Goal: Task Accomplishment & Management: Manage account settings

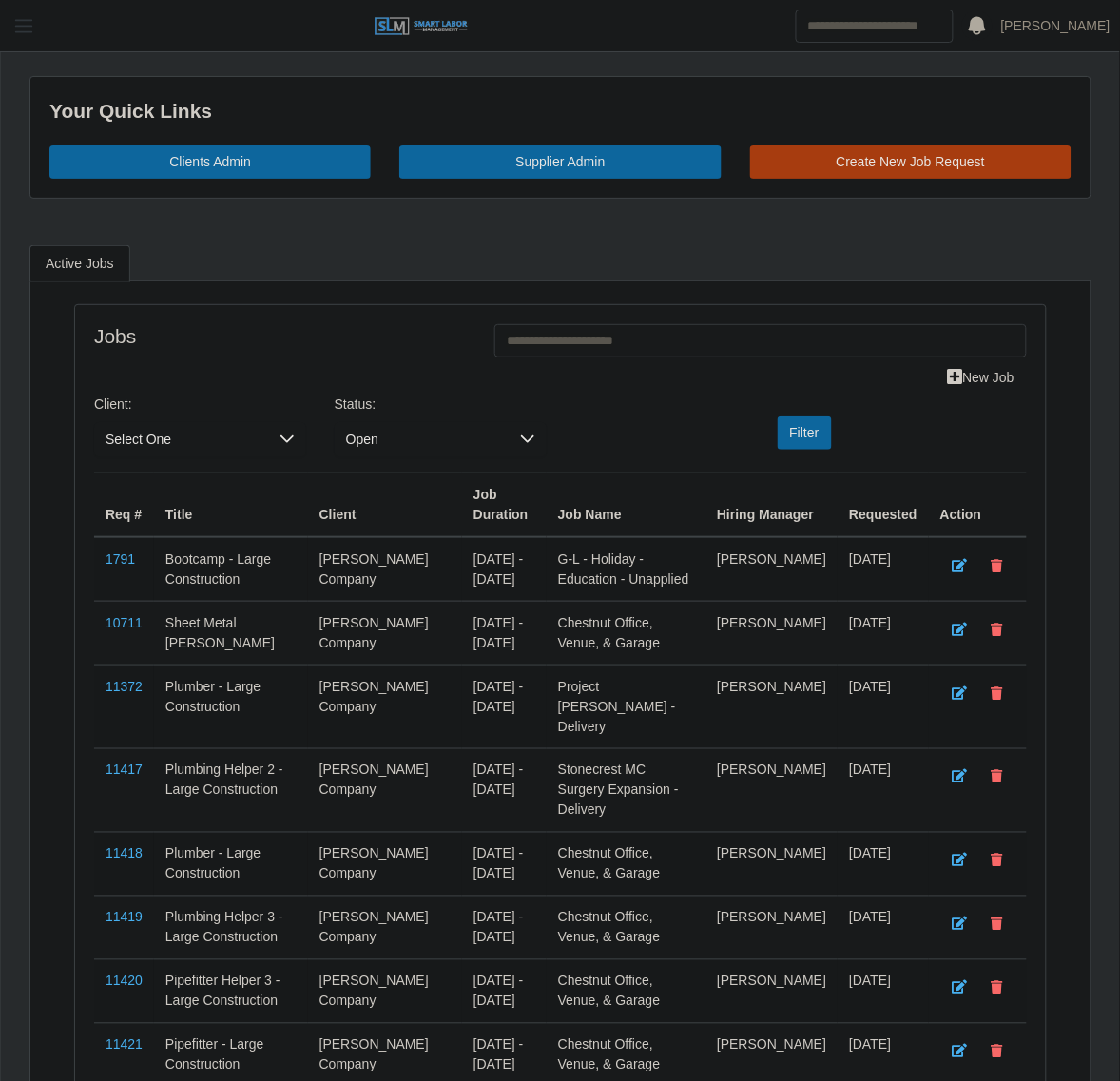
click at [34, 29] on span "button" at bounding box center [24, 26] width 25 height 22
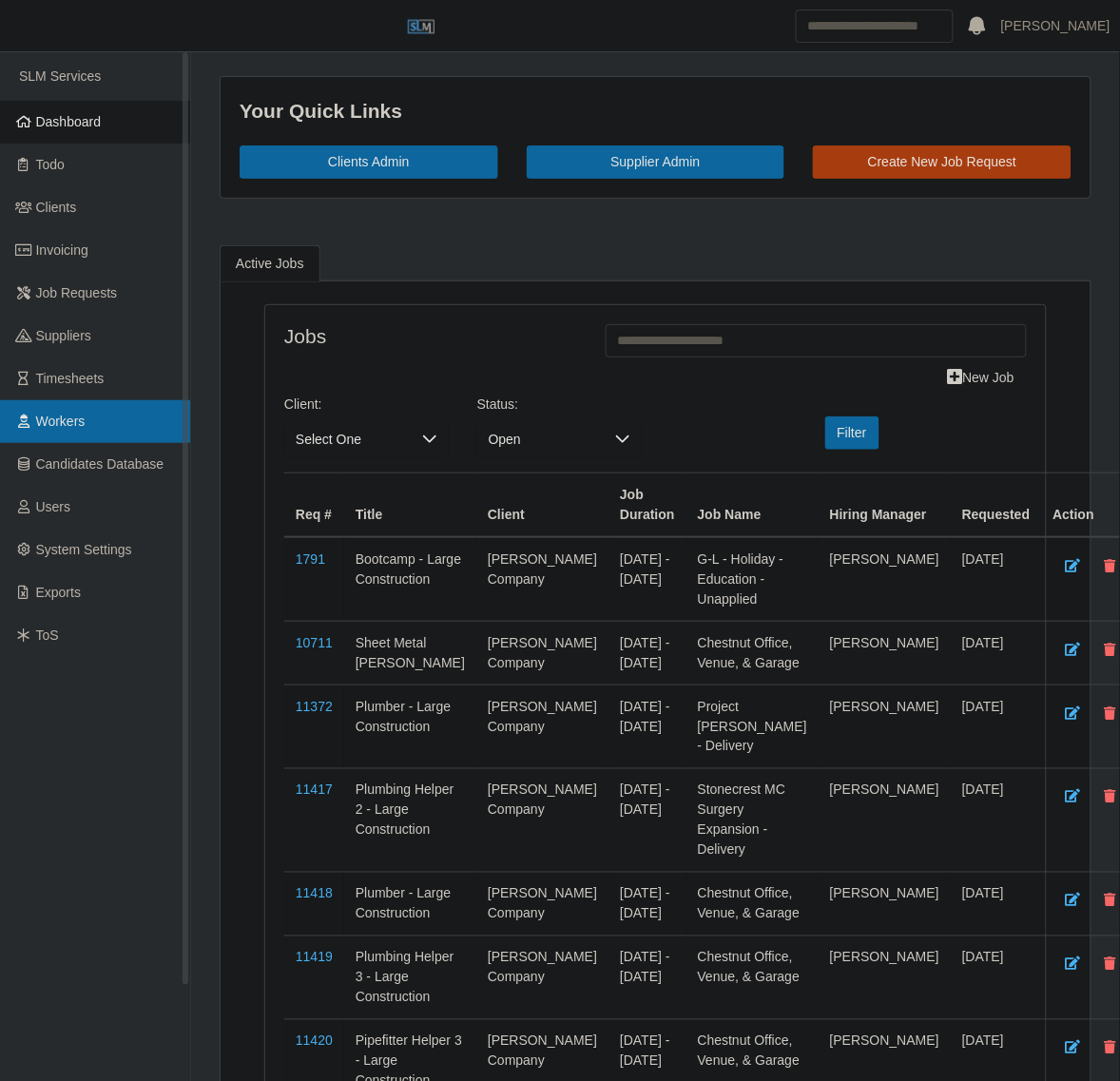
click at [109, 426] on link "Workers" at bounding box center [94, 421] width 190 height 42
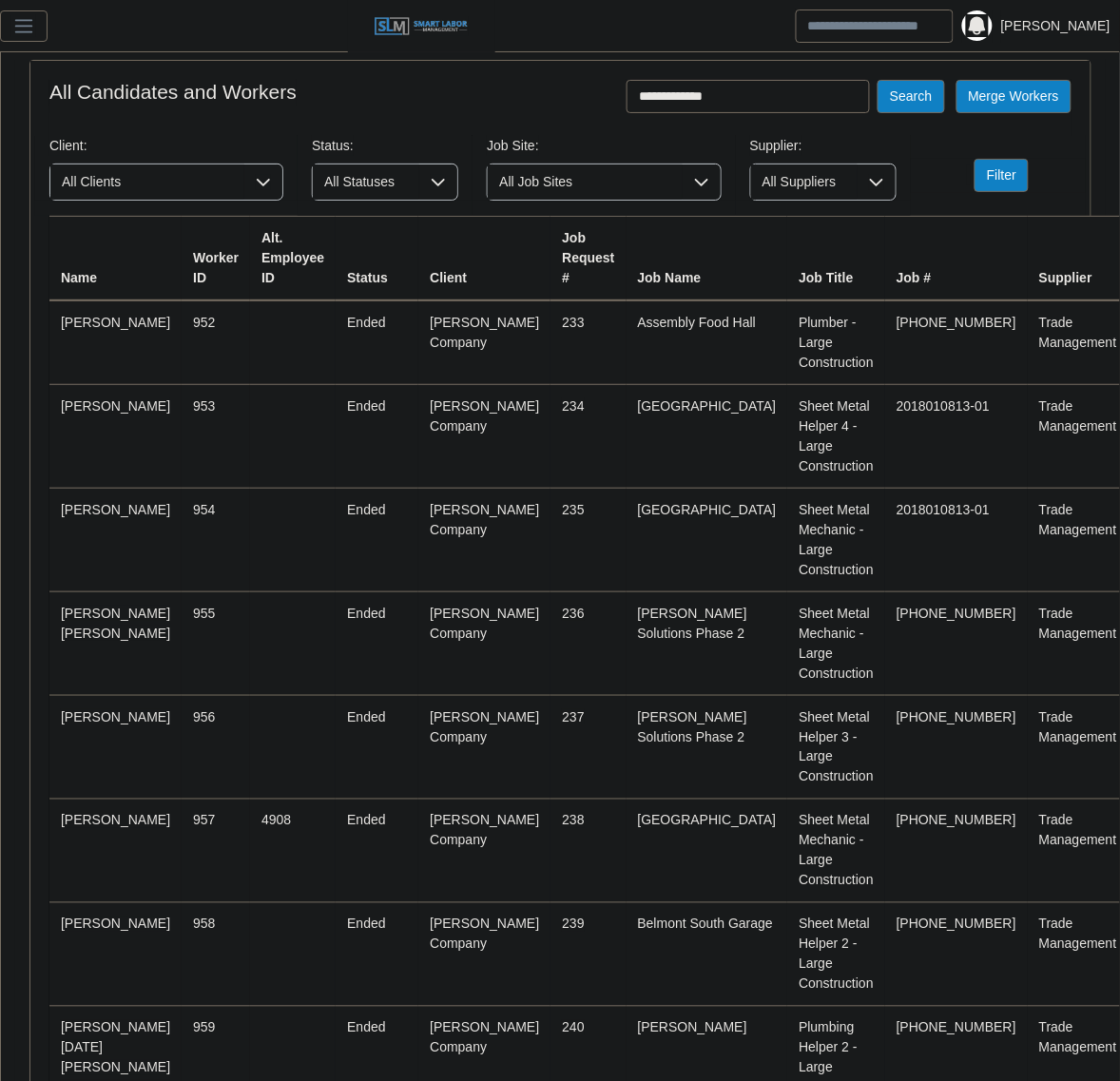
click at [878, 80] on button "Search" at bounding box center [911, 96] width 67 height 34
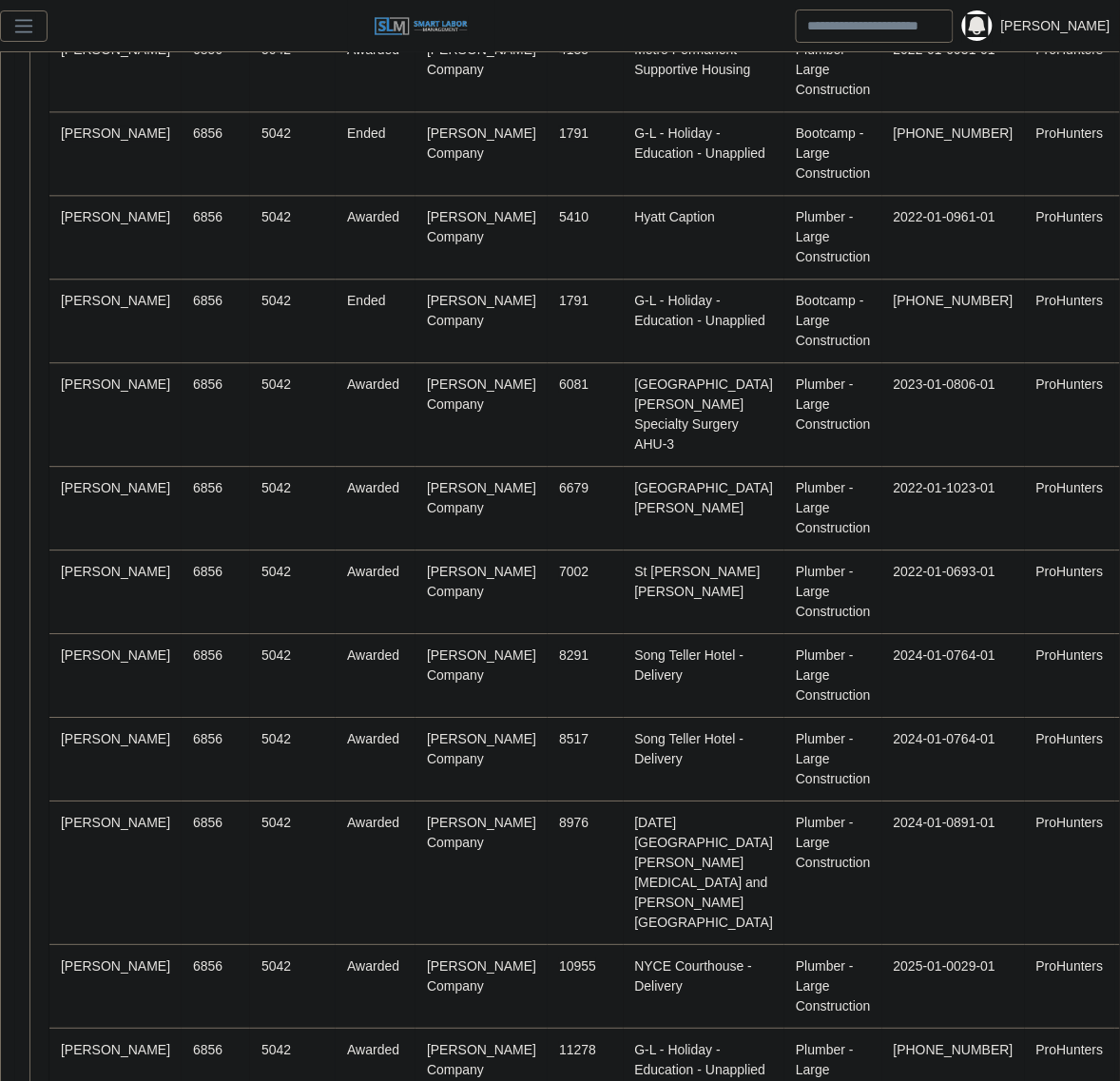
scroll to position [796, 0]
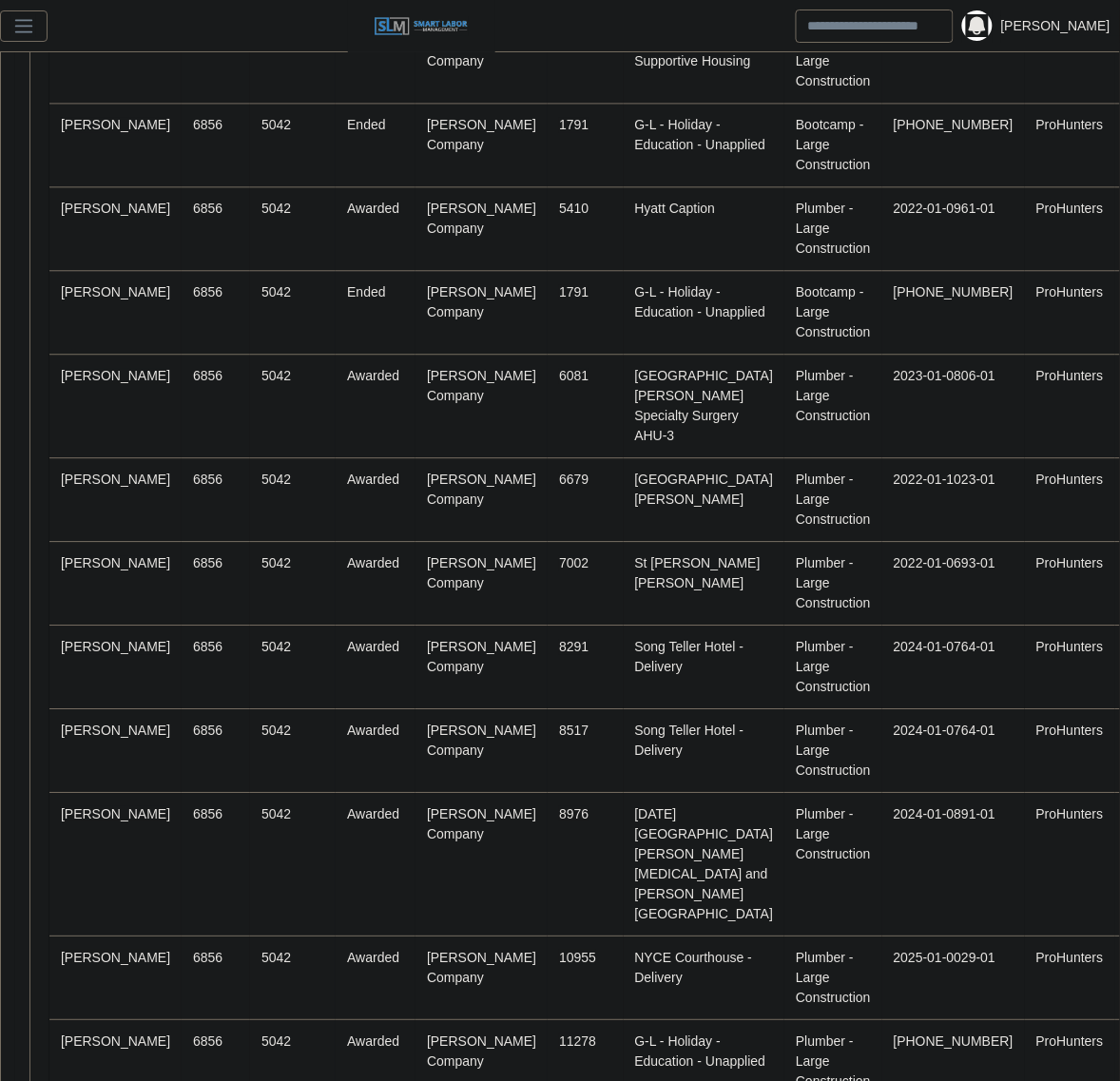
drag, startPoint x: 235, startPoint y: 948, endPoint x: 159, endPoint y: 935, distance: 77.1
click at [78, 1033] on link "Alfredo Lopez Lopez" at bounding box center [115, 1041] width 109 height 15
drag, startPoint x: 870, startPoint y: 32, endPoint x: 864, endPoint y: 40, distance: 10.0
click at [870, 32] on input "Search" at bounding box center [875, 26] width 158 height 34
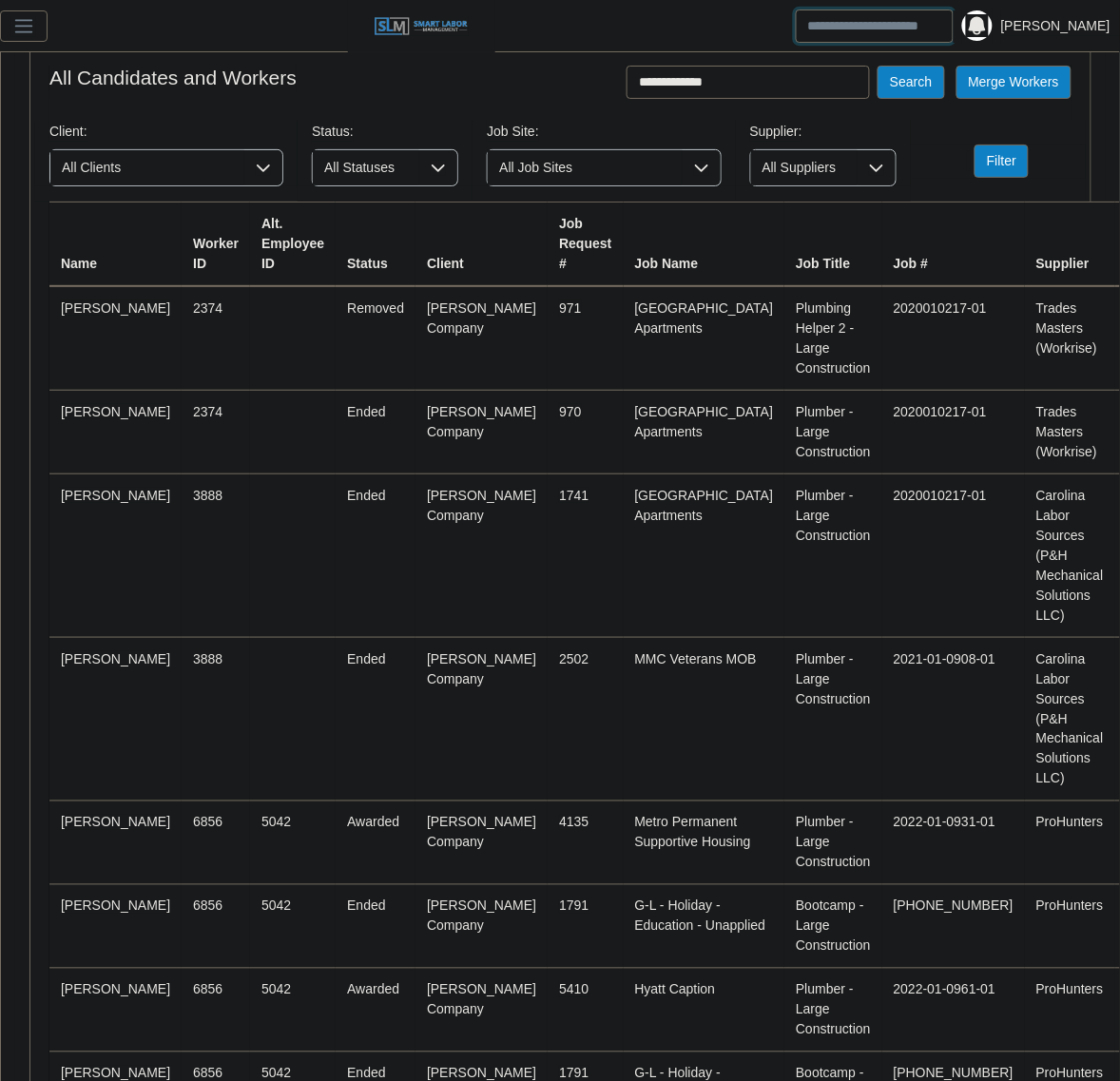
scroll to position [0, 0]
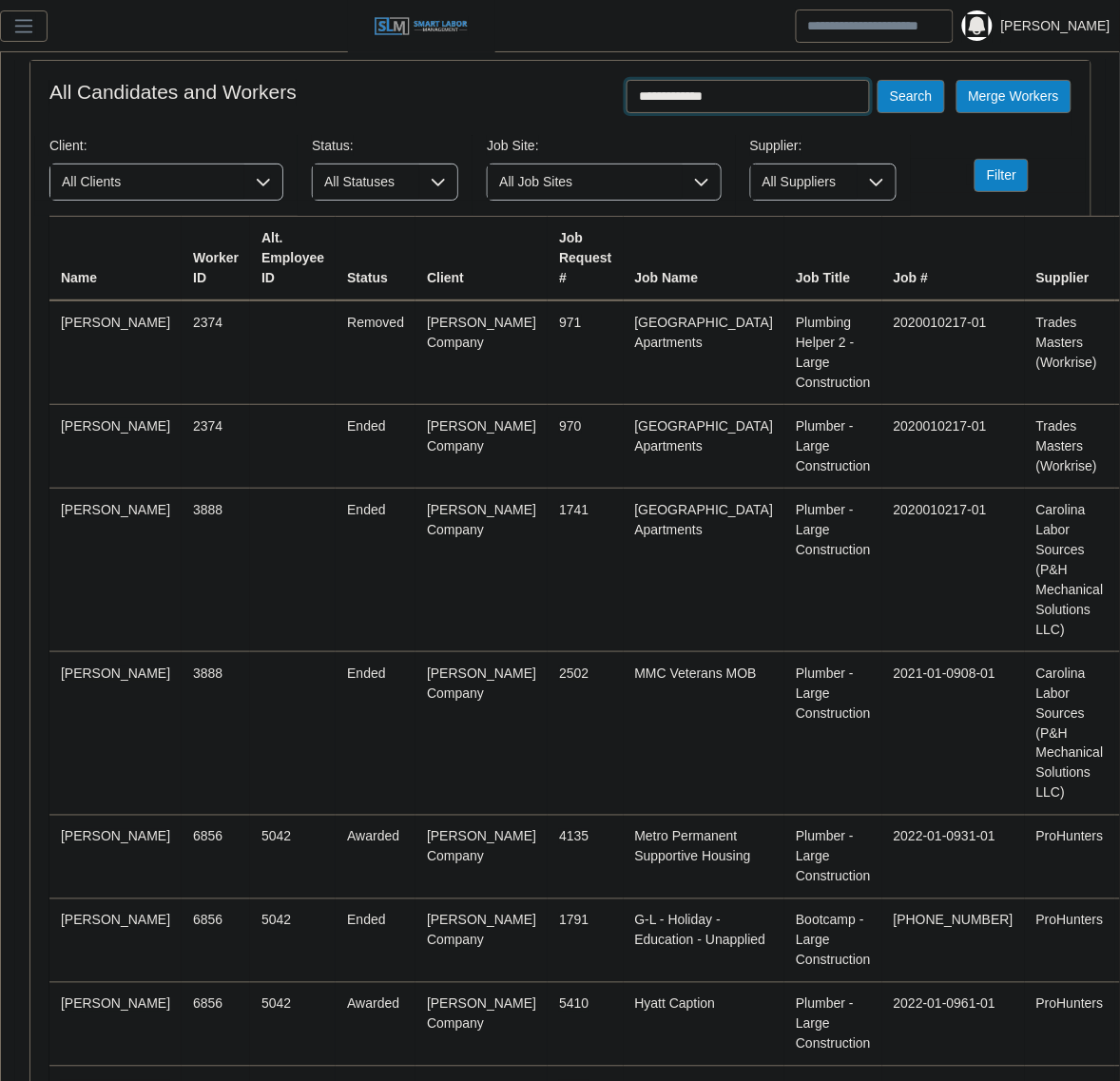
click at [770, 93] on input "**********" at bounding box center [748, 96] width 244 height 34
type input "*"
click at [878, 80] on button "Search" at bounding box center [911, 96] width 67 height 34
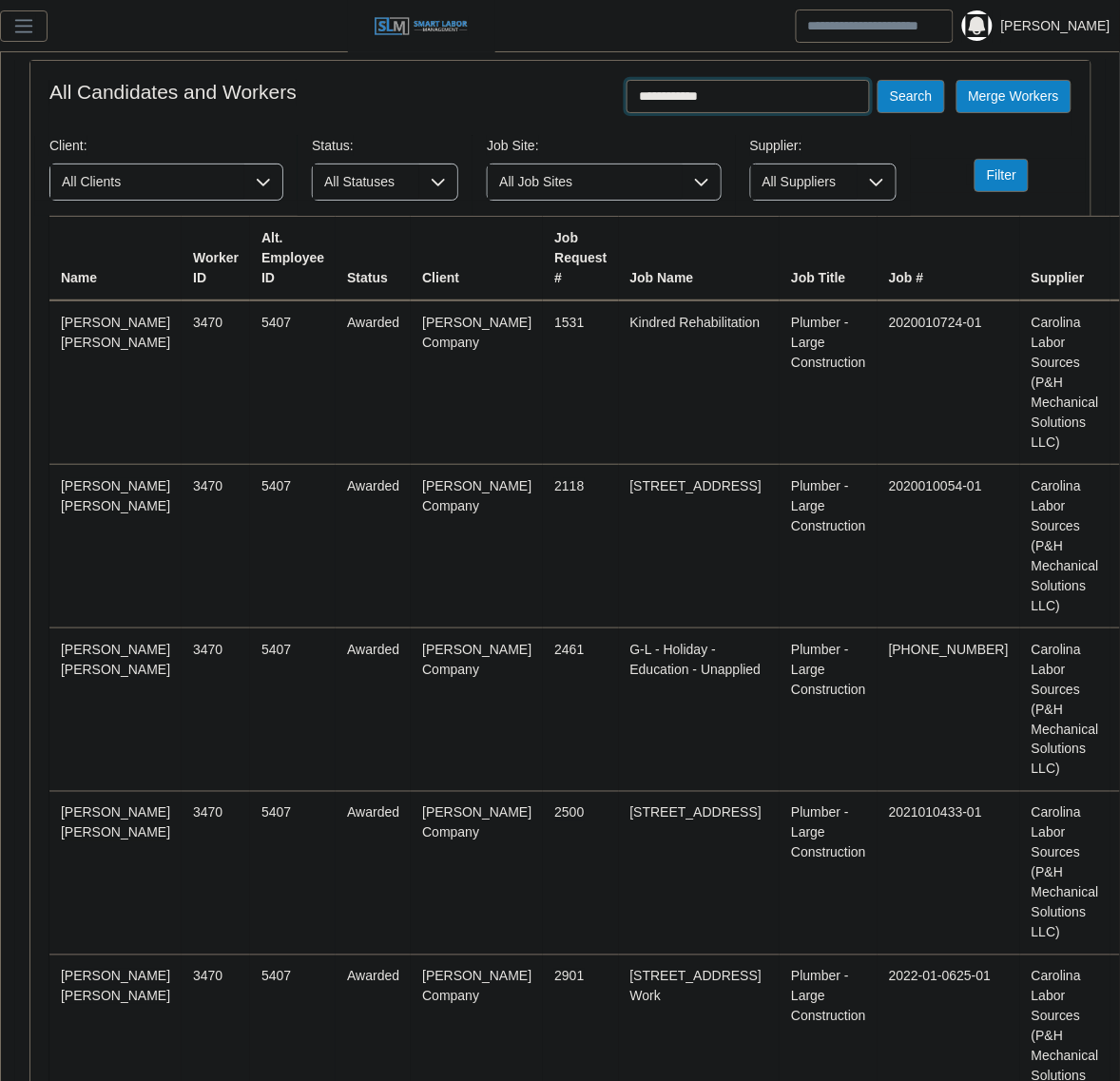
scroll to position [1036, 0]
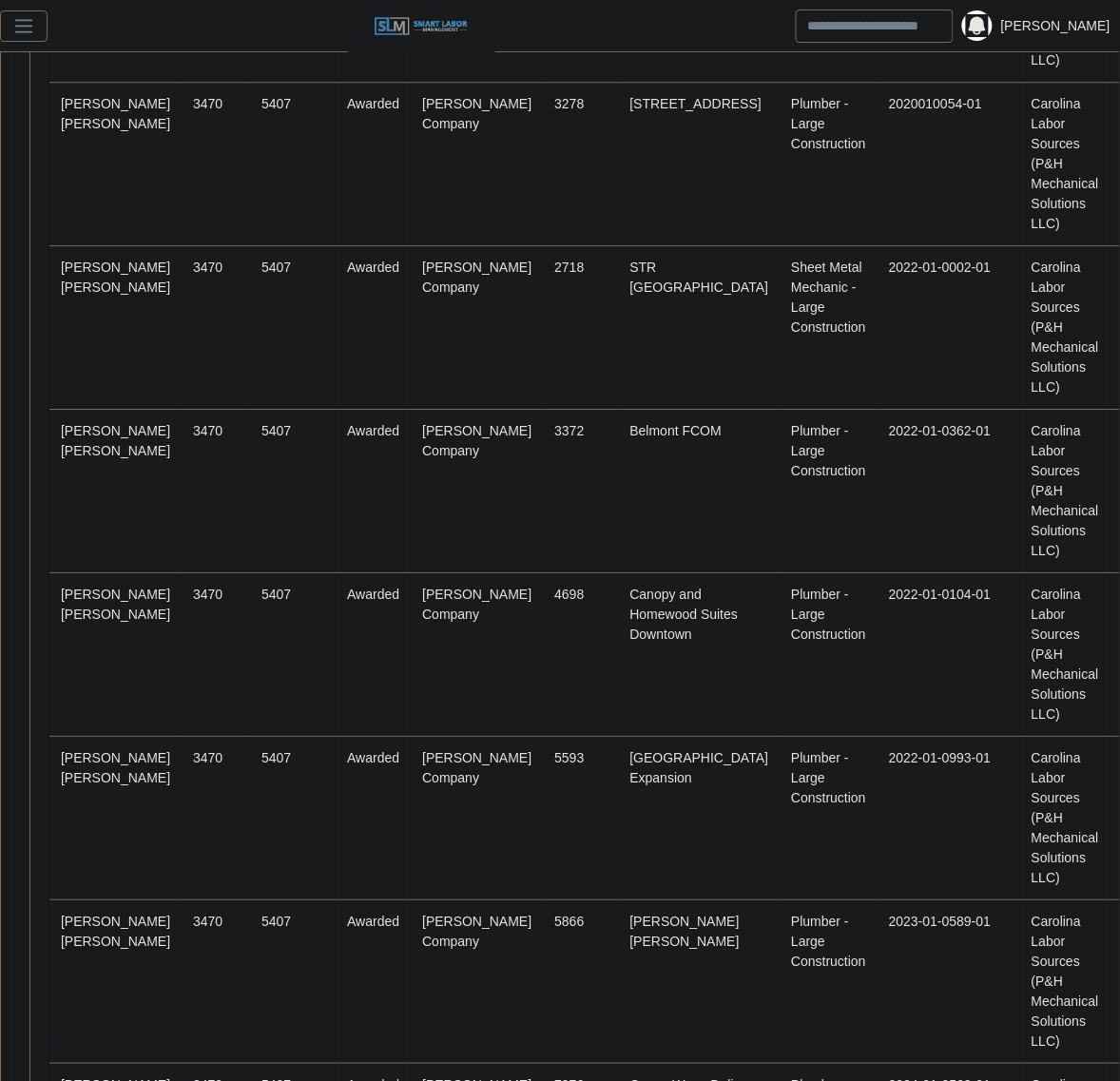
click at [901, 25] on input "Search" at bounding box center [875, 26] width 158 height 34
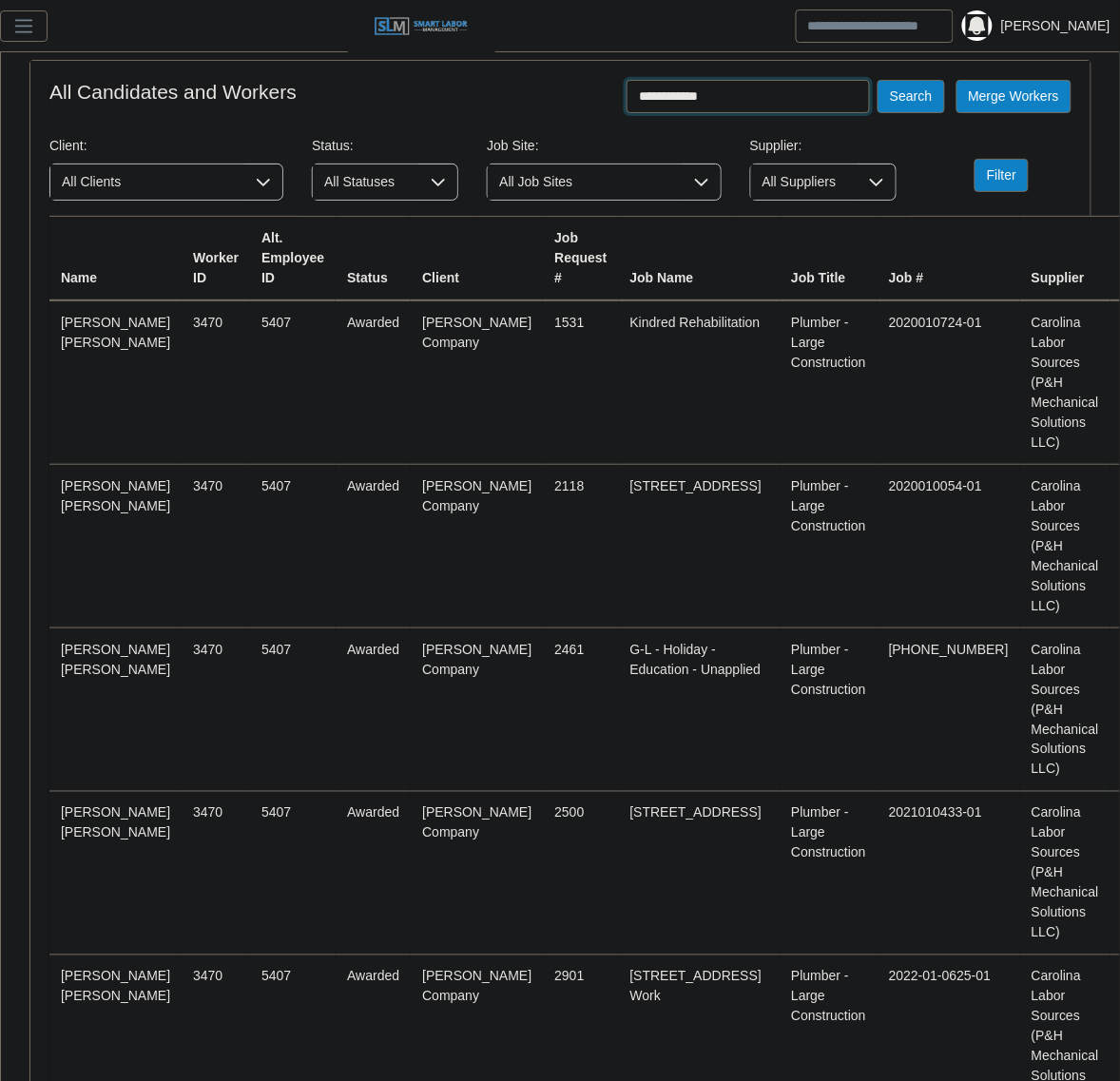
click at [748, 106] on input "**********" at bounding box center [748, 96] width 244 height 34
type input "*******"
click at [878, 80] on button "Search" at bounding box center [911, 96] width 67 height 34
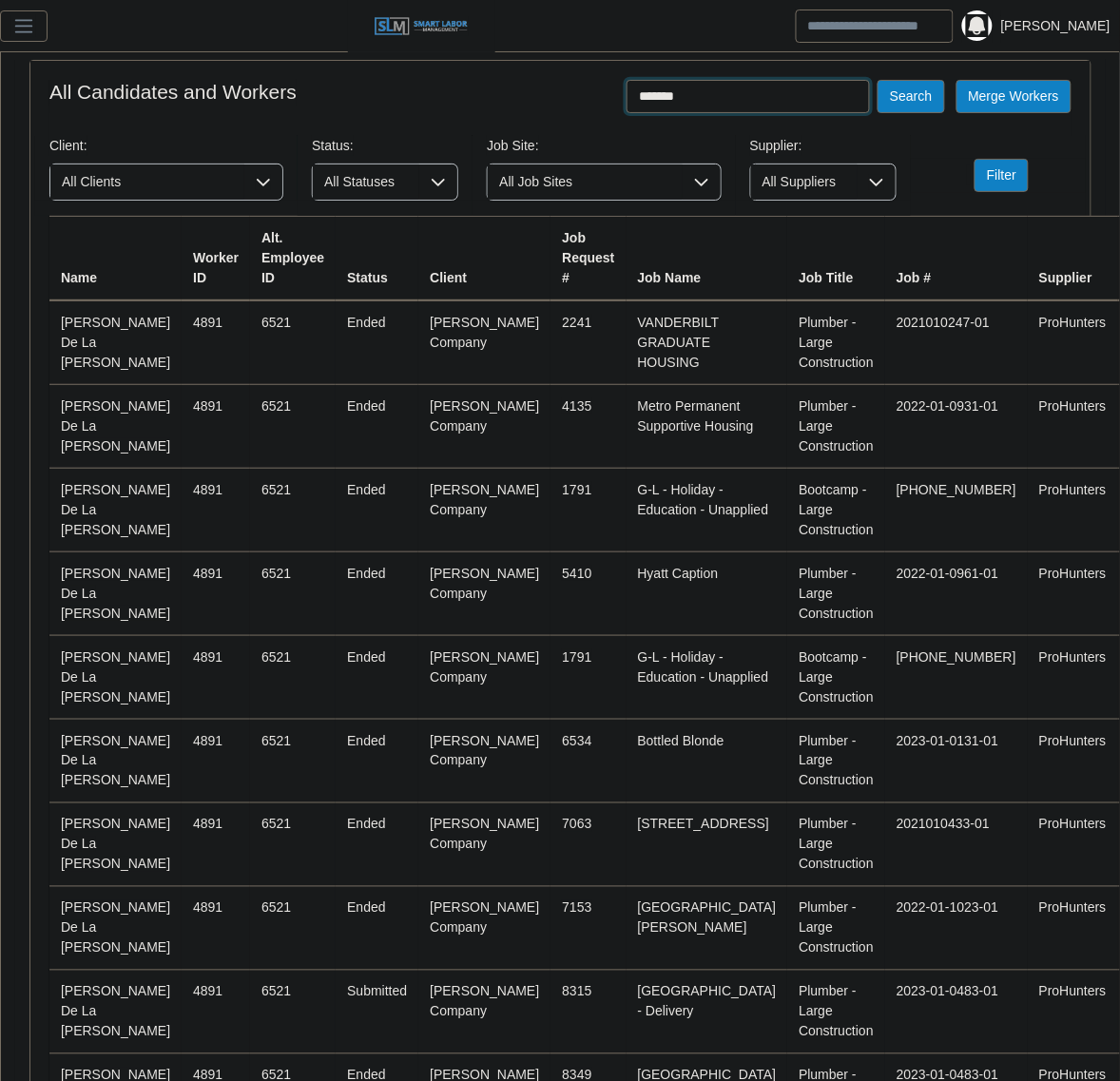
scroll to position [548, 0]
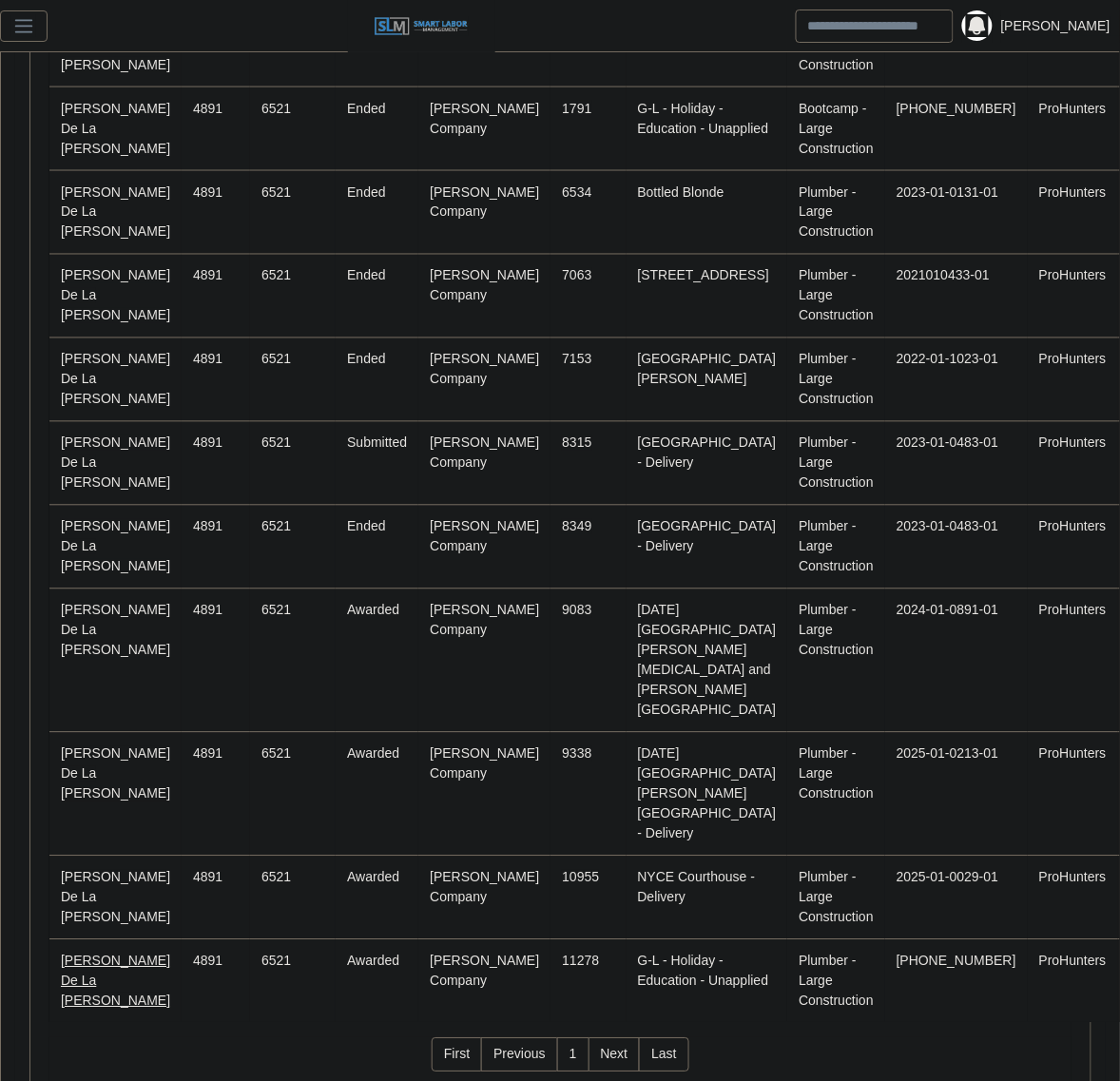
click at [92, 954] on link "Marcial De La Cruz" at bounding box center [115, 981] width 109 height 55
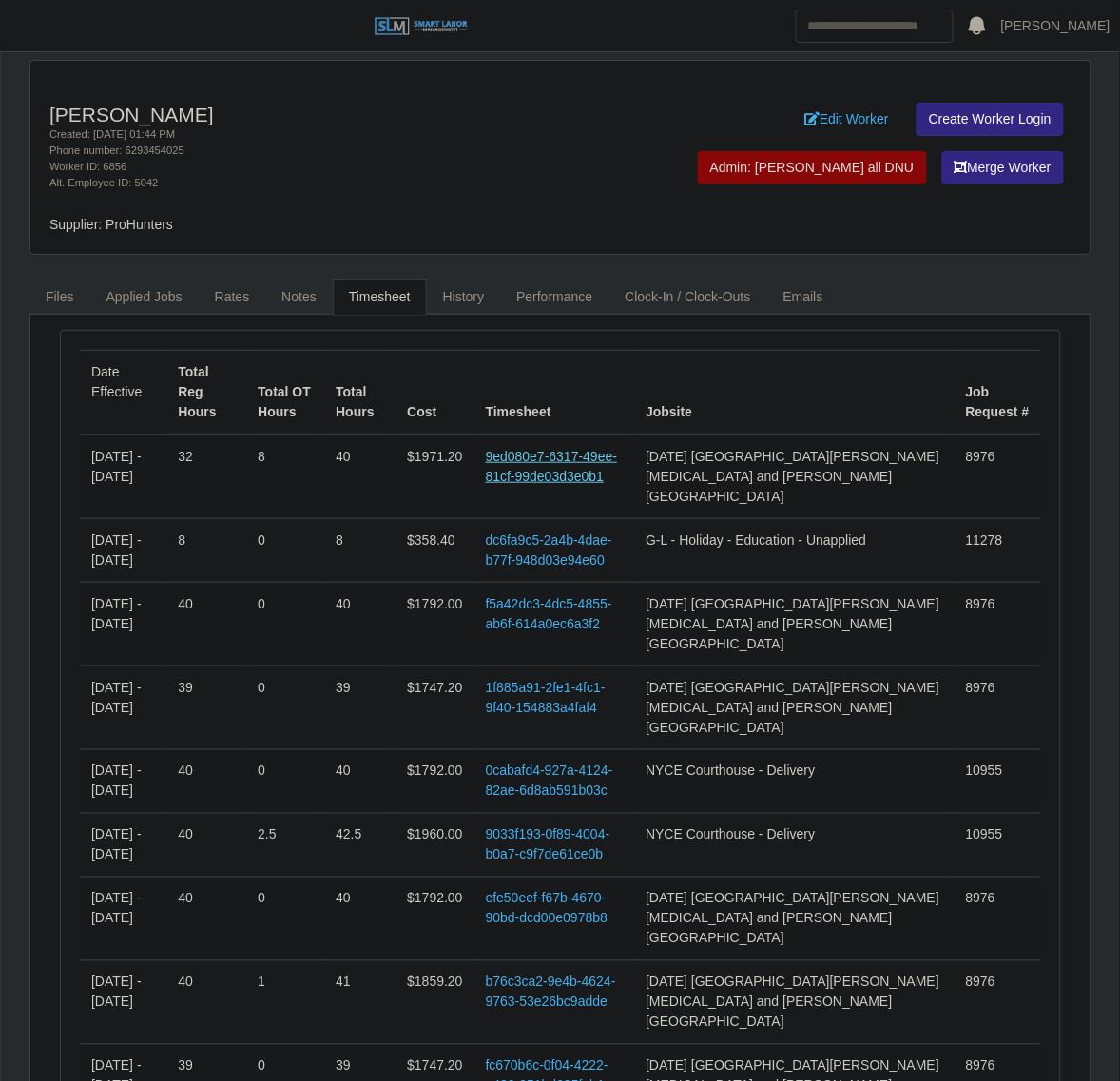
drag, startPoint x: 0, startPoint y: 0, endPoint x: 643, endPoint y: 434, distance: 775.8
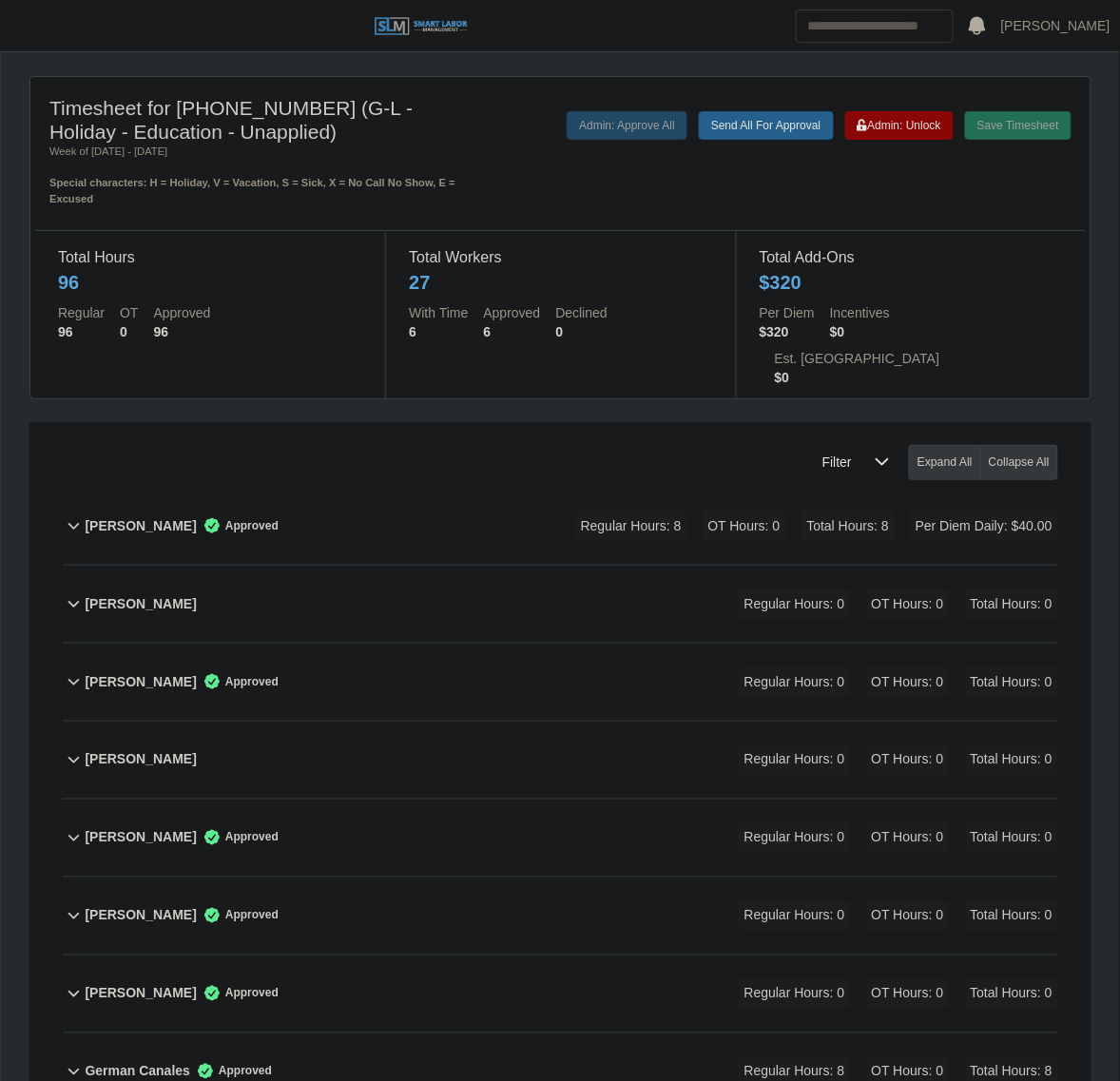
click at [418, 488] on div "Alfredo Lopez Lopez Approved Regular Hours: 8 OT Hours: 0 Total Hours: 8 Per Di…" at bounding box center [572, 526] width 973 height 77
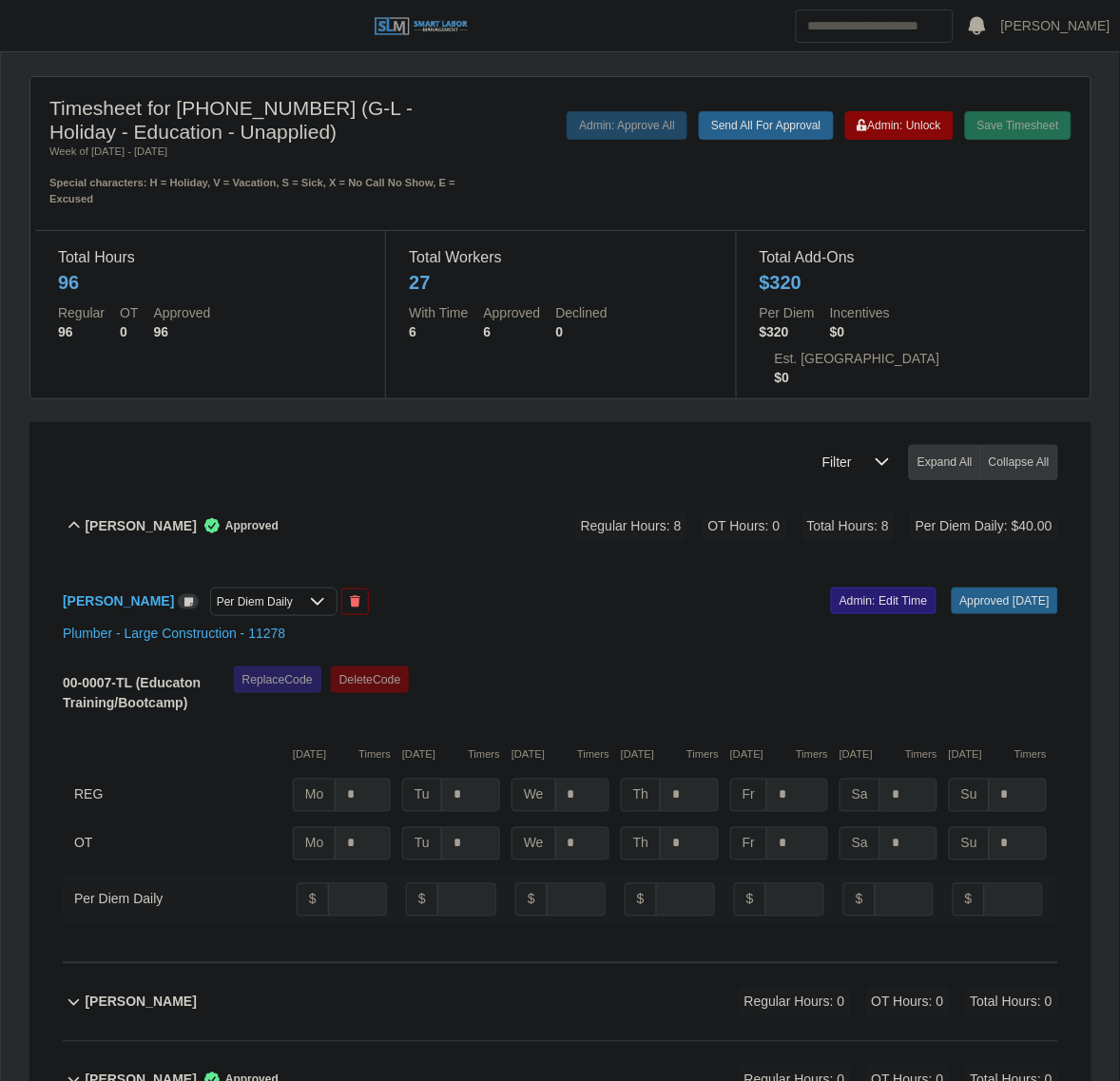
click at [831, 588] on link "Admin: Edit Time" at bounding box center [884, 601] width 106 height 27
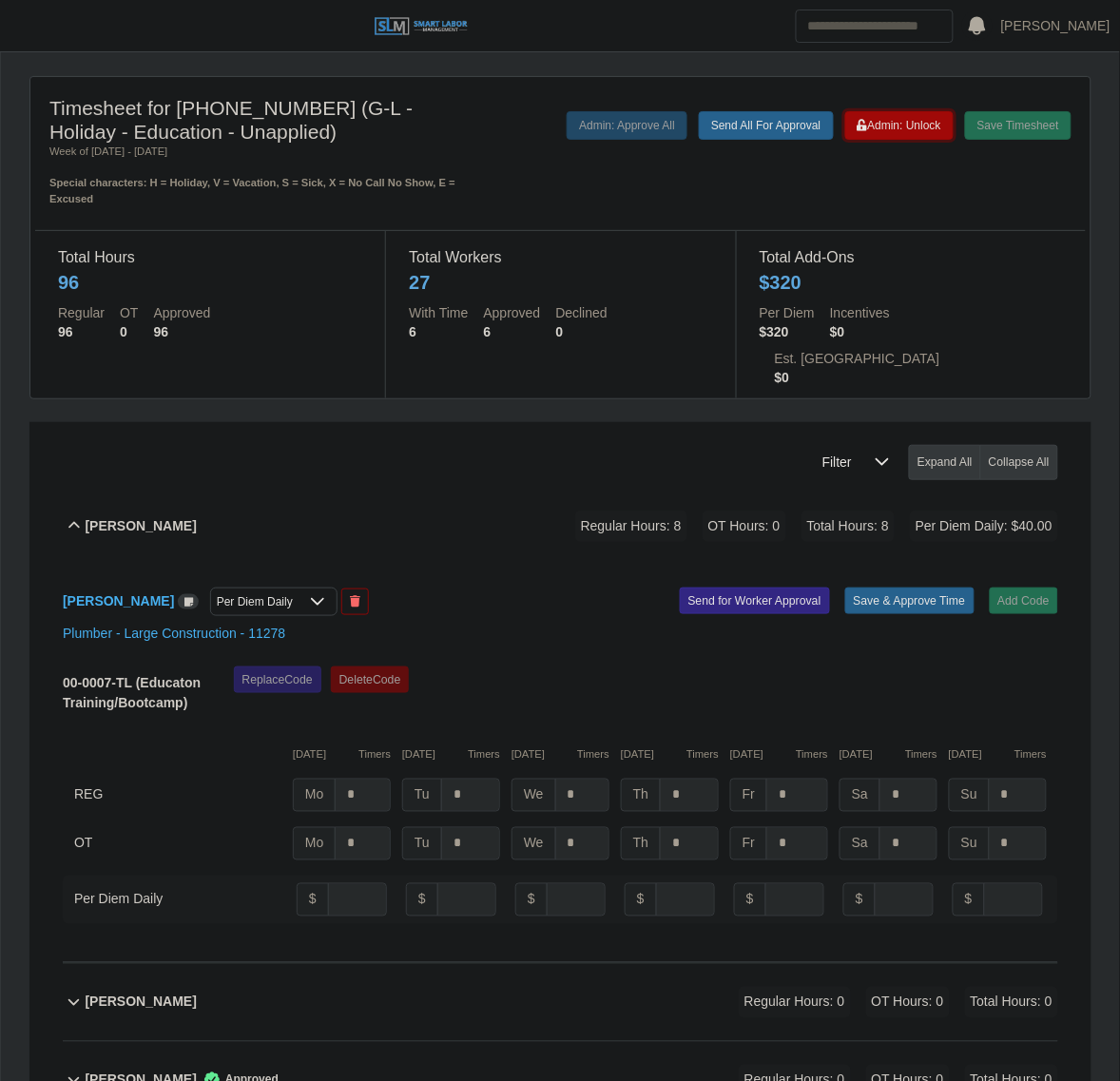
click at [900, 125] on span "Admin: Unlock" at bounding box center [899, 125] width 84 height 13
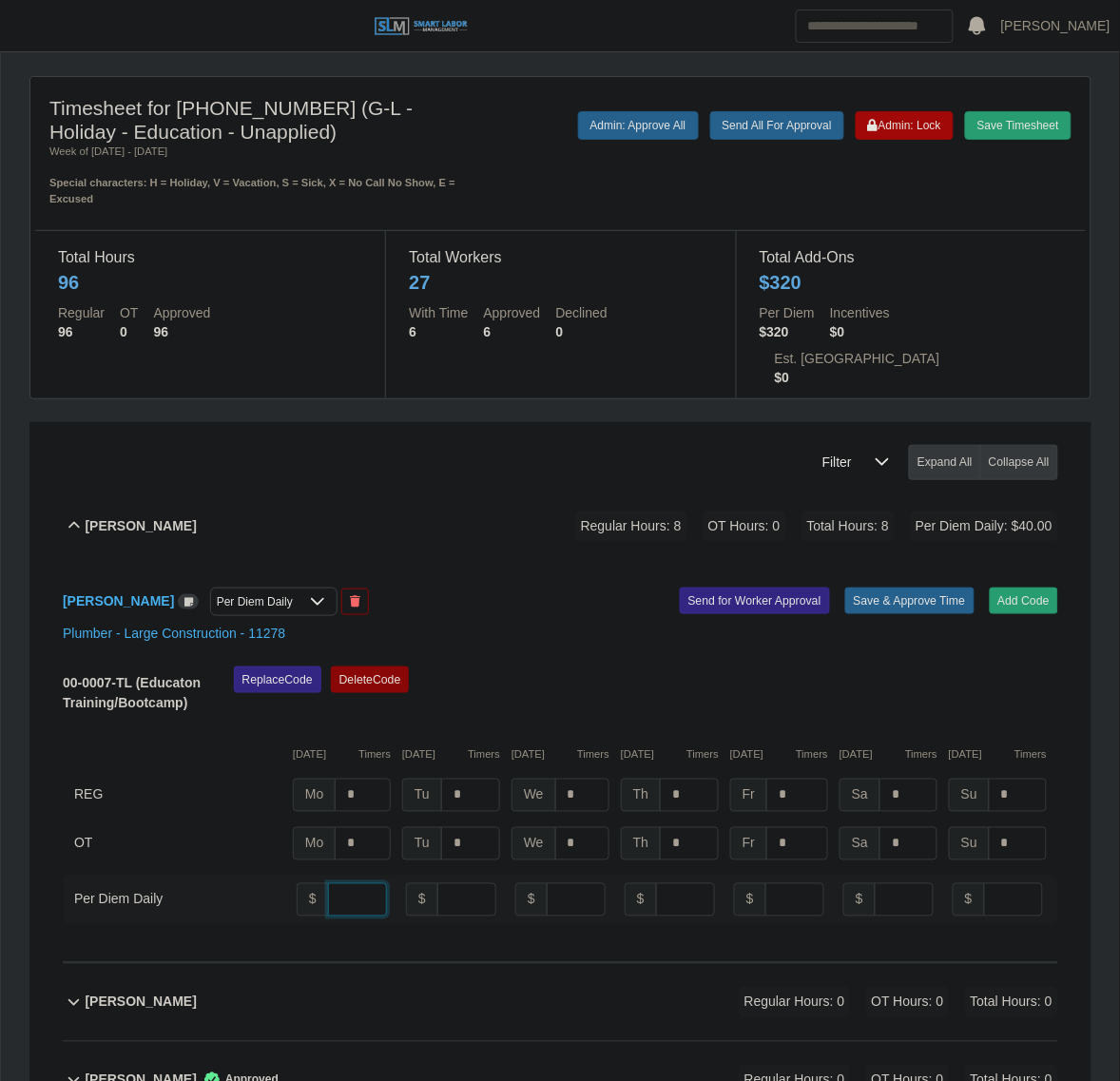
click at [348, 883] on input "**" at bounding box center [357, 900] width 59 height 34
type input "*"
click at [672, 725] on div "09/22/2025 Timers 09/23/2025 Timers 09/24/2025 Timers 09/25/2025 Timers 09/26/2…" at bounding box center [560, 744] width 996 height 39
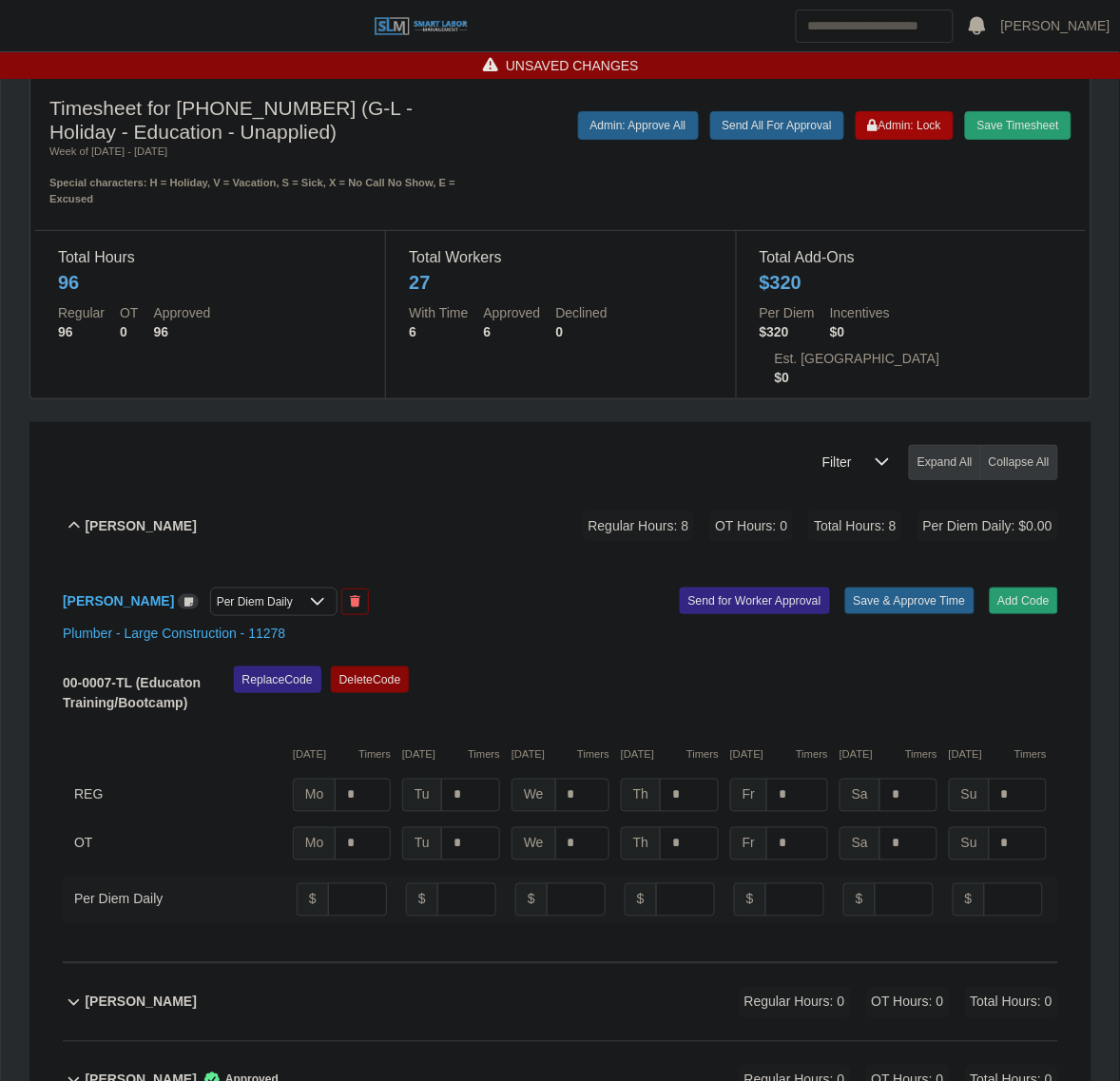
click at [295, 589] on div "Per Diem Daily" at bounding box center [254, 602] width 88 height 27
click at [312, 601] on span "Per Diem Daily" at bounding box center [312, 596] width 89 height 20
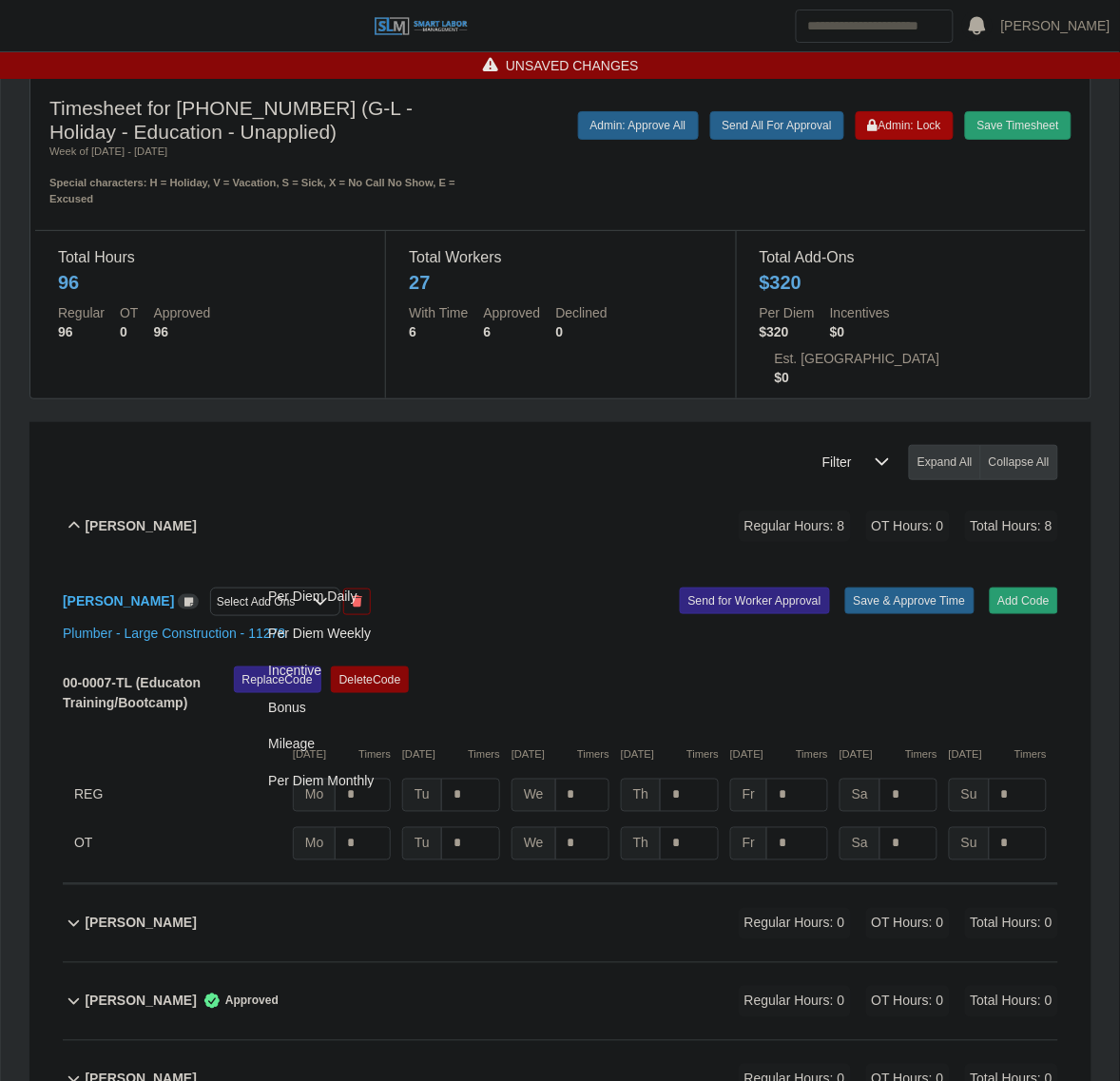
click at [540, 565] on div "Alfredo Lopez Lopez Select Add Ons Add Code Save & Approve Time Send for Worker…" at bounding box center [560, 725] width 996 height 320
click at [909, 588] on button "Save & Approve Time" at bounding box center [910, 601] width 129 height 27
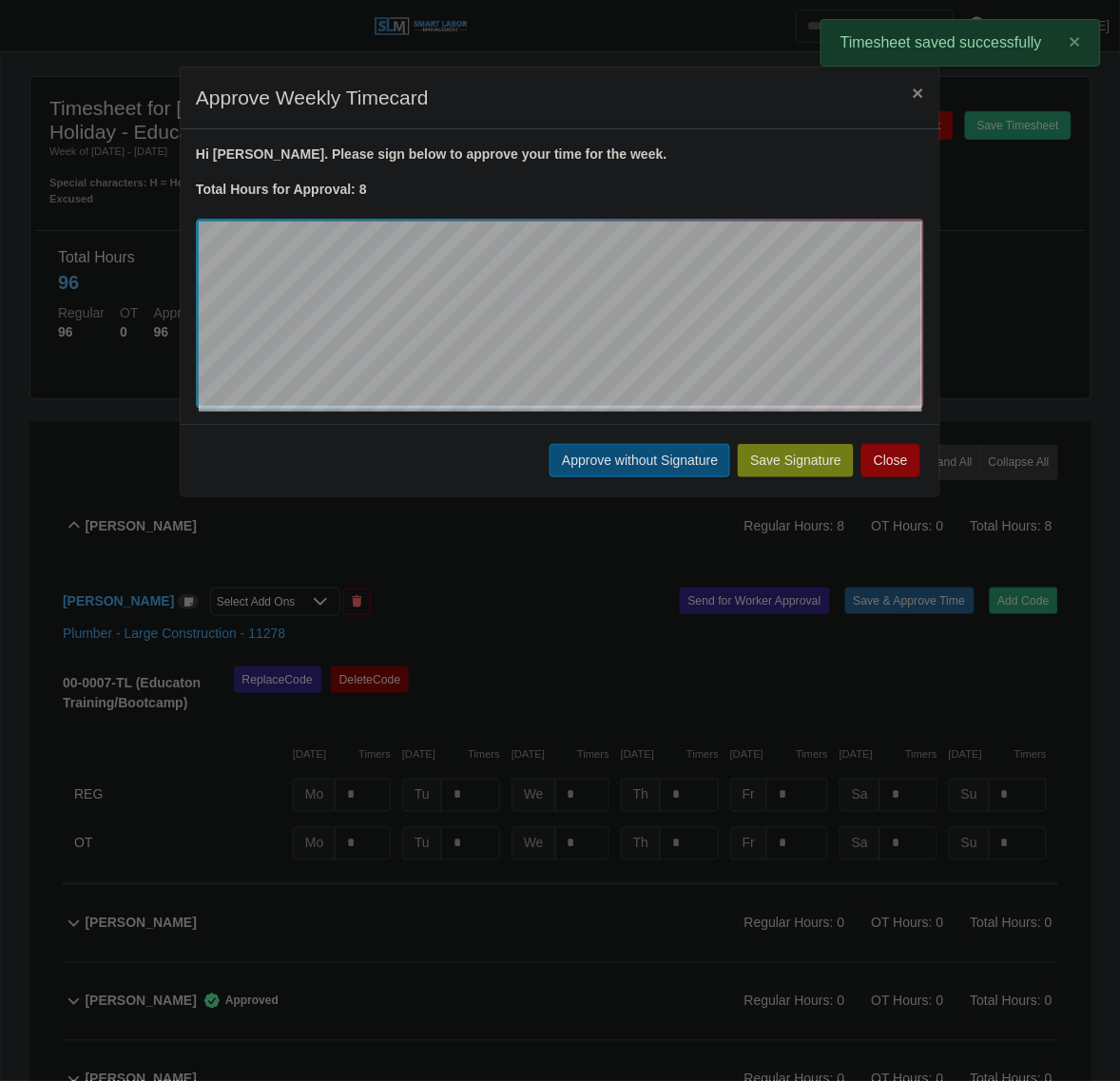
click at [605, 457] on button "Approve without Signature" at bounding box center [639, 461] width 180 height 34
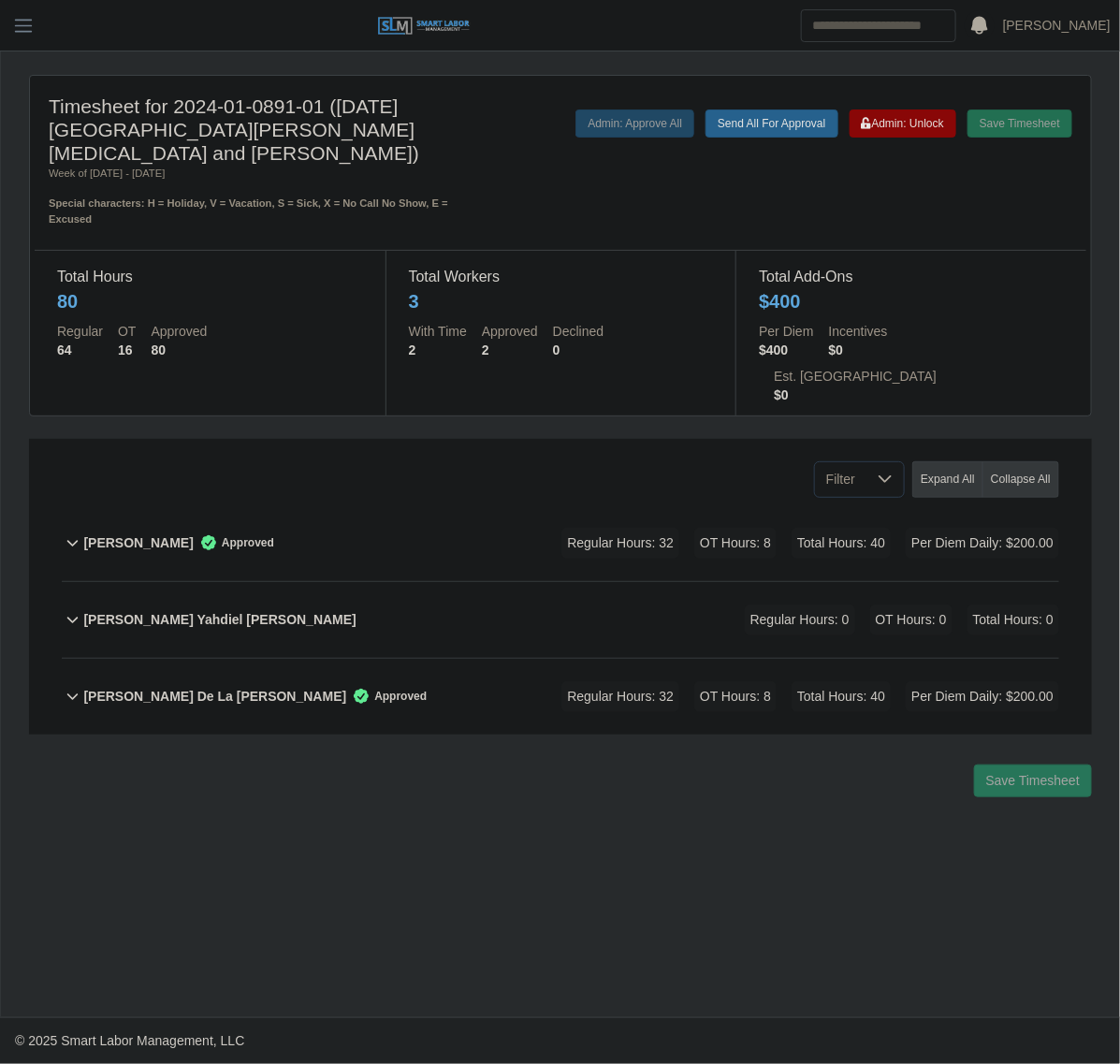
click at [484, 505] on div "Alfredo Lopez Lopez Approved Regular Hours: 32 OT Hours: 8 Total Hours: 40 Per …" at bounding box center [571, 543] width 976 height 76
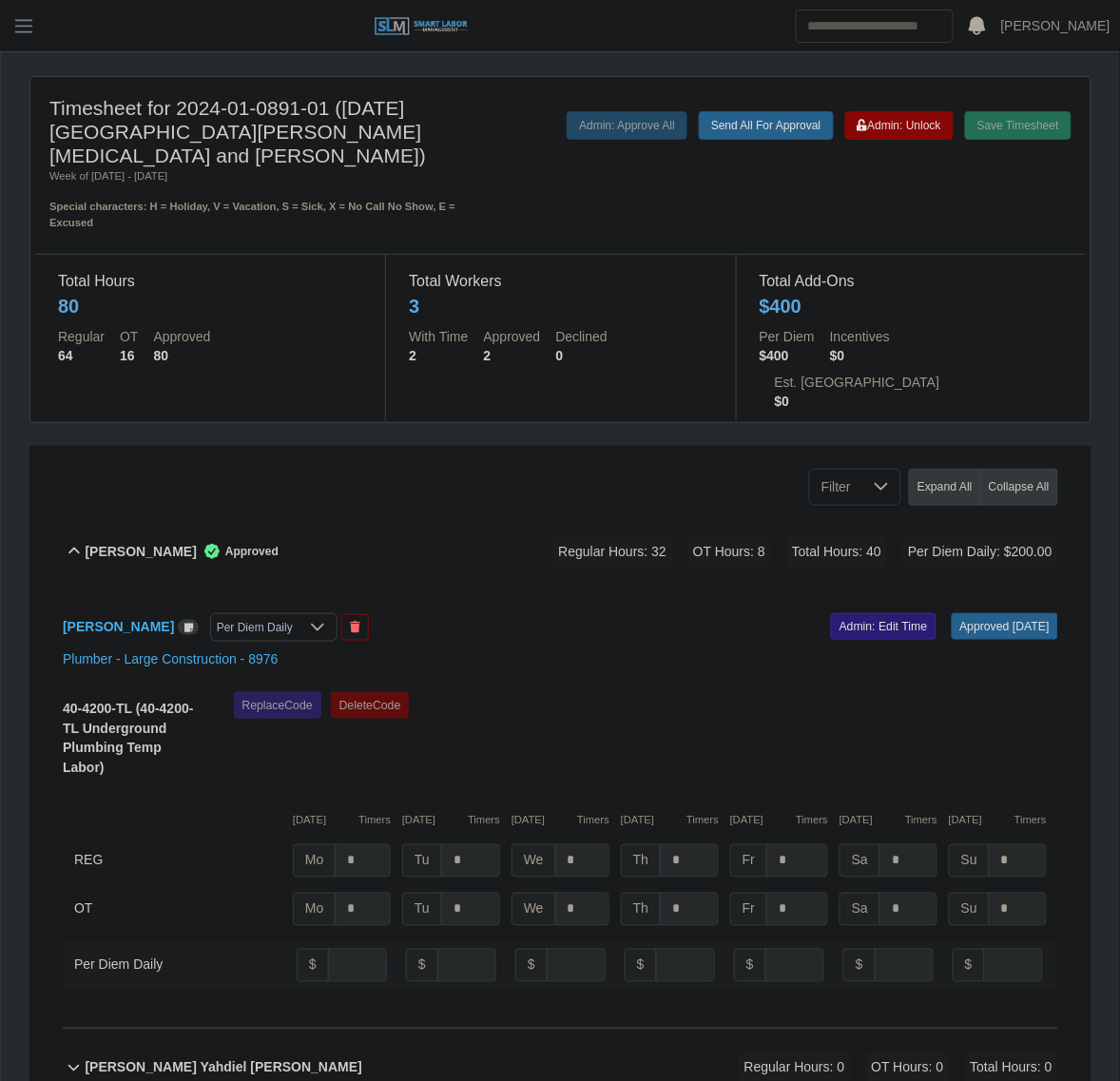
click at [835, 613] on link "Admin: Edit Time" at bounding box center [884, 626] width 106 height 27
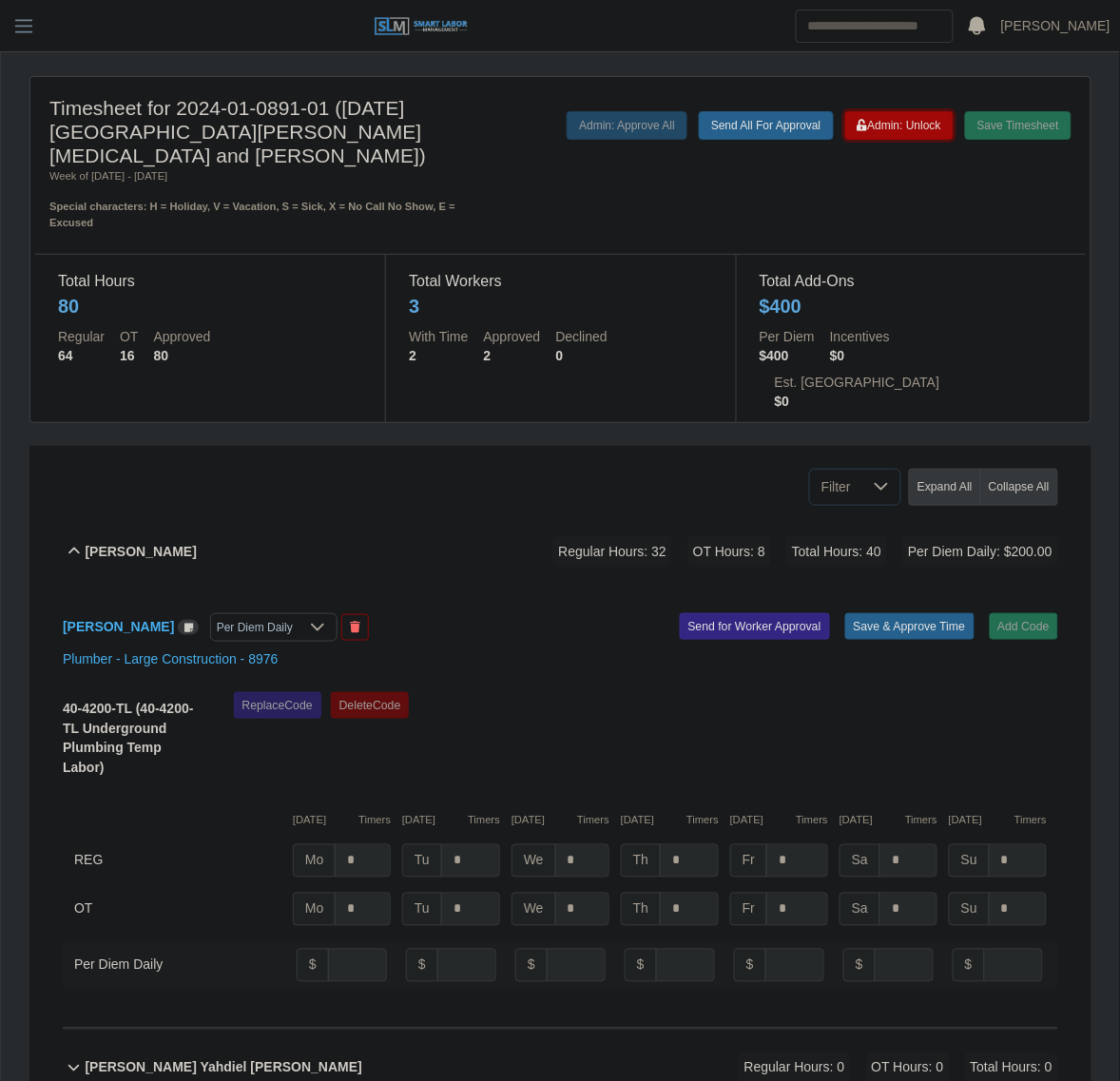
click at [886, 117] on button "Admin: Unlock" at bounding box center [899, 125] width 108 height 29
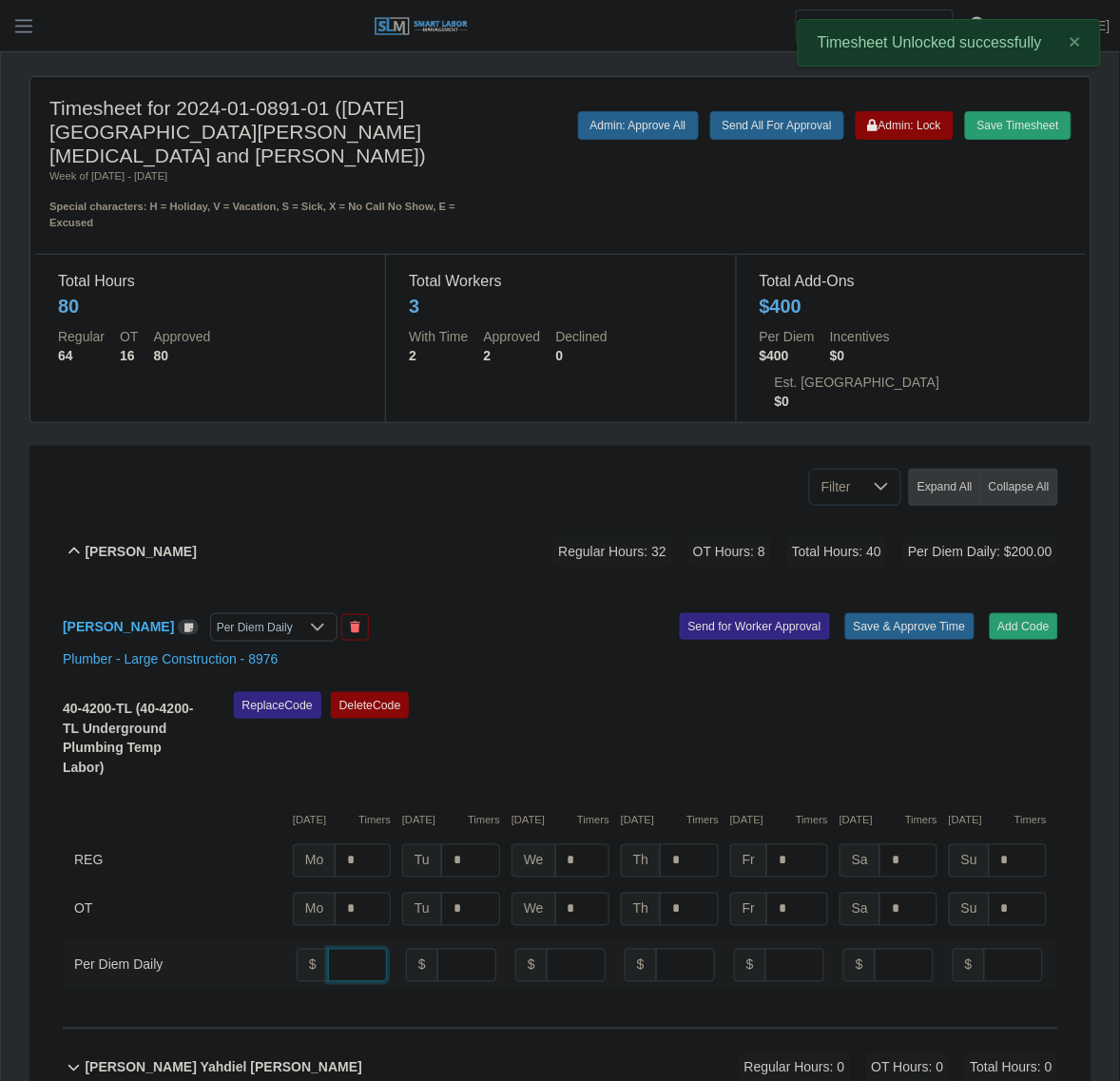
click at [328, 949] on input "number" at bounding box center [357, 965] width 59 height 34
type input "**"
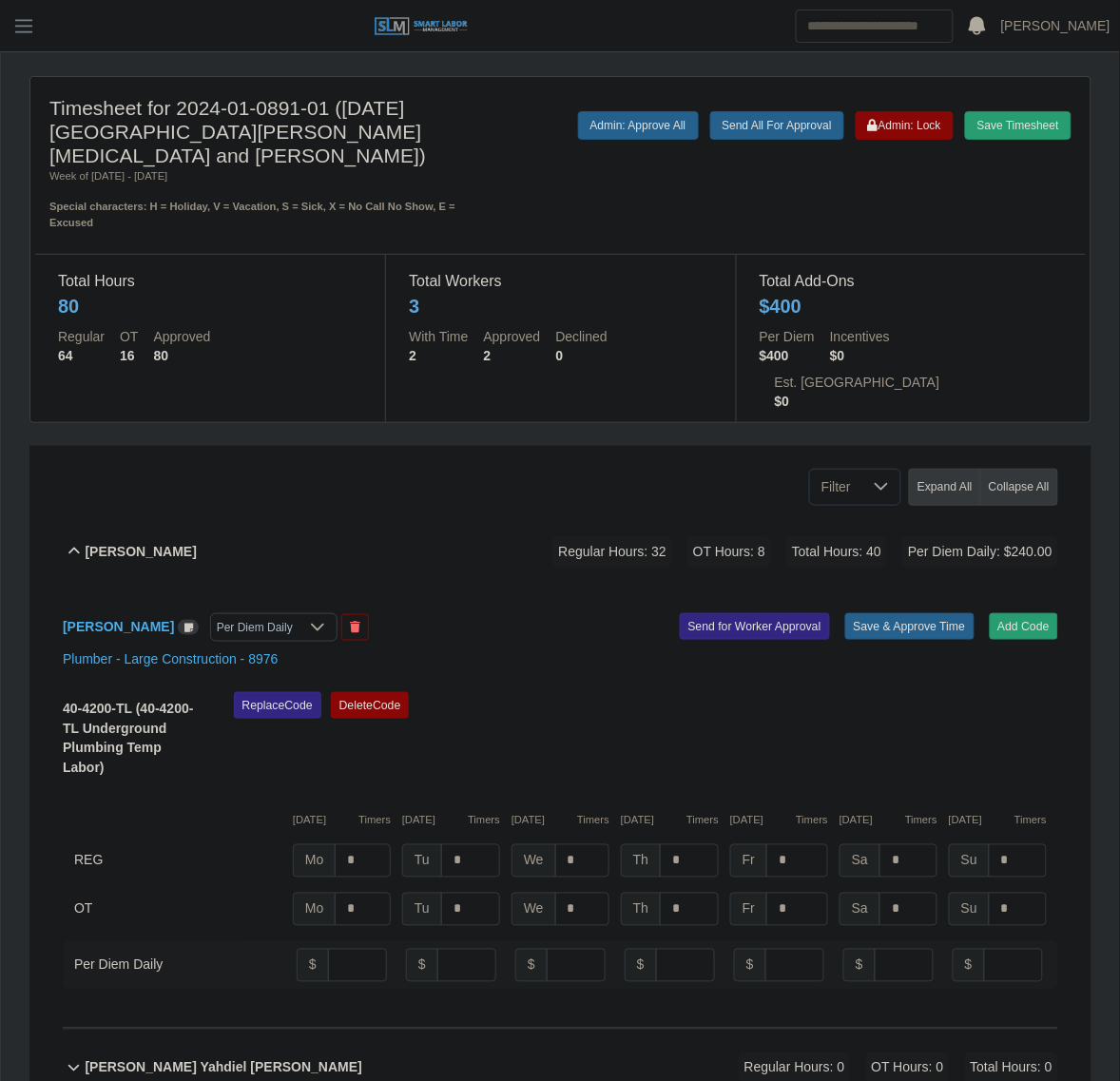
click at [795, 692] on div "Replace Code Delete Code" at bounding box center [646, 741] width 853 height 98
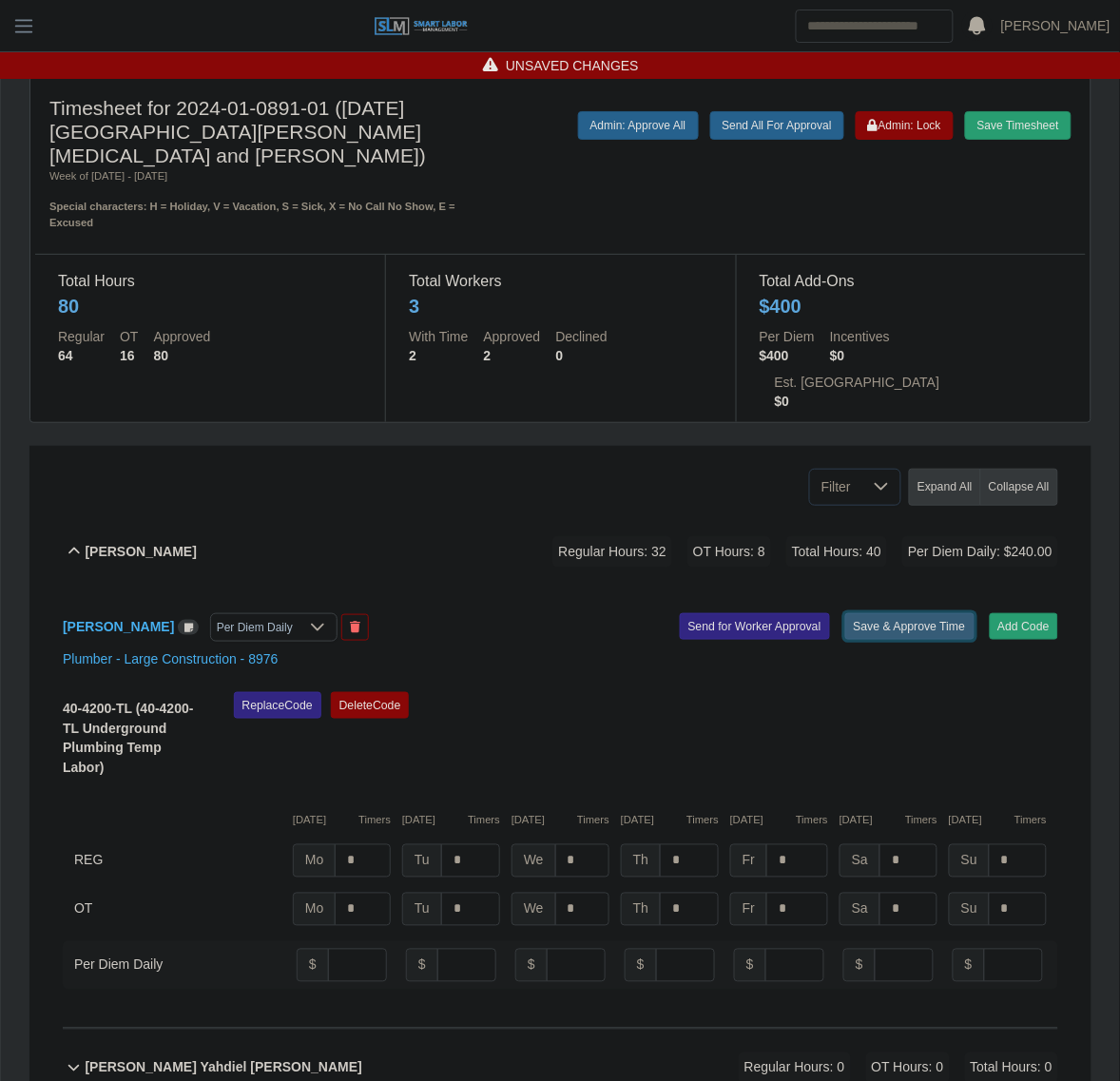
click at [893, 613] on button "Save & Approve Time" at bounding box center [910, 626] width 129 height 27
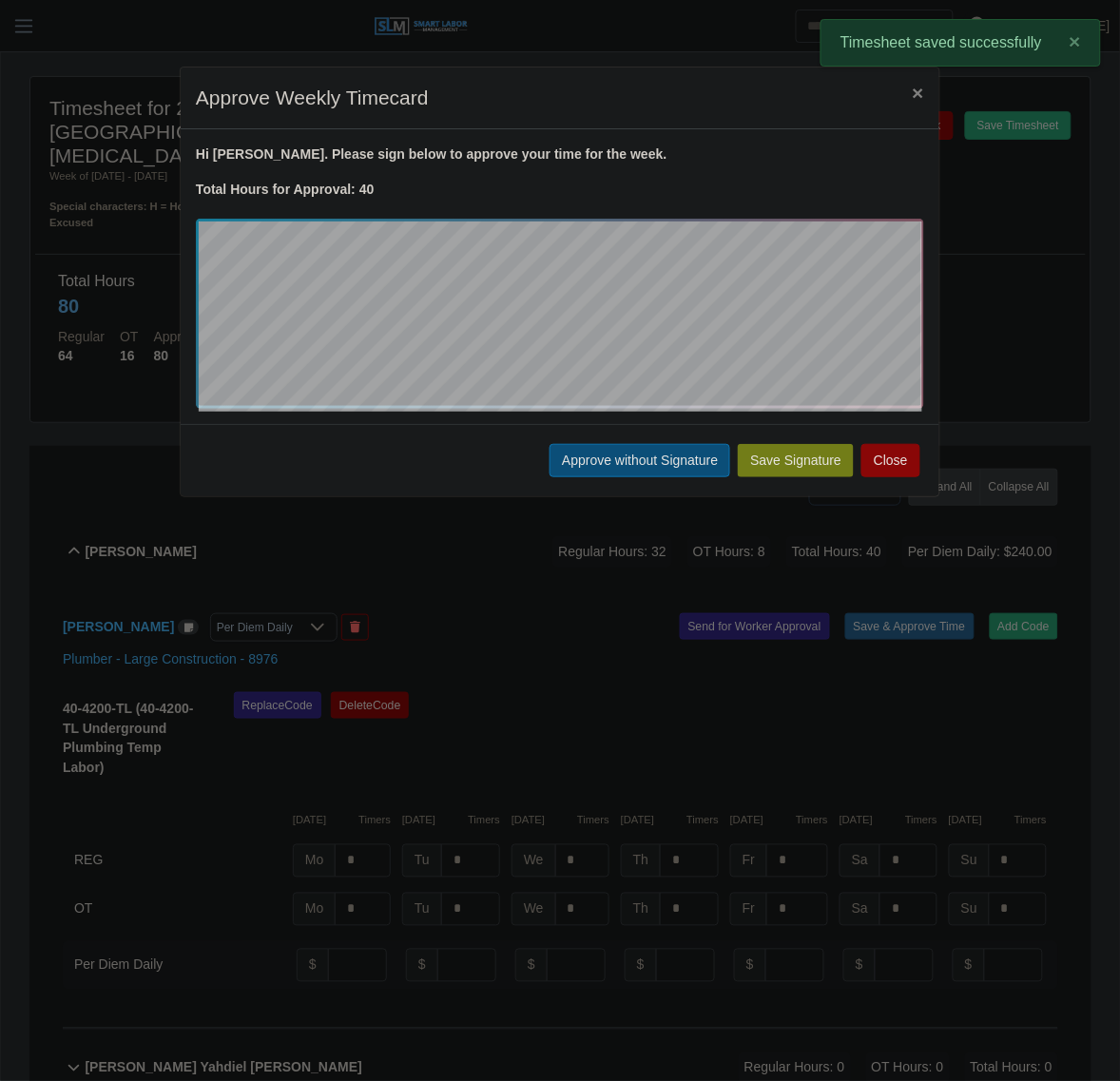
click at [592, 462] on button "Approve without Signature" at bounding box center [639, 461] width 180 height 34
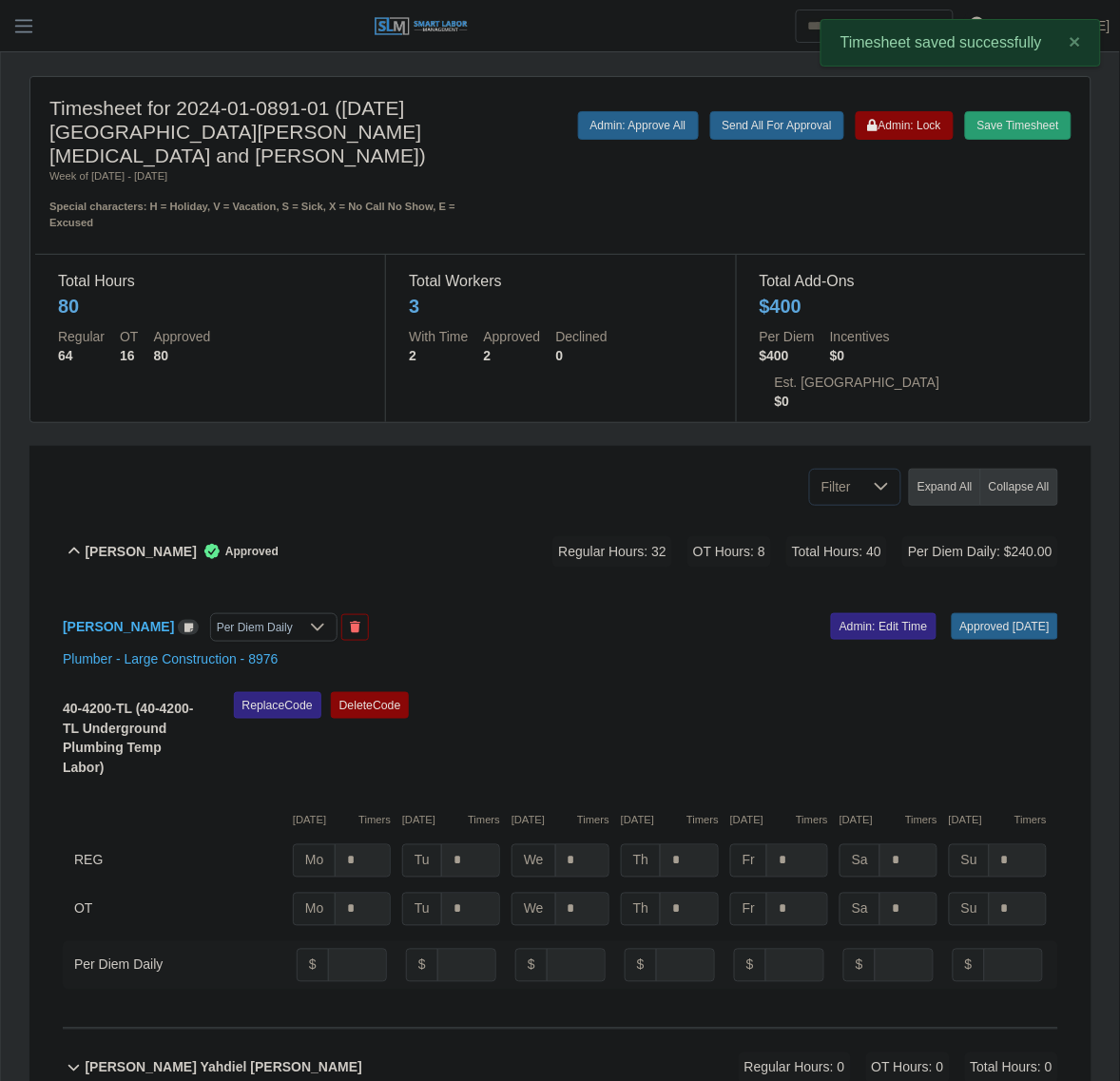
click at [480, 514] on div "Alfredo Lopez Lopez Approved Regular Hours: 32 OT Hours: 8 Total Hours: 40 Per …" at bounding box center [572, 552] width 973 height 77
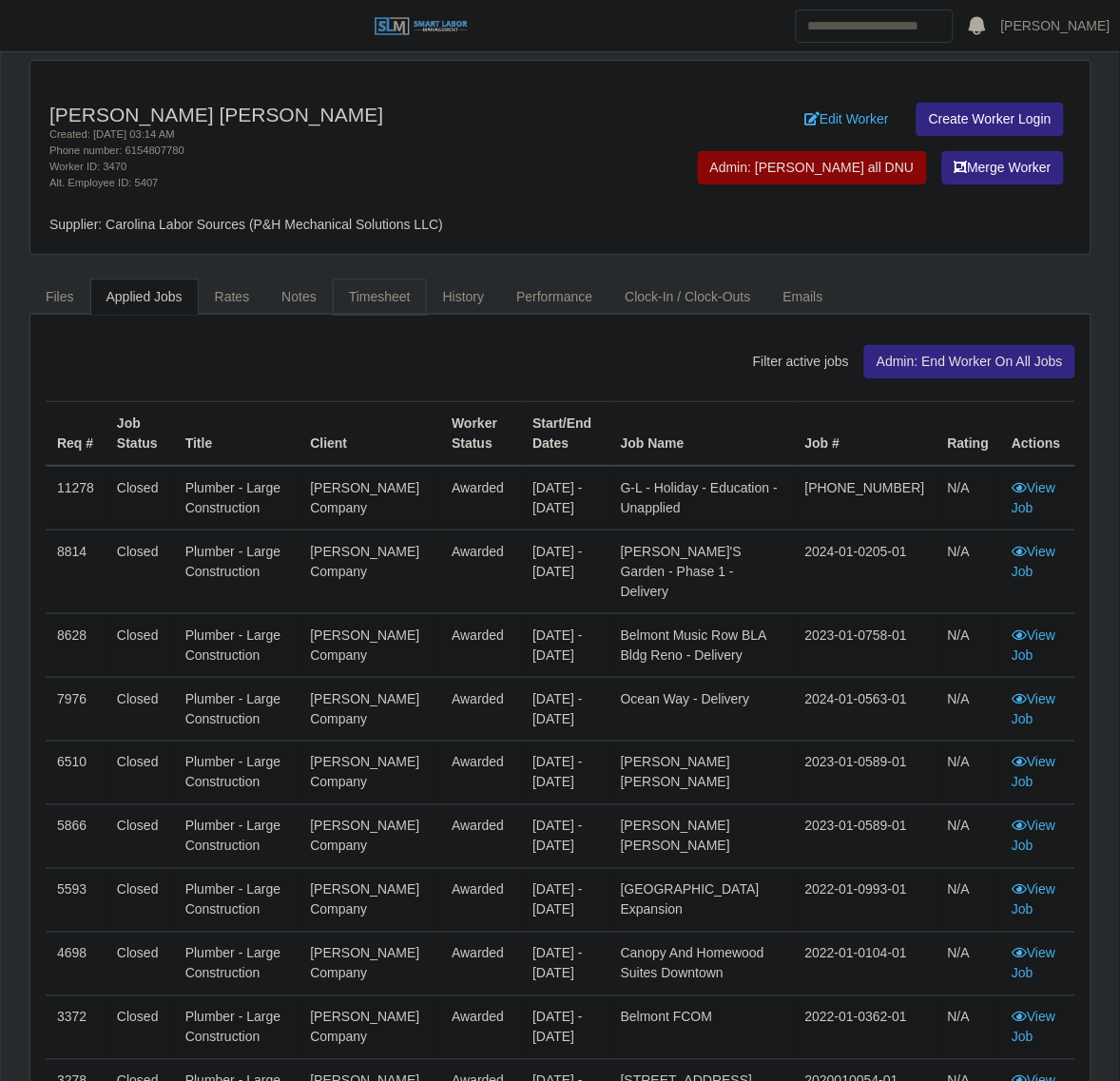
click at [382, 314] on link "Timesheet" at bounding box center [380, 297] width 94 height 37
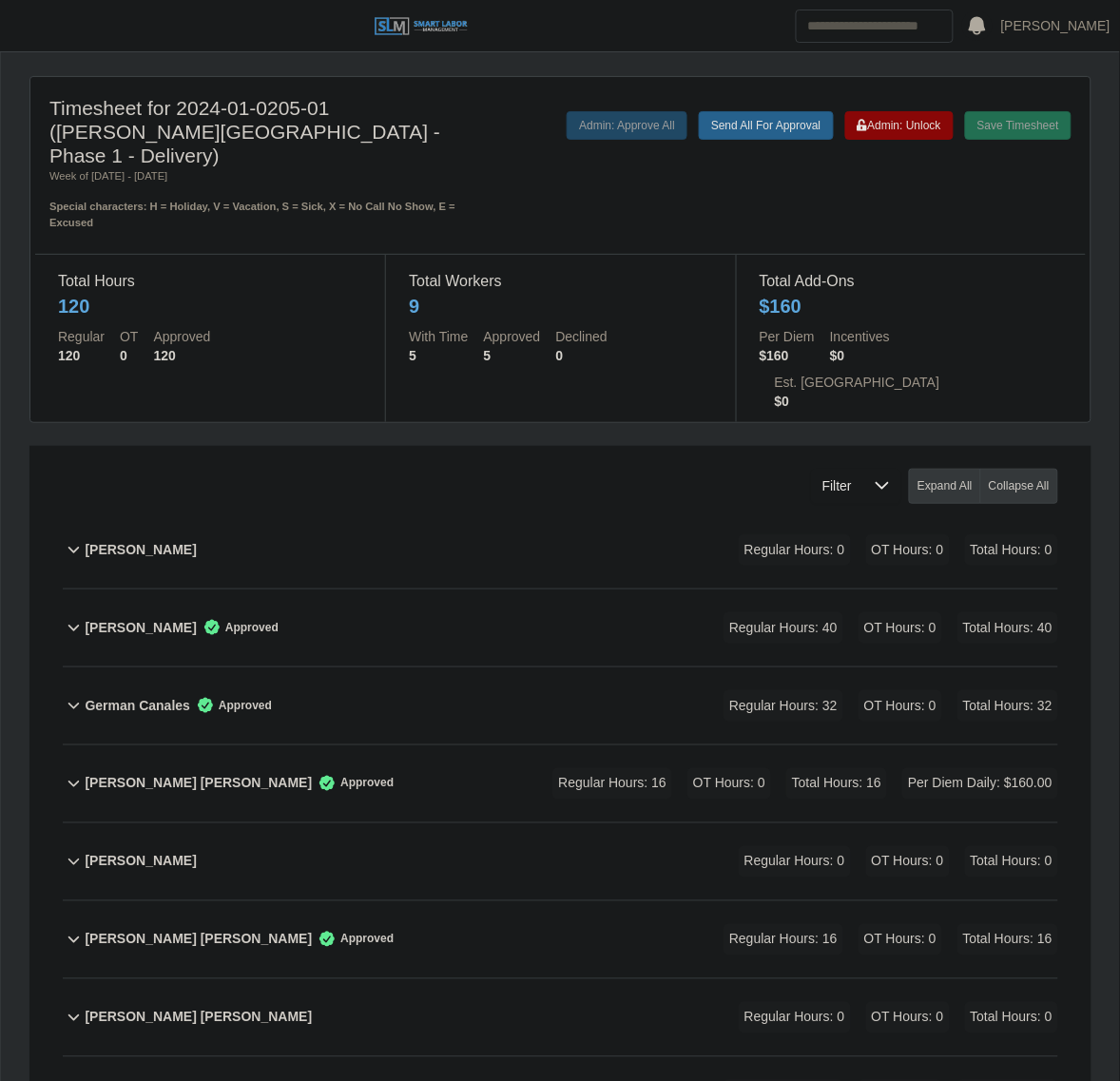
click at [418, 746] on div "[PERSON_NAME] [PERSON_NAME] Approved Regular Hours: 16 OT Hours: 0 Total Hours:…" at bounding box center [572, 784] width 973 height 77
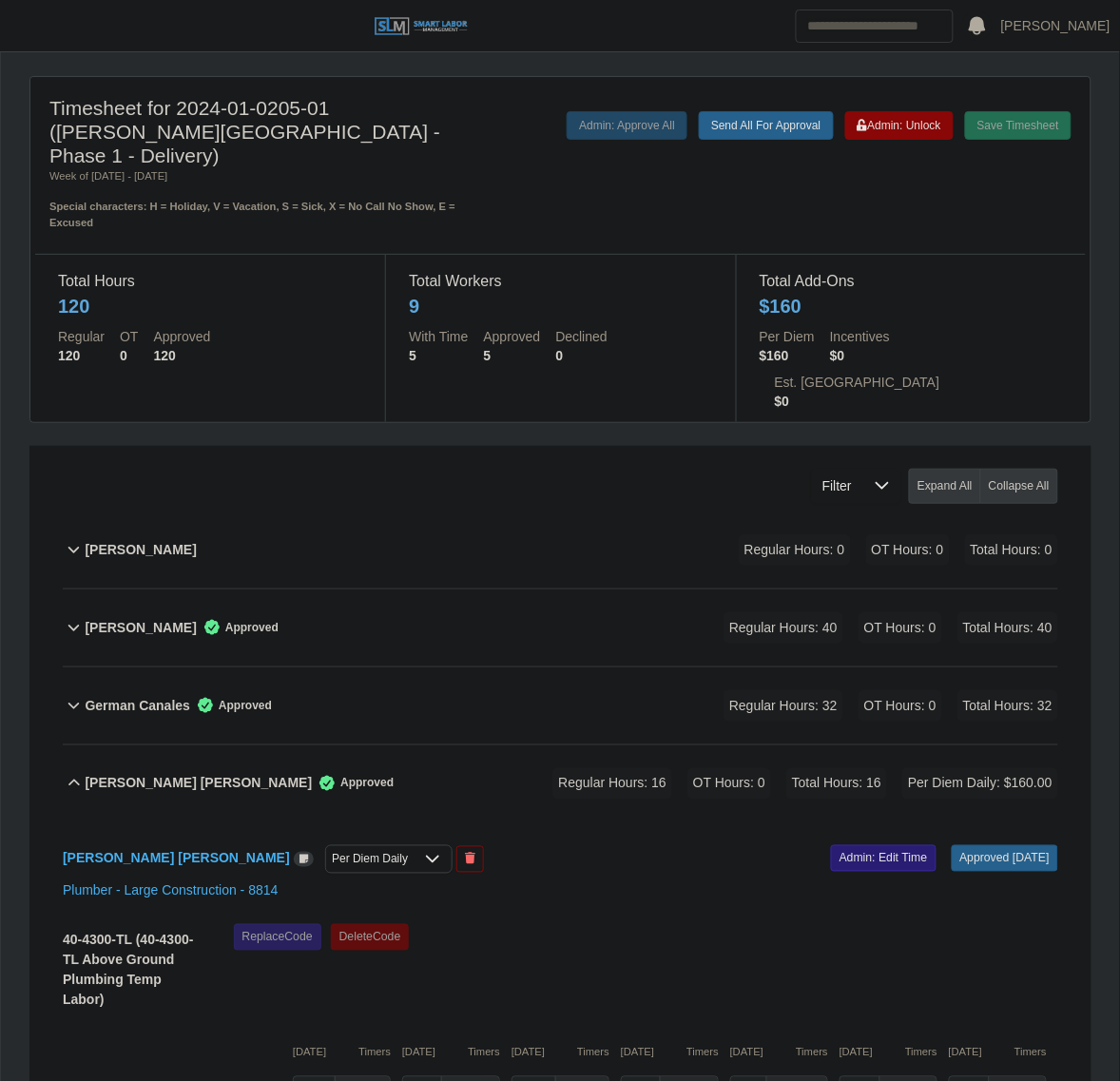
click at [859, 845] on link "Admin: Edit Time" at bounding box center [884, 858] width 106 height 27
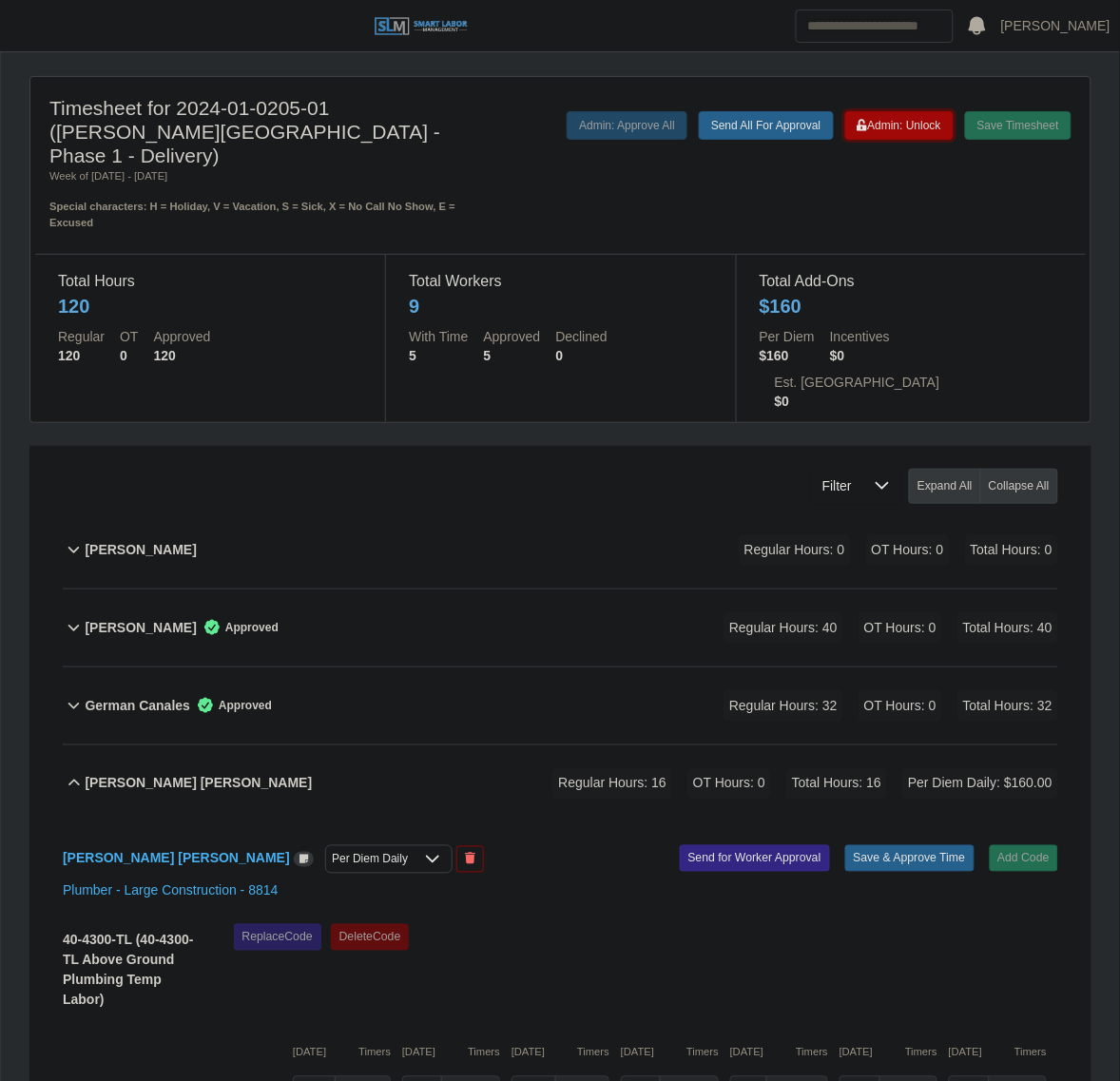
click at [899, 136] on button "Admin: Unlock" at bounding box center [899, 125] width 108 height 29
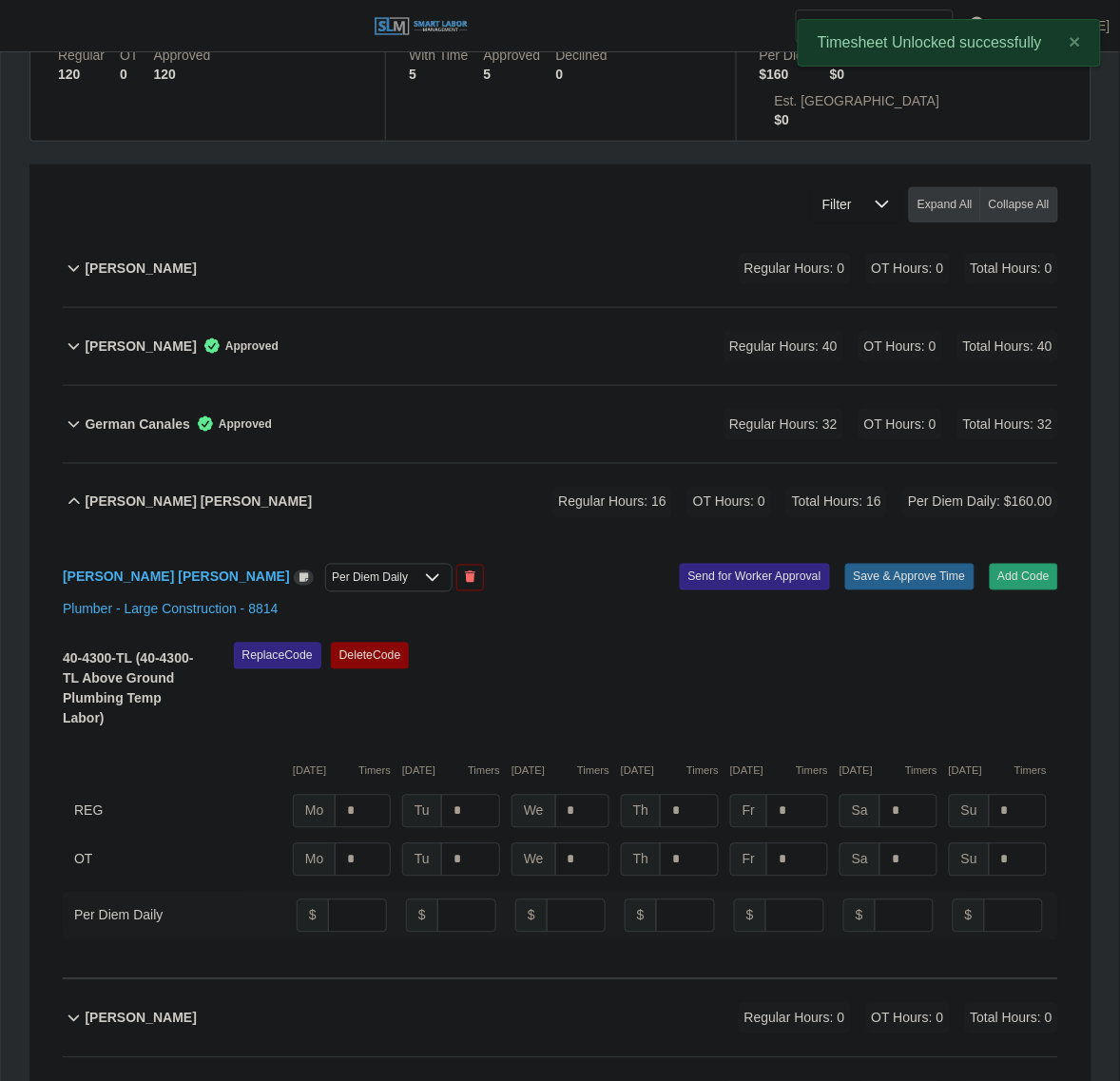
scroll to position [356, 0]
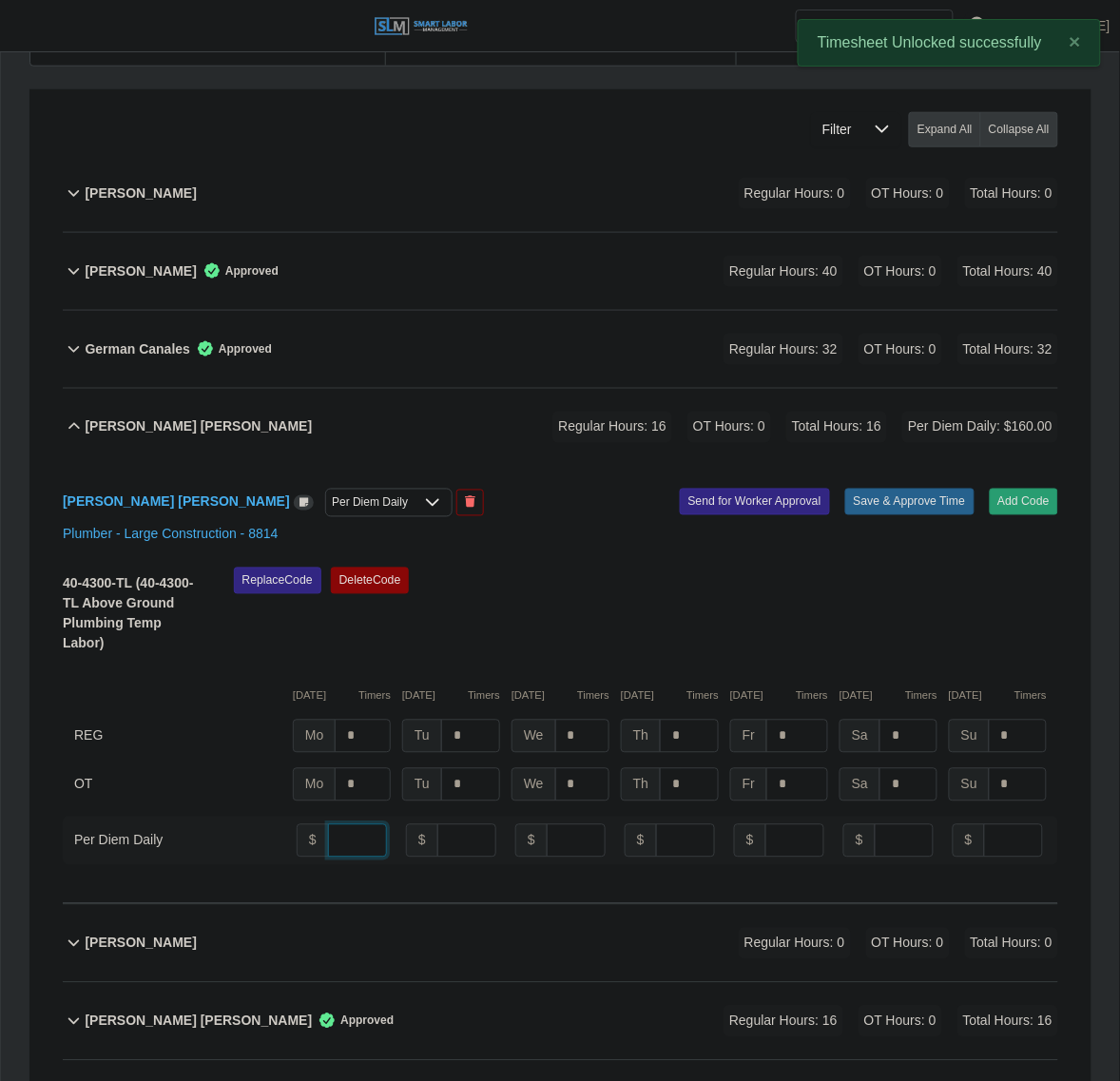
click at [333, 824] on input "number" at bounding box center [357, 840] width 59 height 34
type input "**"
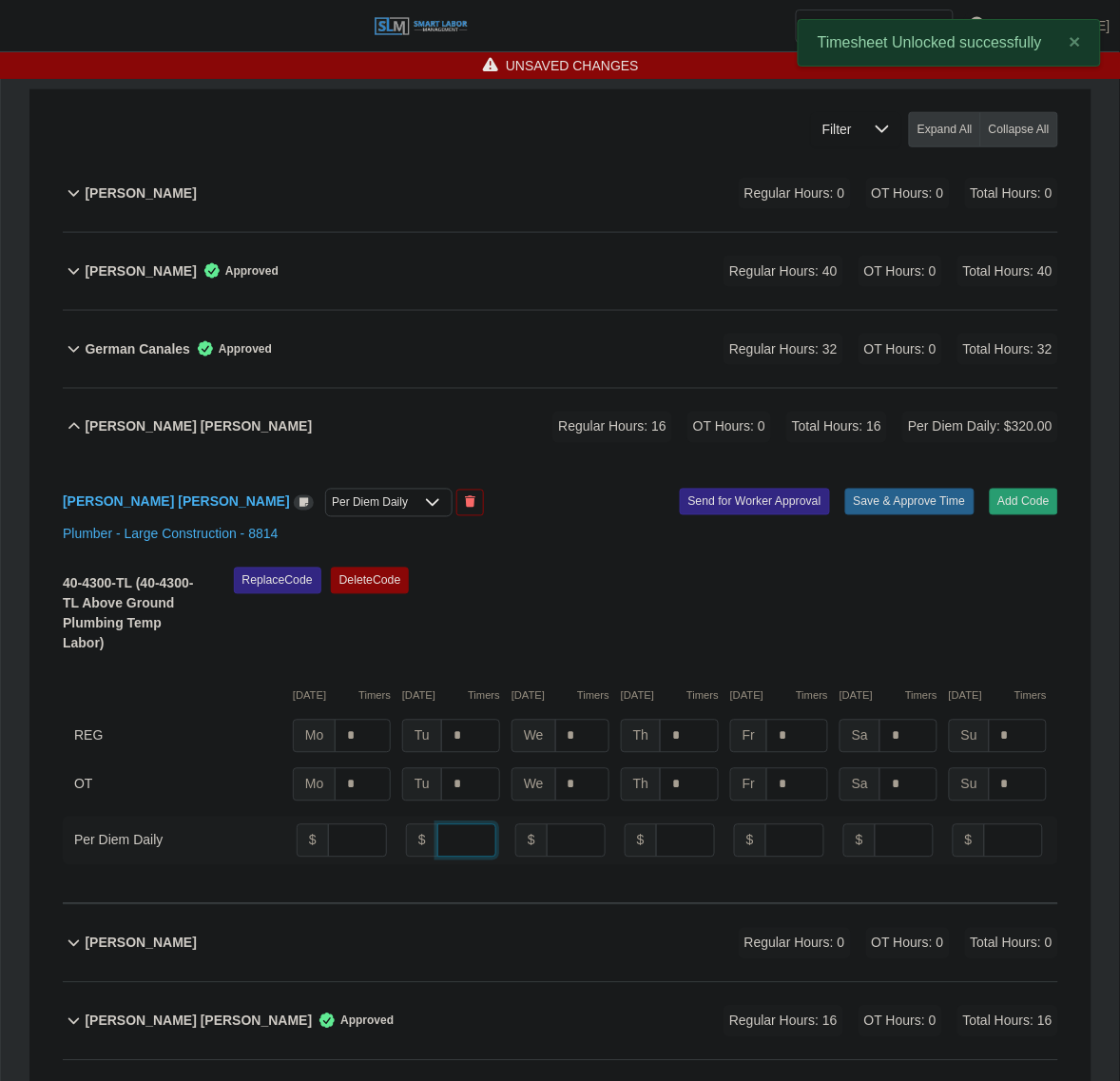
type input "**"
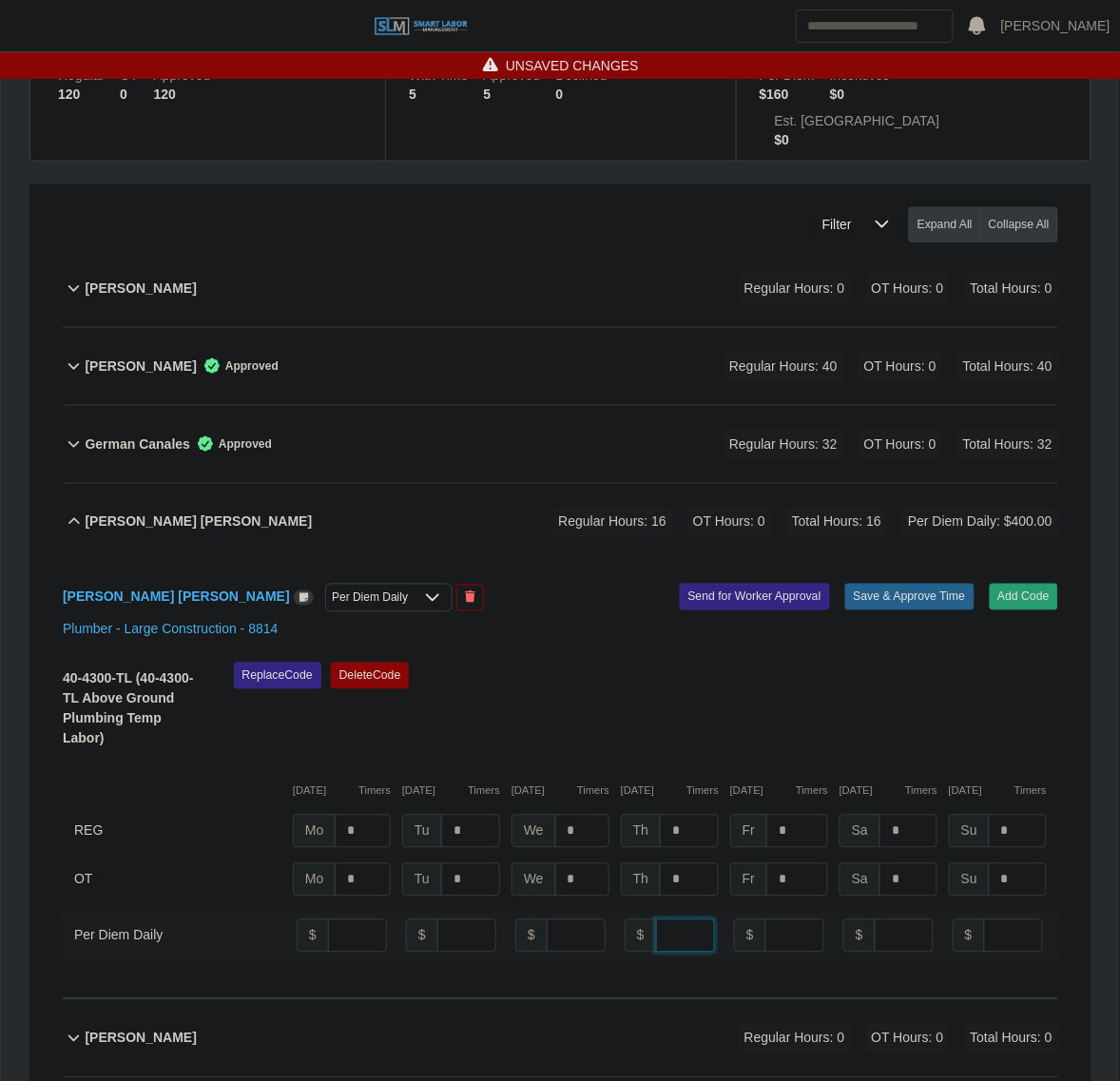
scroll to position [0, 0]
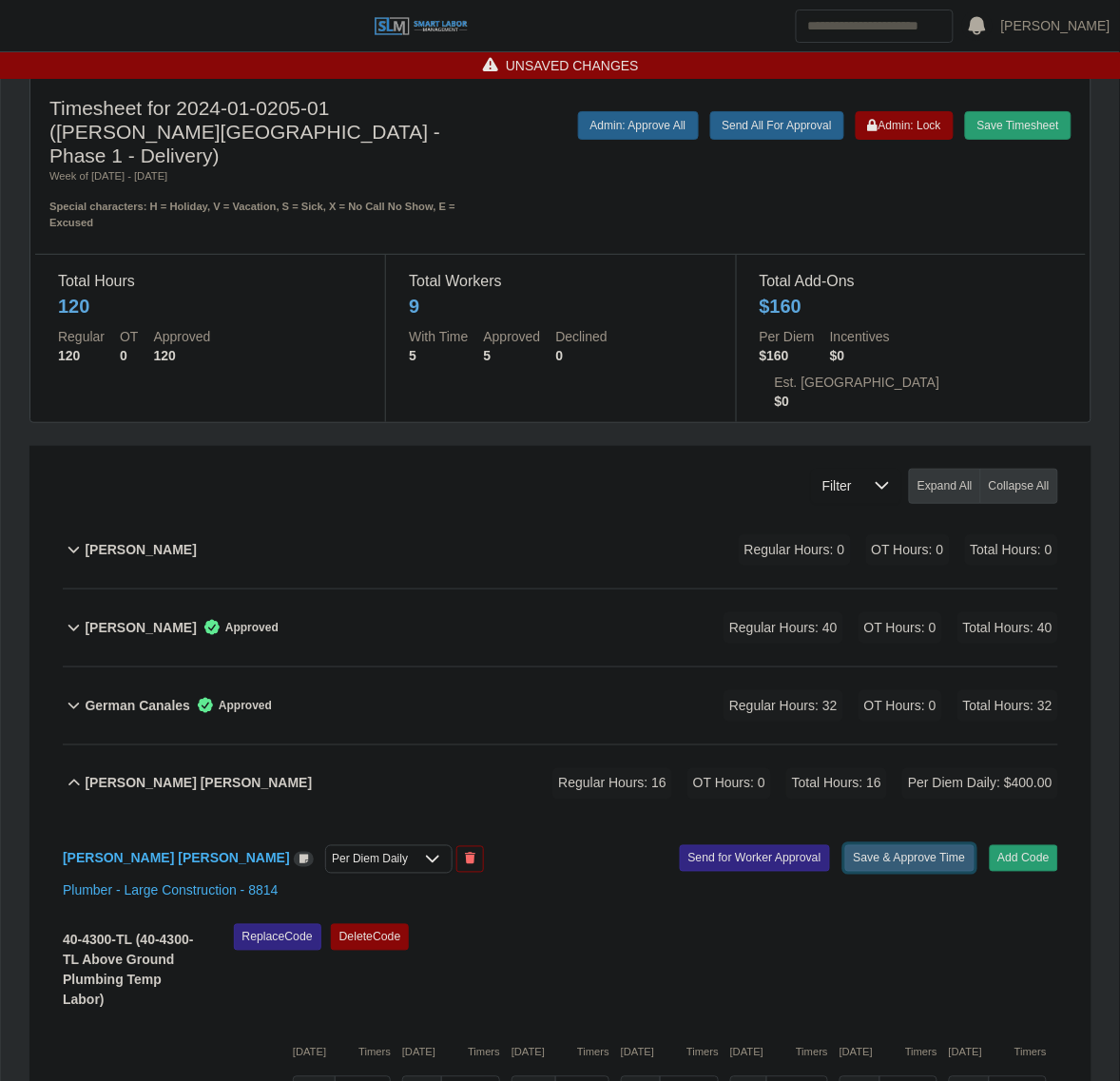
click at [905, 845] on button "Save & Approve Time" at bounding box center [910, 858] width 129 height 27
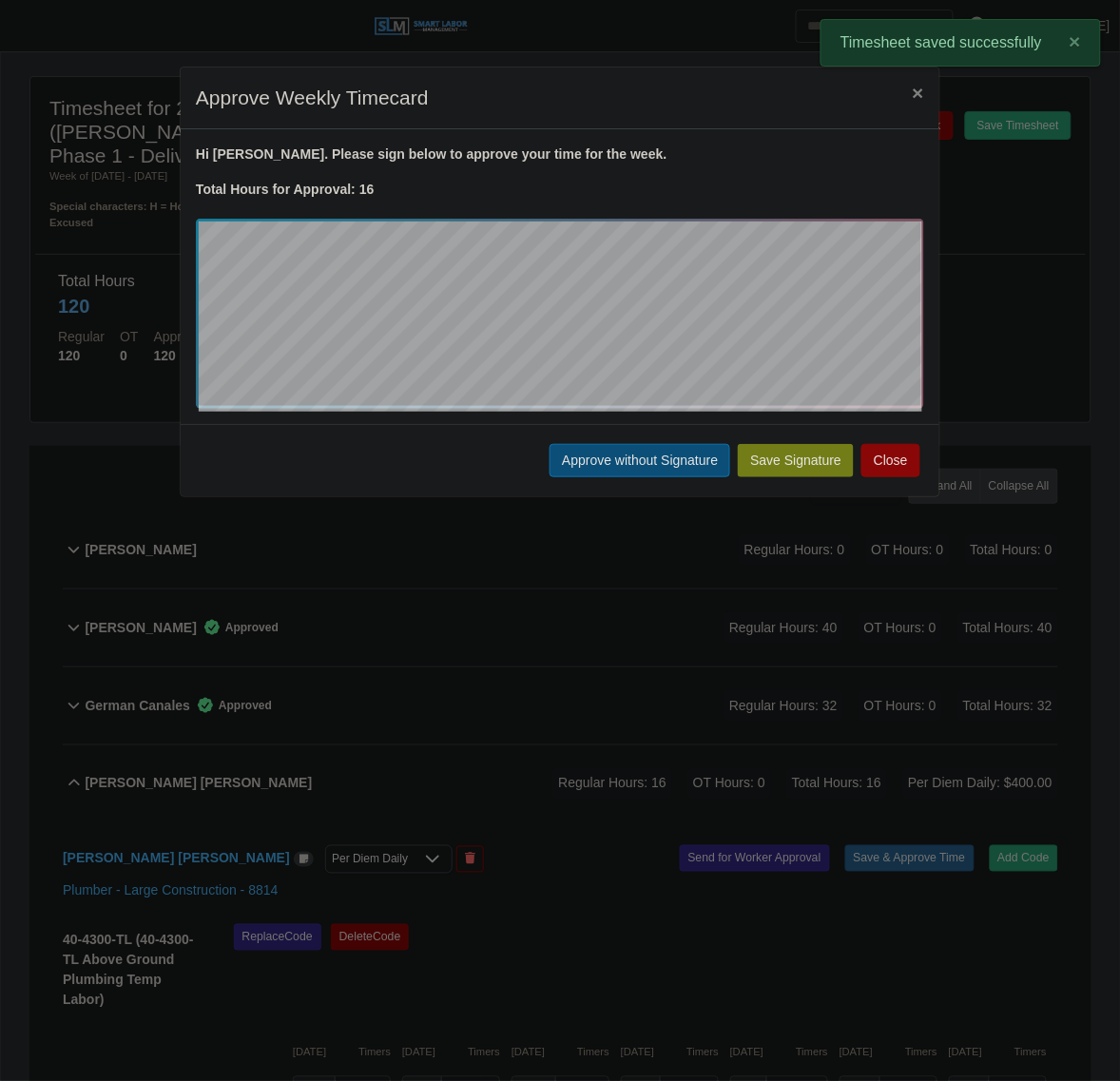
click at [606, 472] on button "Approve without Signature" at bounding box center [639, 461] width 180 height 34
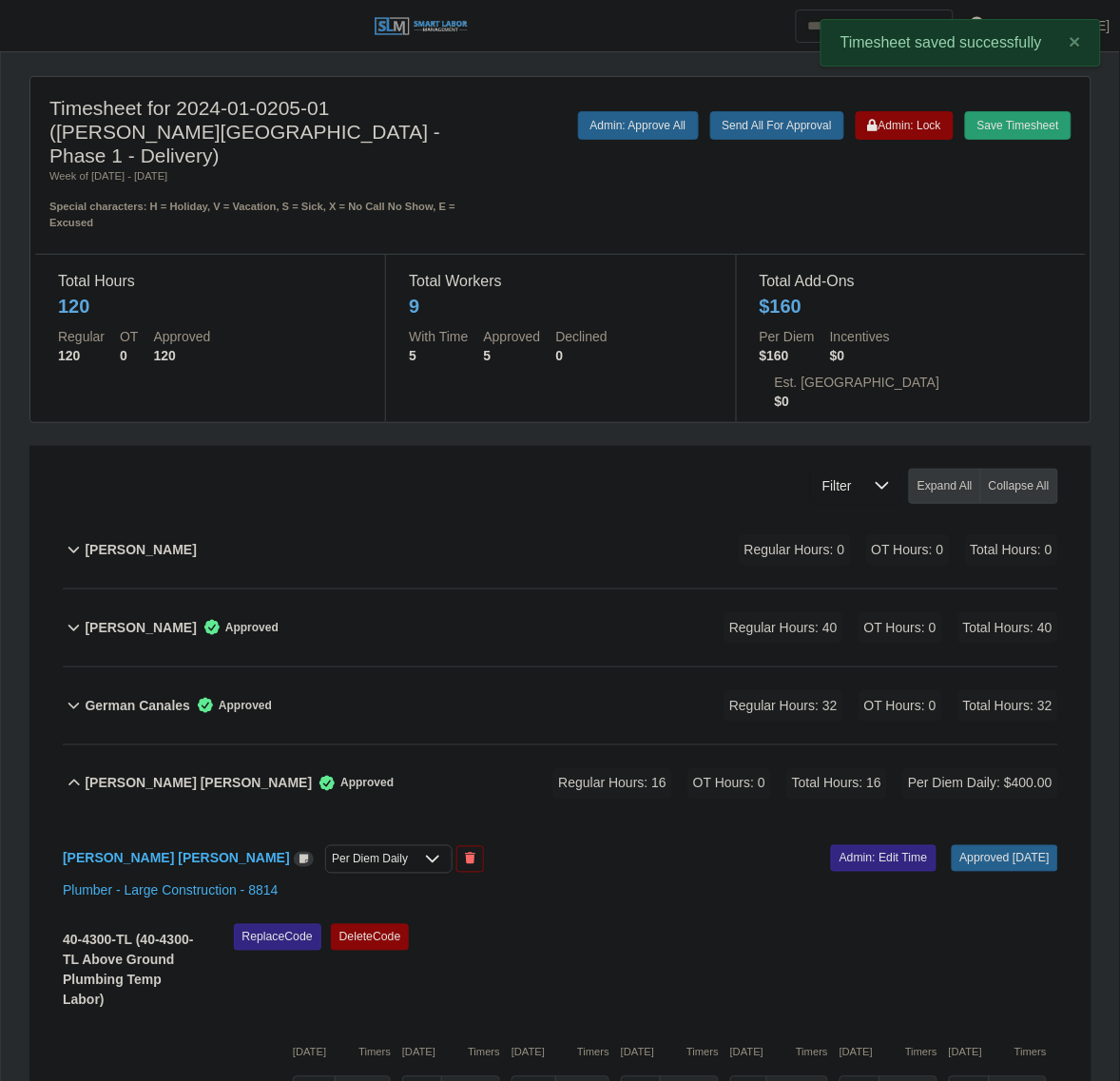
click at [448, 746] on div "[PERSON_NAME] [PERSON_NAME] Approved Regular Hours: 16 OT Hours: 0 Total Hours:…" at bounding box center [572, 784] width 973 height 77
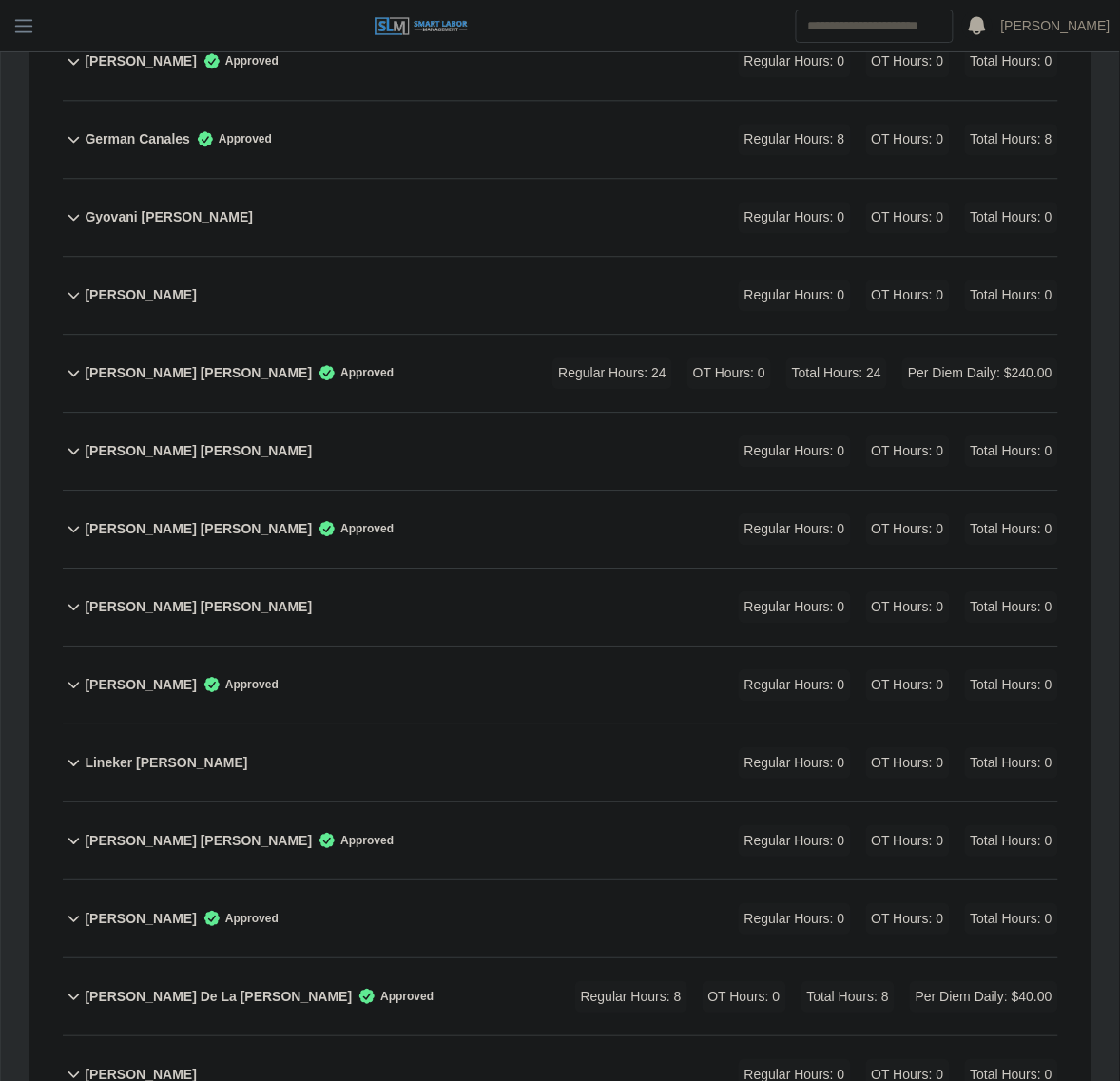
scroll to position [899, 0]
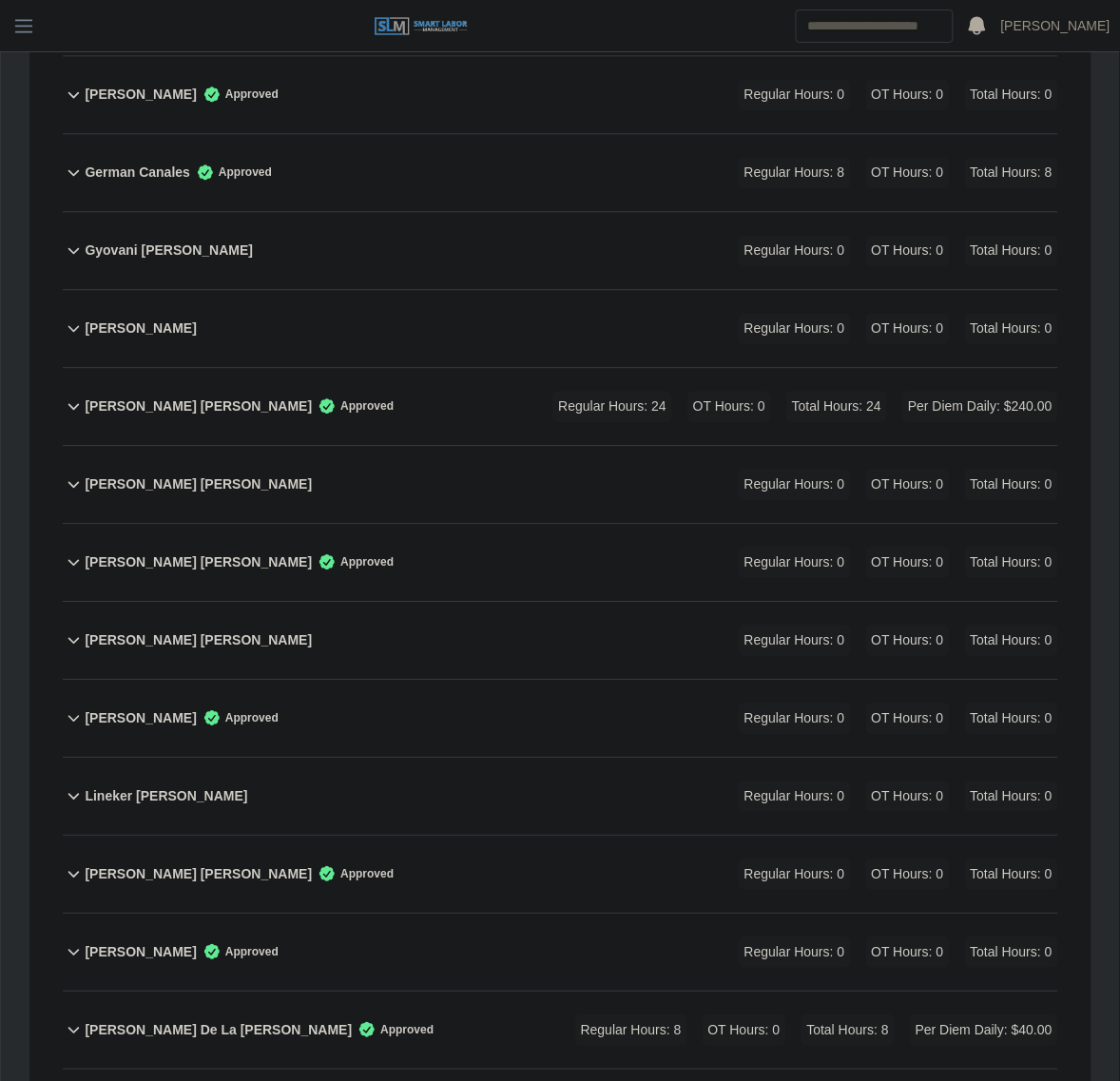
click at [435, 368] on div "Jorge Molina Vazquez Approved Regular Hours: 24 OT Hours: 0 Total Hours: 24 Per…" at bounding box center [572, 407] width 973 height 77
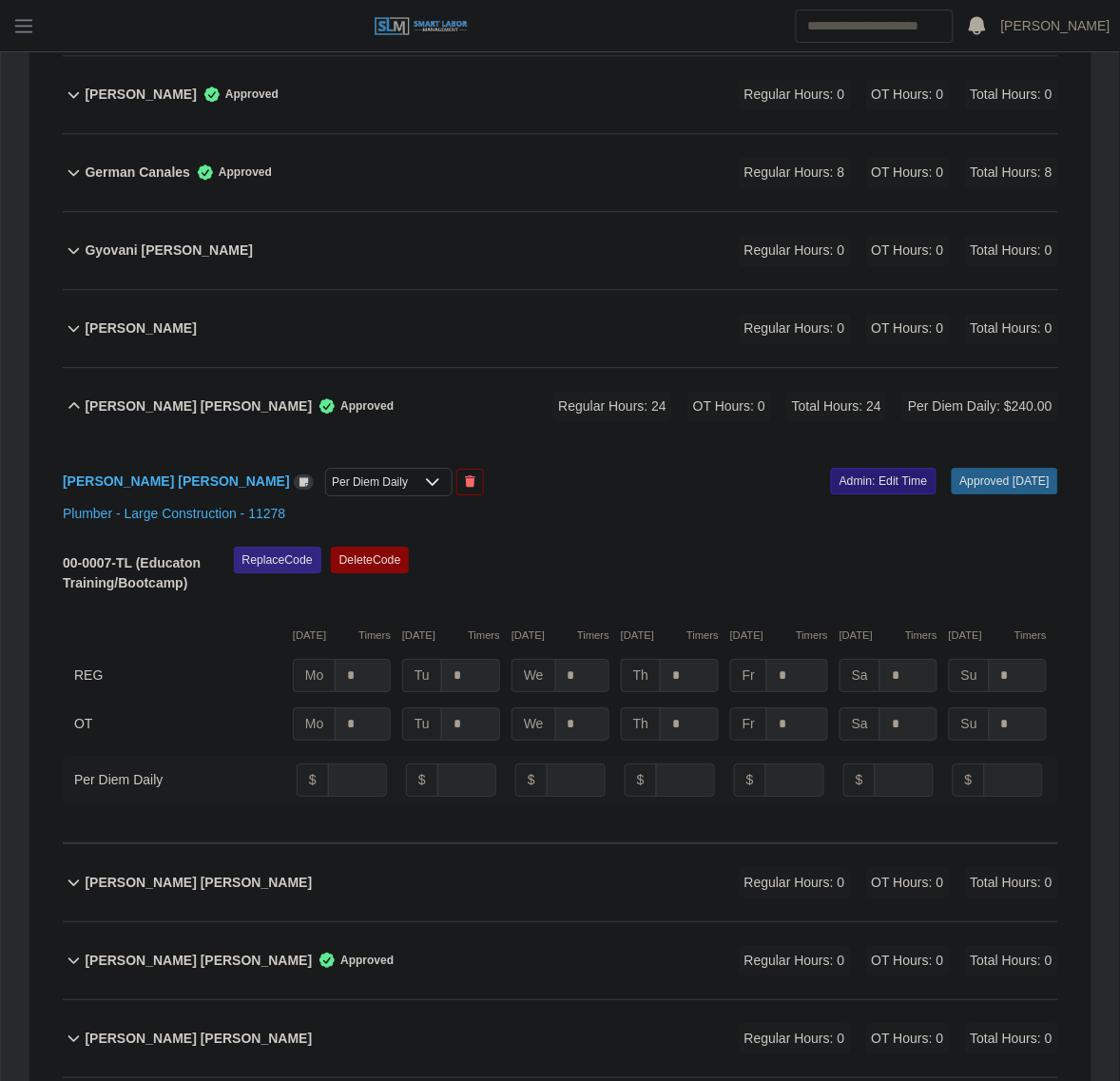
click at [840, 467] on link "Admin: Edit Time" at bounding box center [884, 481] width 106 height 27
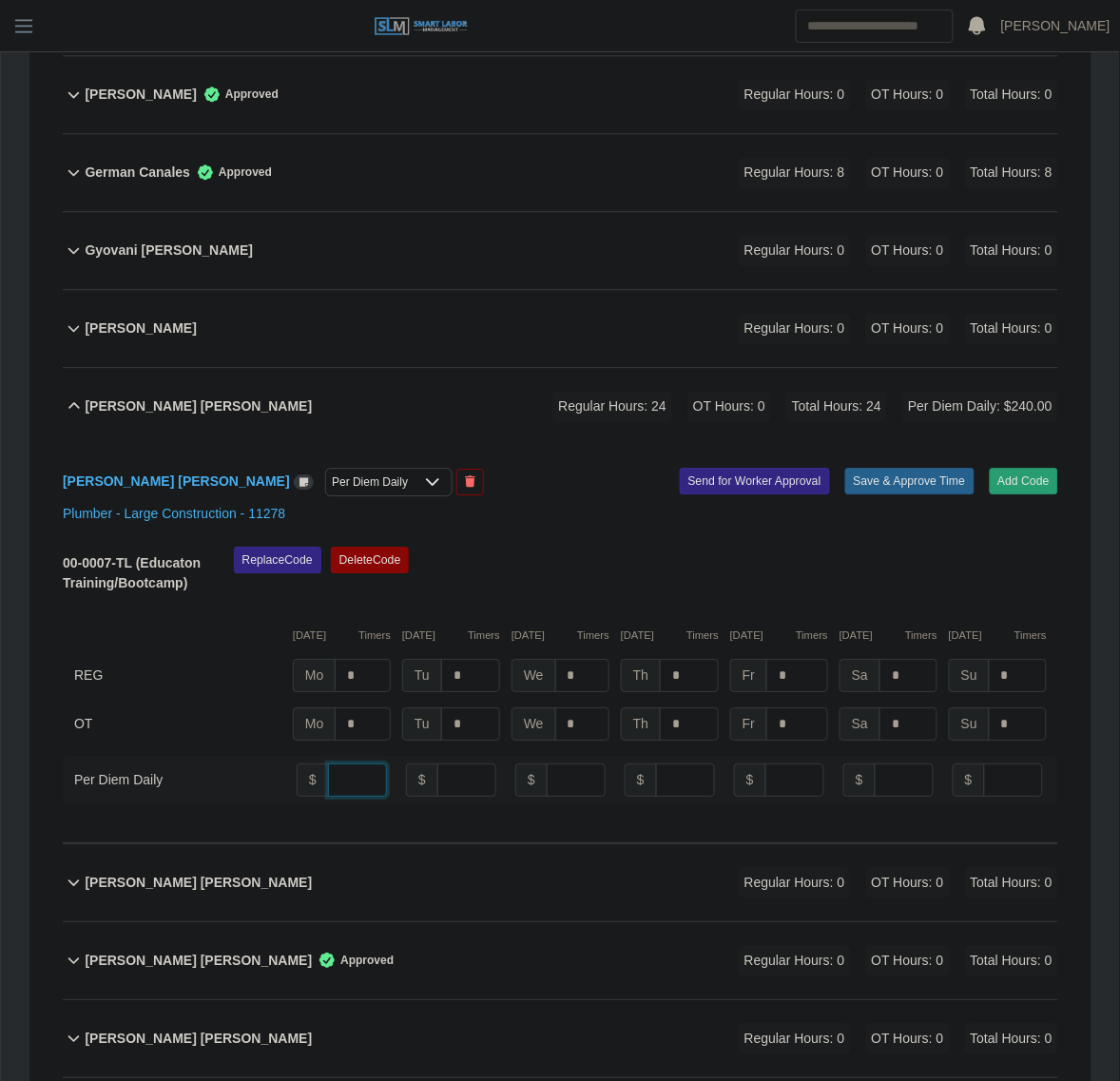
click at [357, 763] on input "**" at bounding box center [357, 779] width 59 height 34
type input "*"
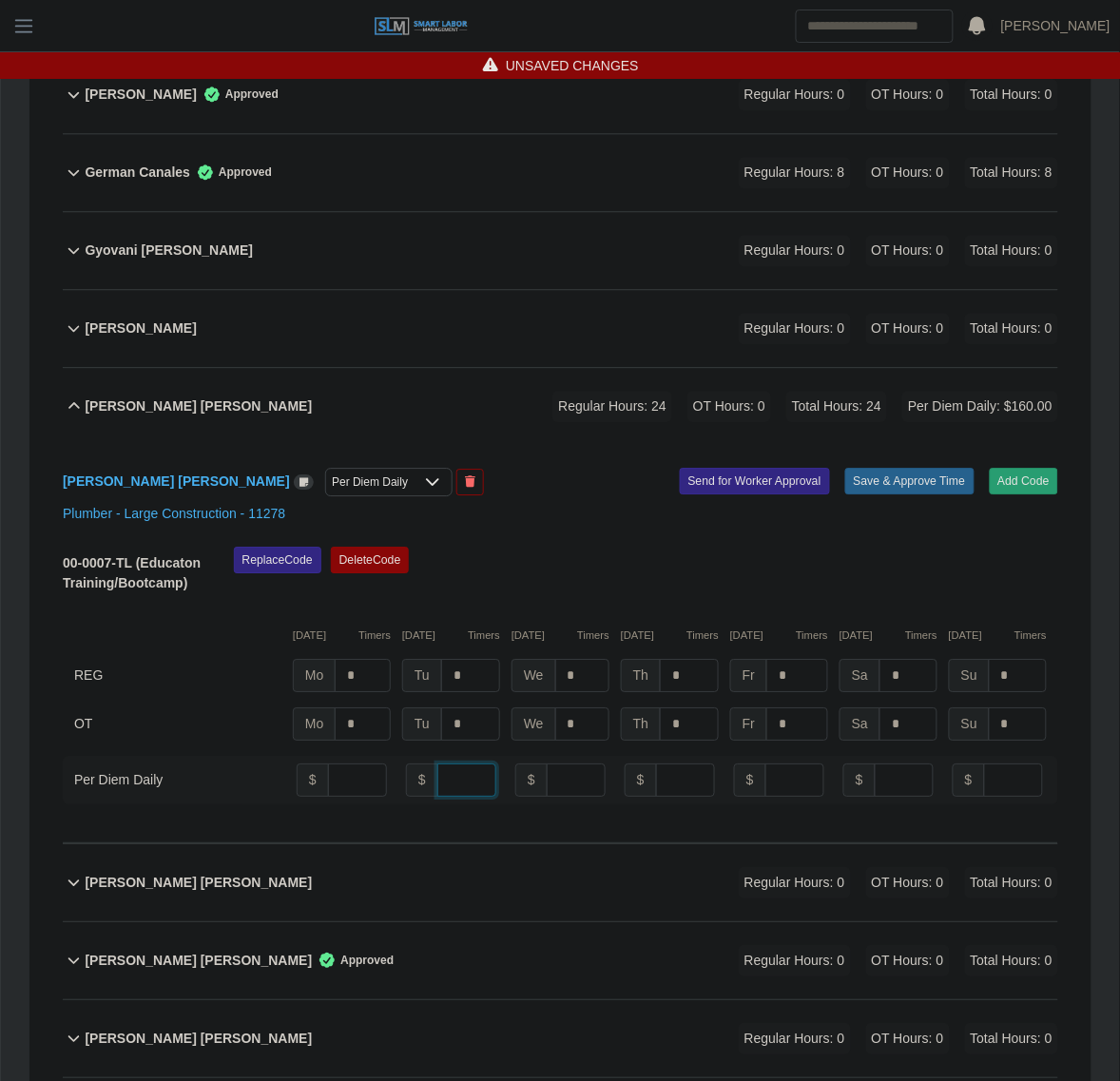
type input "*"
click at [475, 546] on div "Replace Code Delete Code" at bounding box center [646, 575] width 853 height 58
click at [326, 468] on div "Per Diem Daily" at bounding box center [369, 482] width 88 height 27
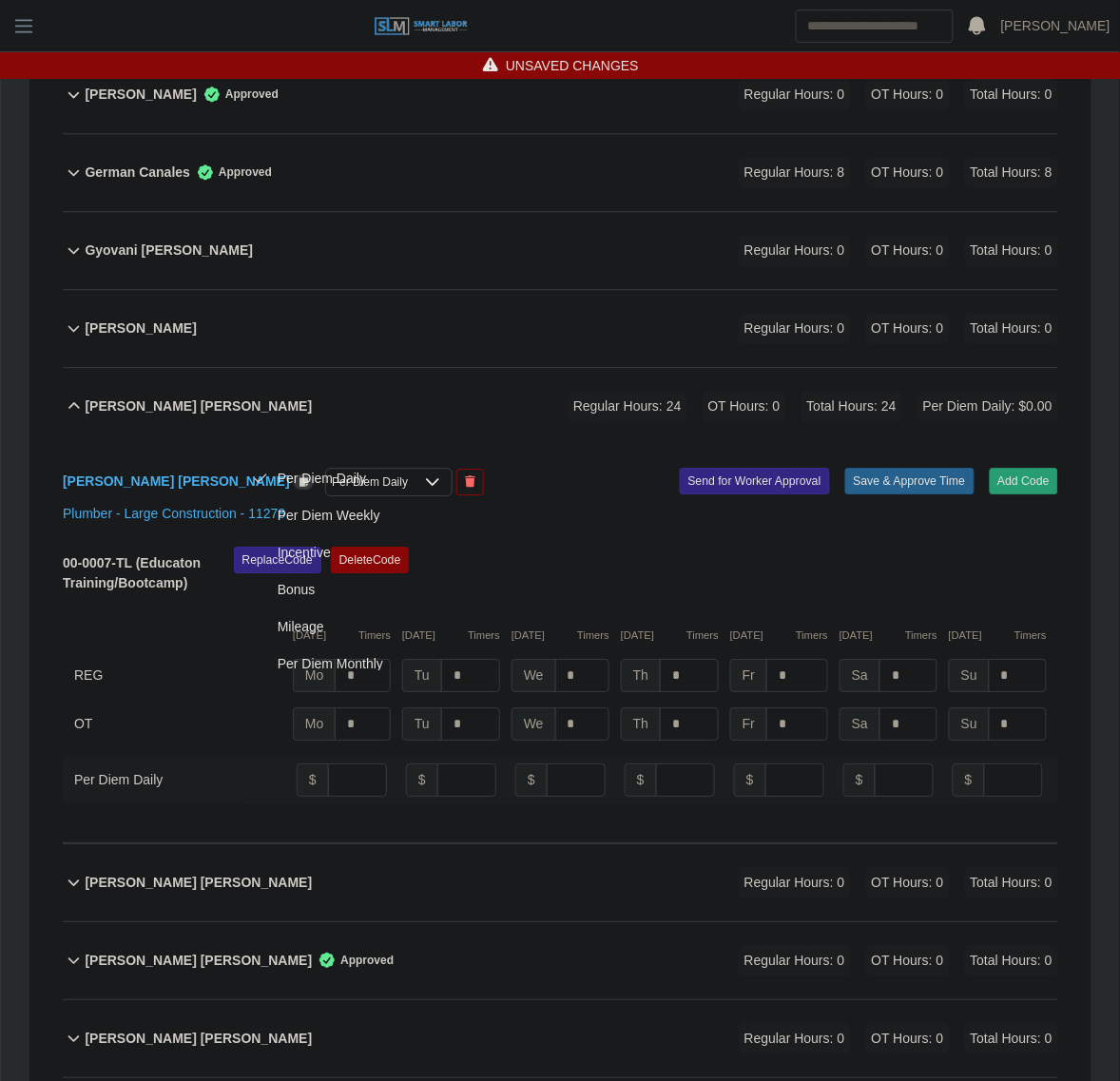
scroll to position [20, 13]
click at [303, 482] on span "Per Diem Daily" at bounding box center [322, 478] width 89 height 20
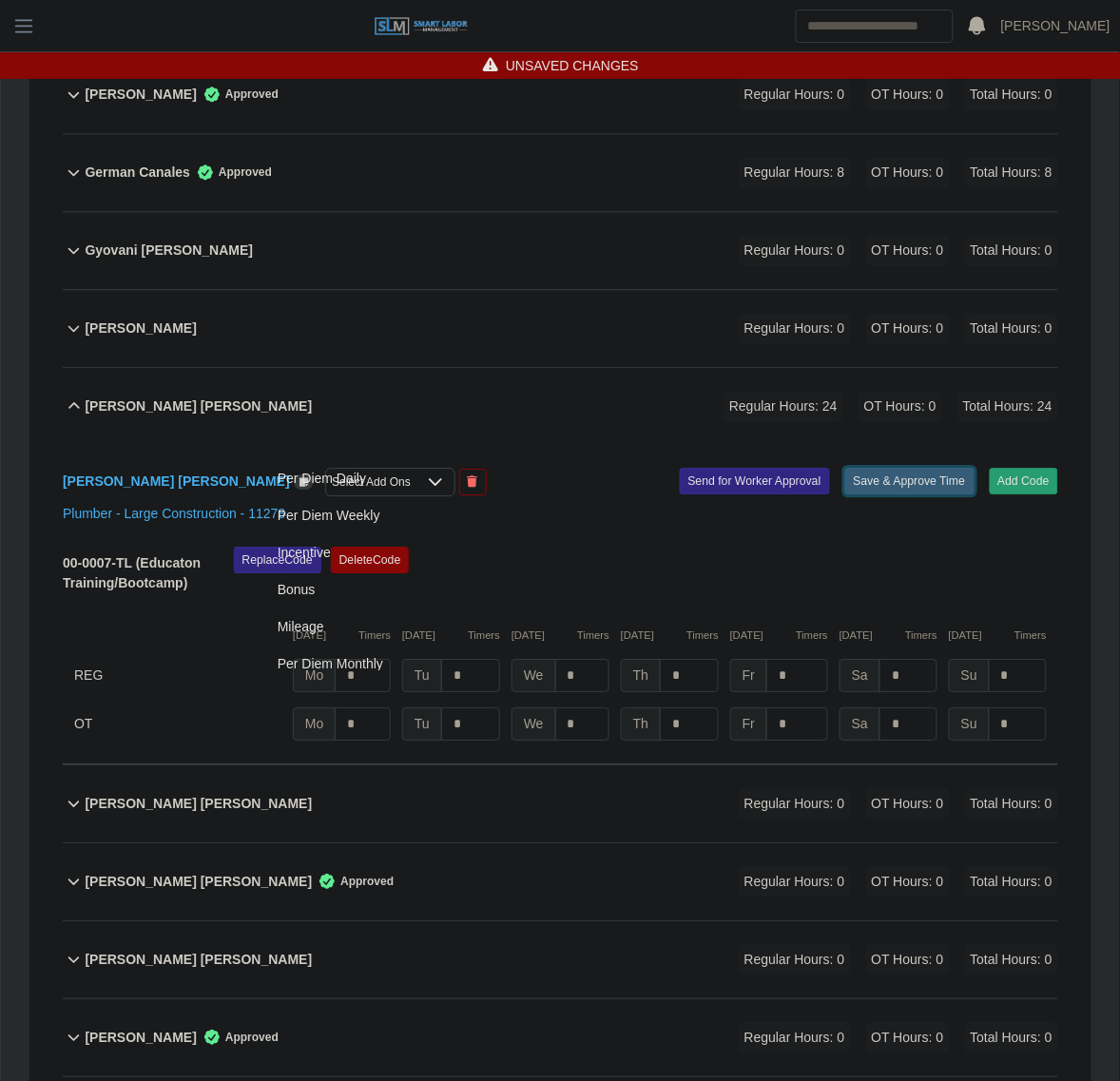
click at [940, 467] on button "Save & Approve Time" at bounding box center [910, 481] width 129 height 27
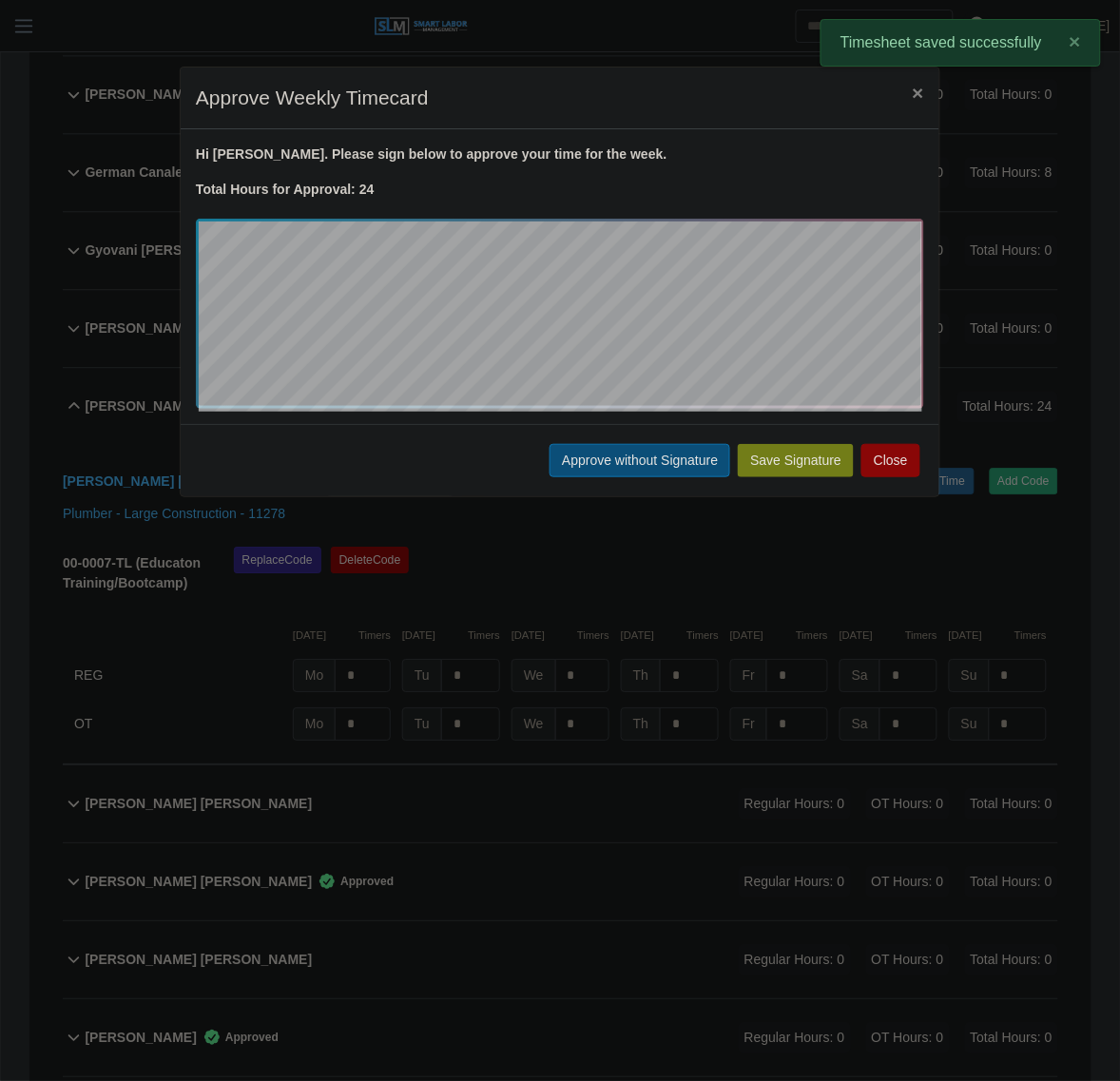
click at [601, 467] on button "Approve without Signature" at bounding box center [639, 461] width 180 height 34
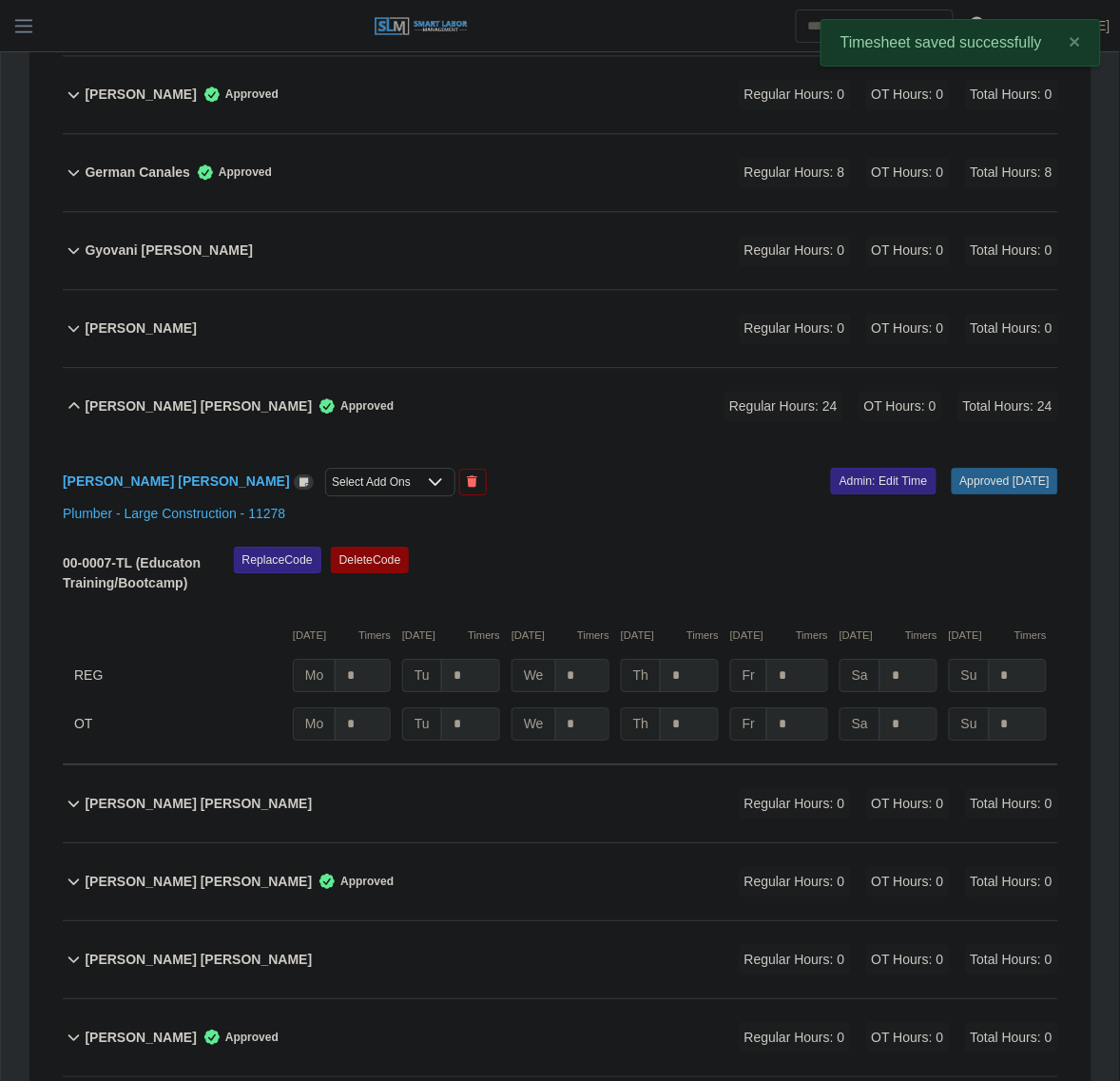
click at [590, 385] on div "Jorge Molina Vazquez Approved Regular Hours: 24 OT Hours: 0 Total Hours: 24" at bounding box center [572, 407] width 973 height 77
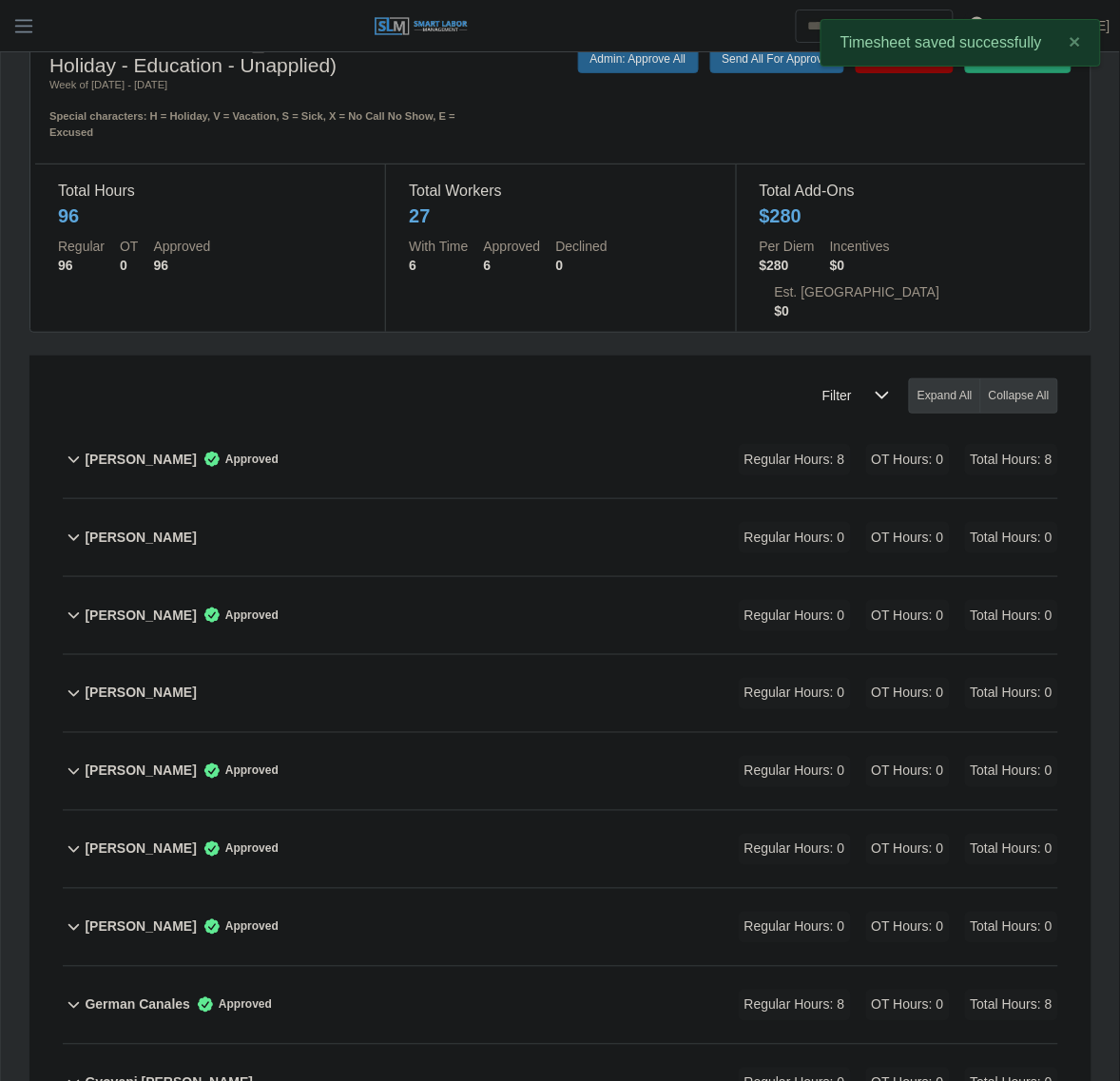
scroll to position [0, 0]
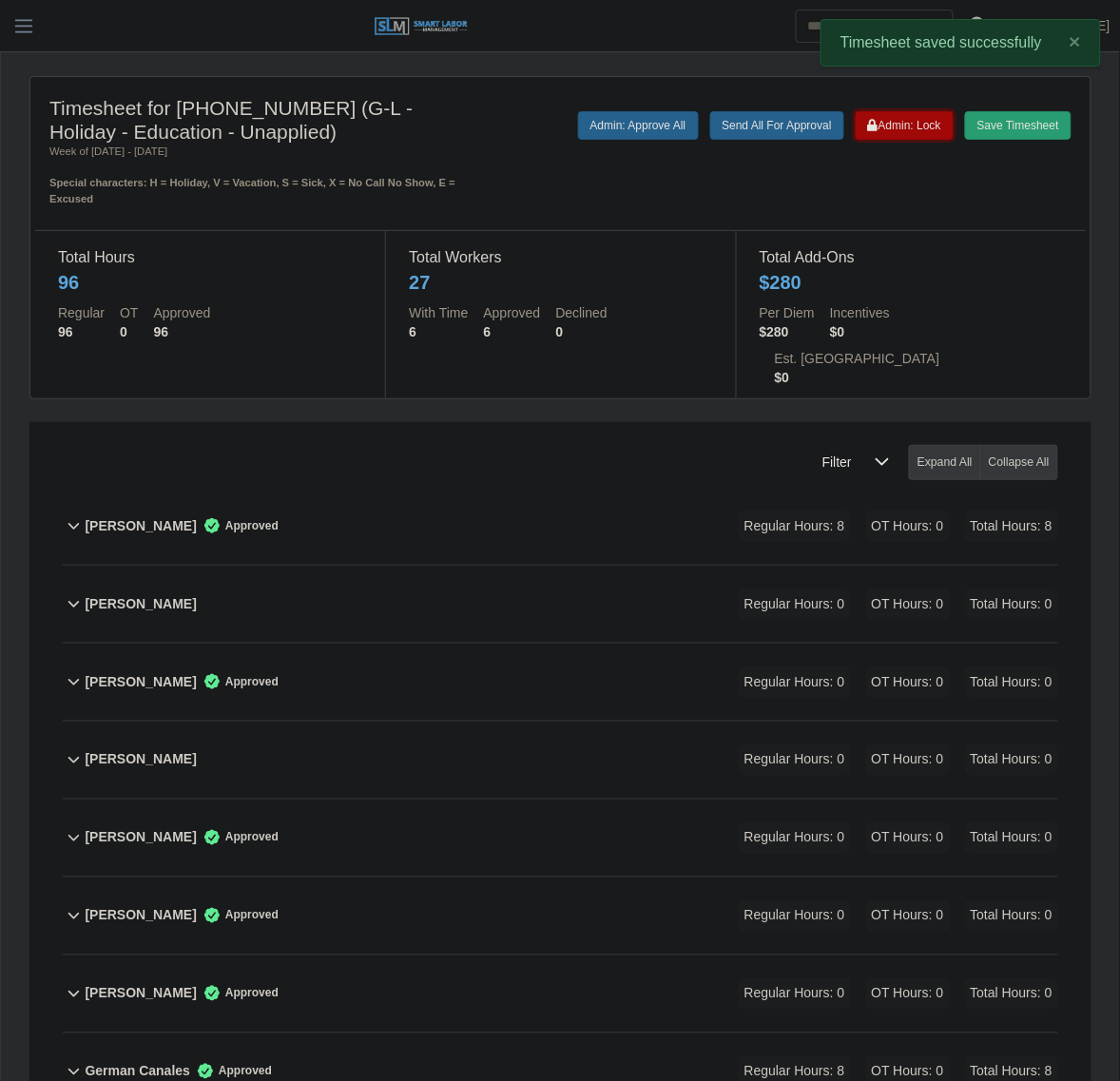
click at [909, 120] on span "Admin: Lock" at bounding box center [905, 125] width 73 height 13
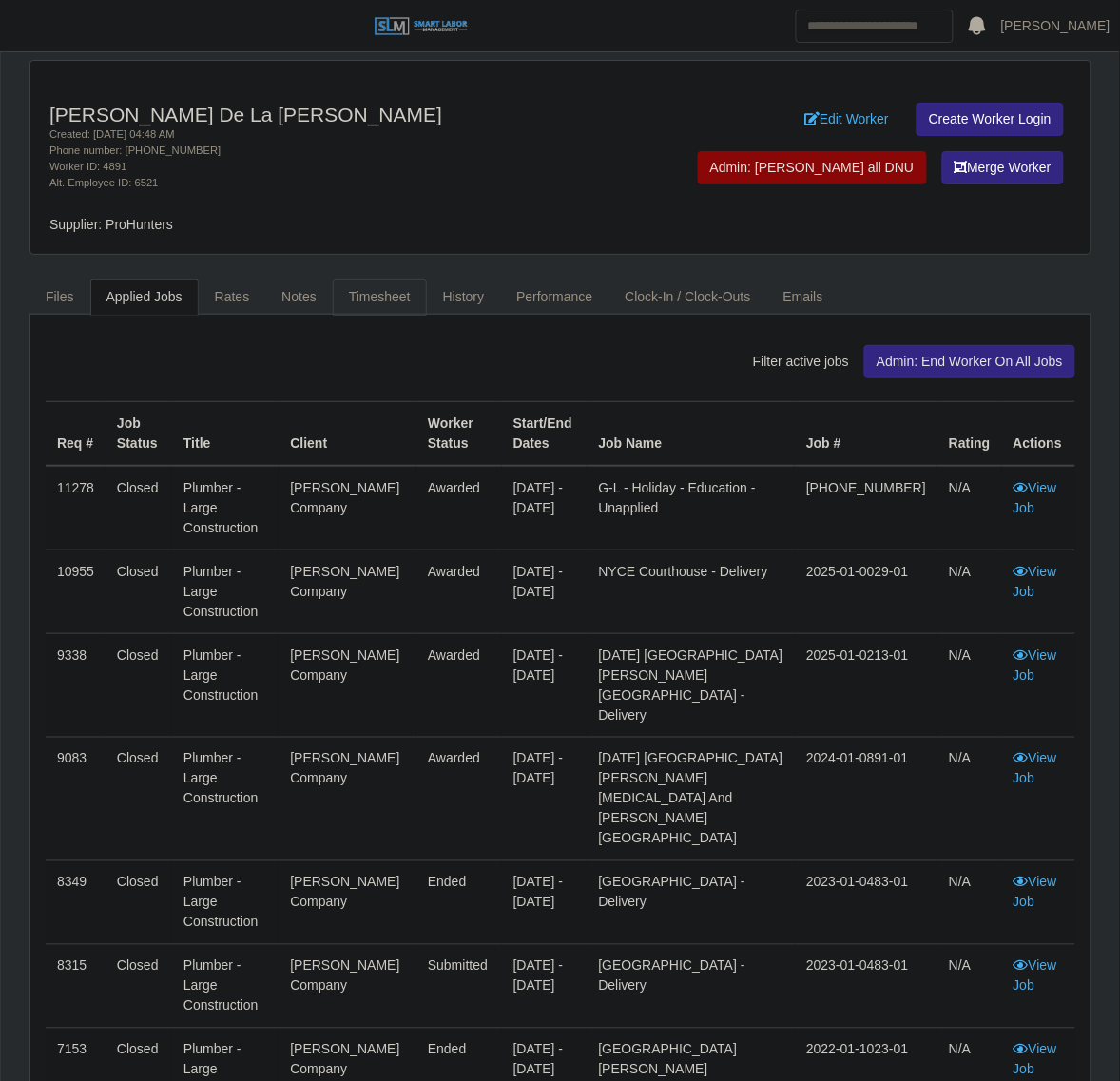
click at [339, 288] on link "Timesheet" at bounding box center [380, 297] width 94 height 37
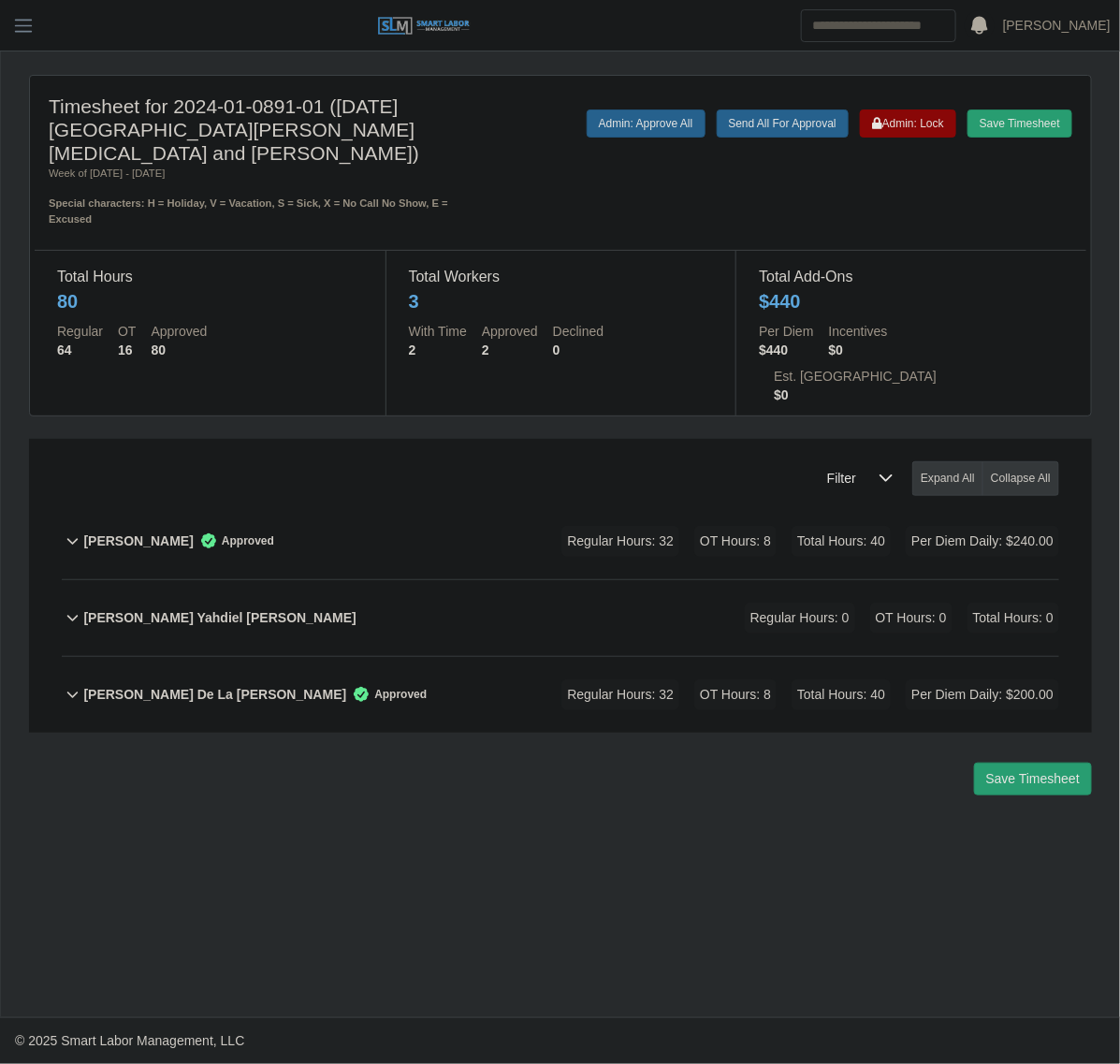
click at [469, 657] on div "Marcial De La Cruz Approved Regular Hours: 32 OT Hours: 8 Total Hours: 40 Per D…" at bounding box center [571, 695] width 976 height 76
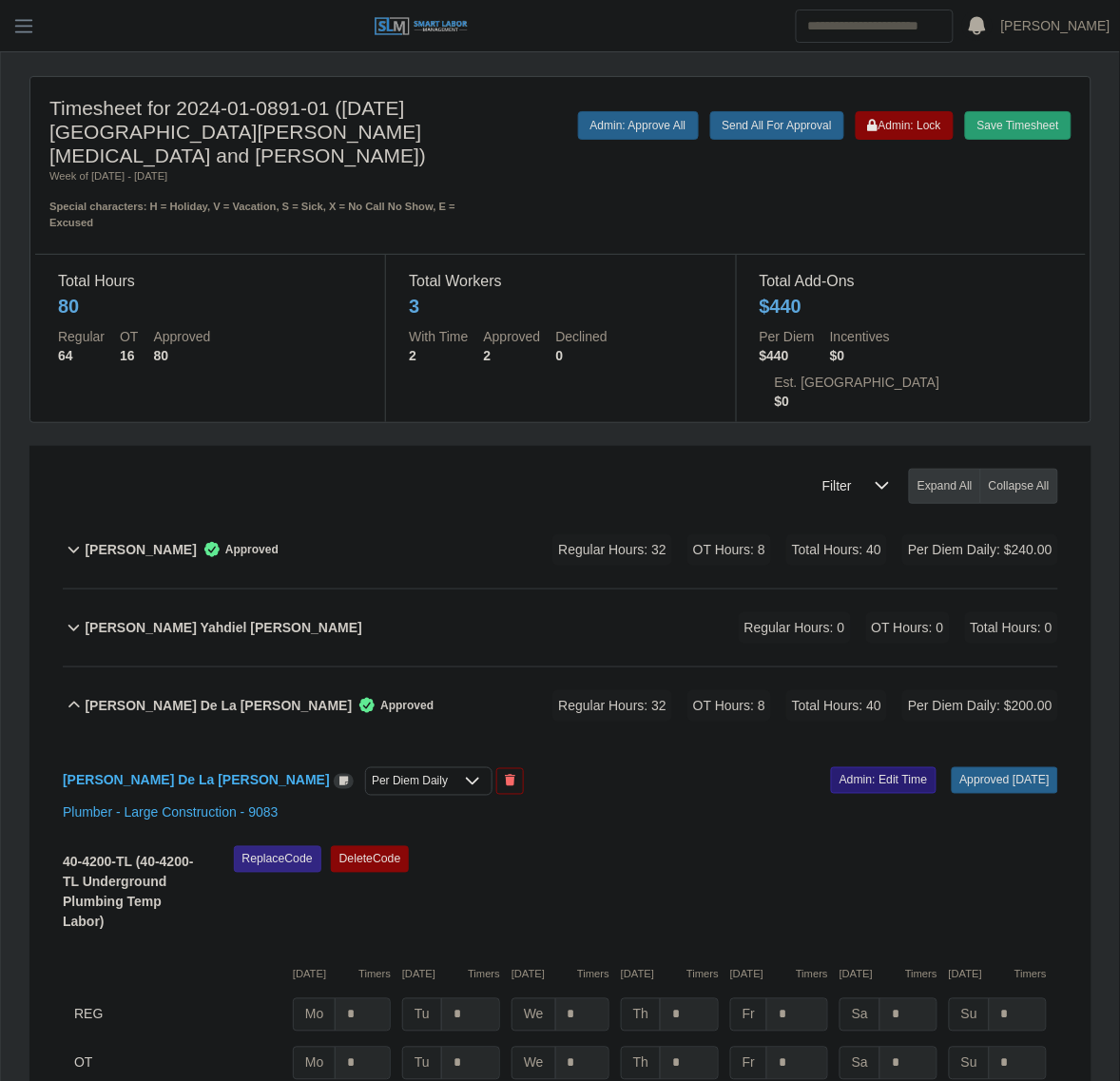
click at [842, 767] on link "Admin: Edit Time" at bounding box center [884, 780] width 106 height 27
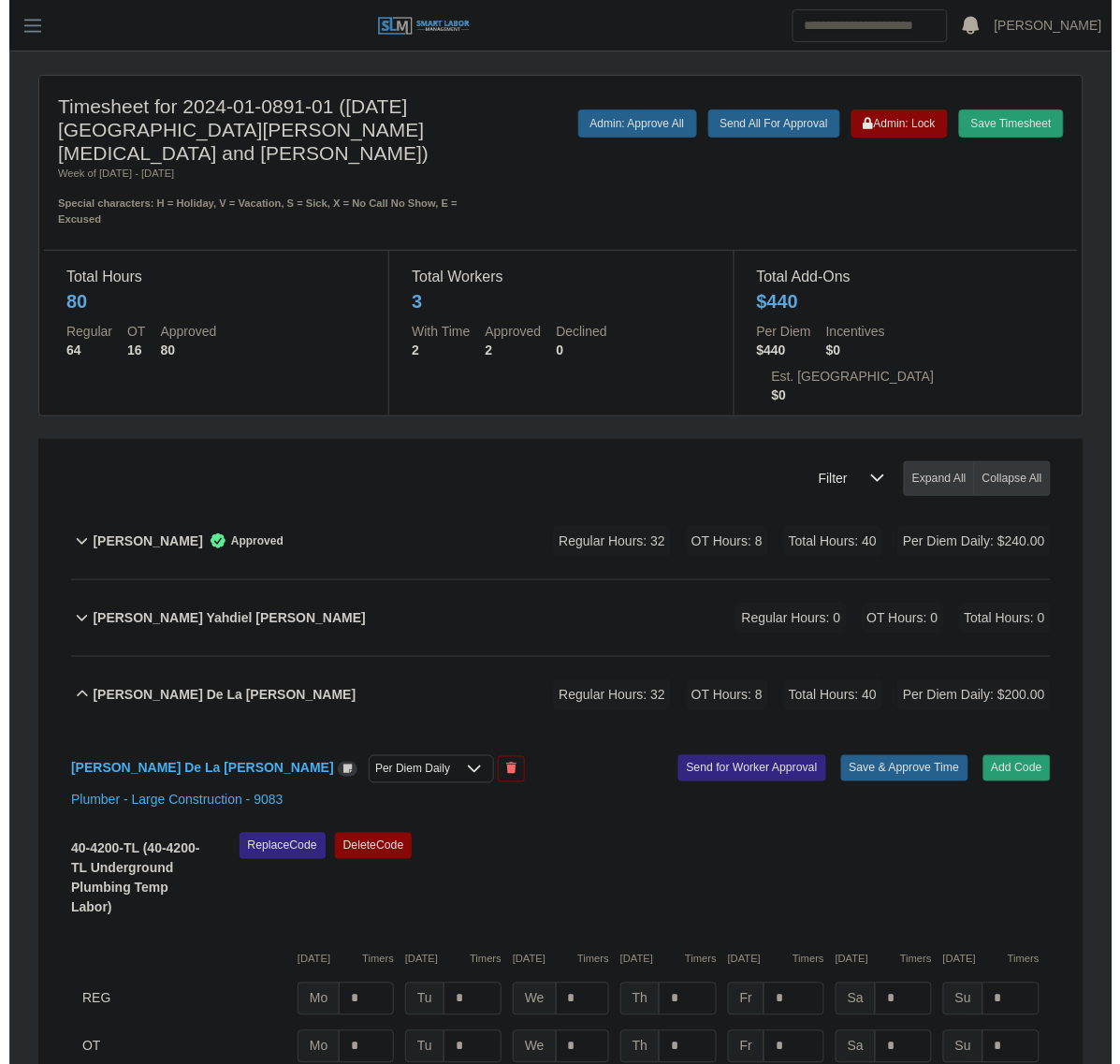
scroll to position [174, 0]
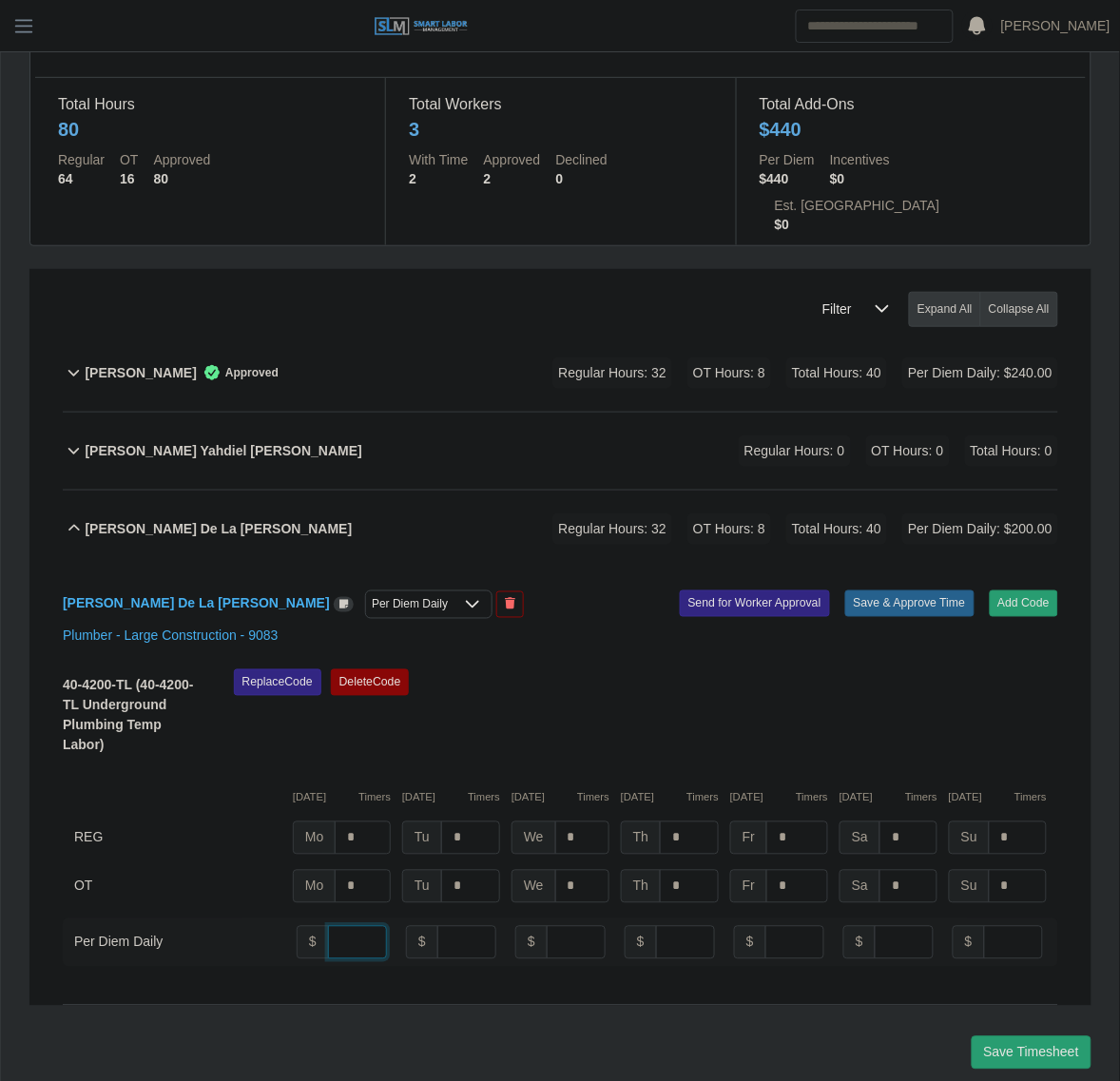
click at [333, 926] on input "number" at bounding box center [357, 942] width 59 height 34
type input "**"
drag, startPoint x: 893, startPoint y: 667, endPoint x: 934, endPoint y: 620, distance: 62.4
click at [899, 670] on div "Replace Code Delete Code" at bounding box center [646, 719] width 853 height 98
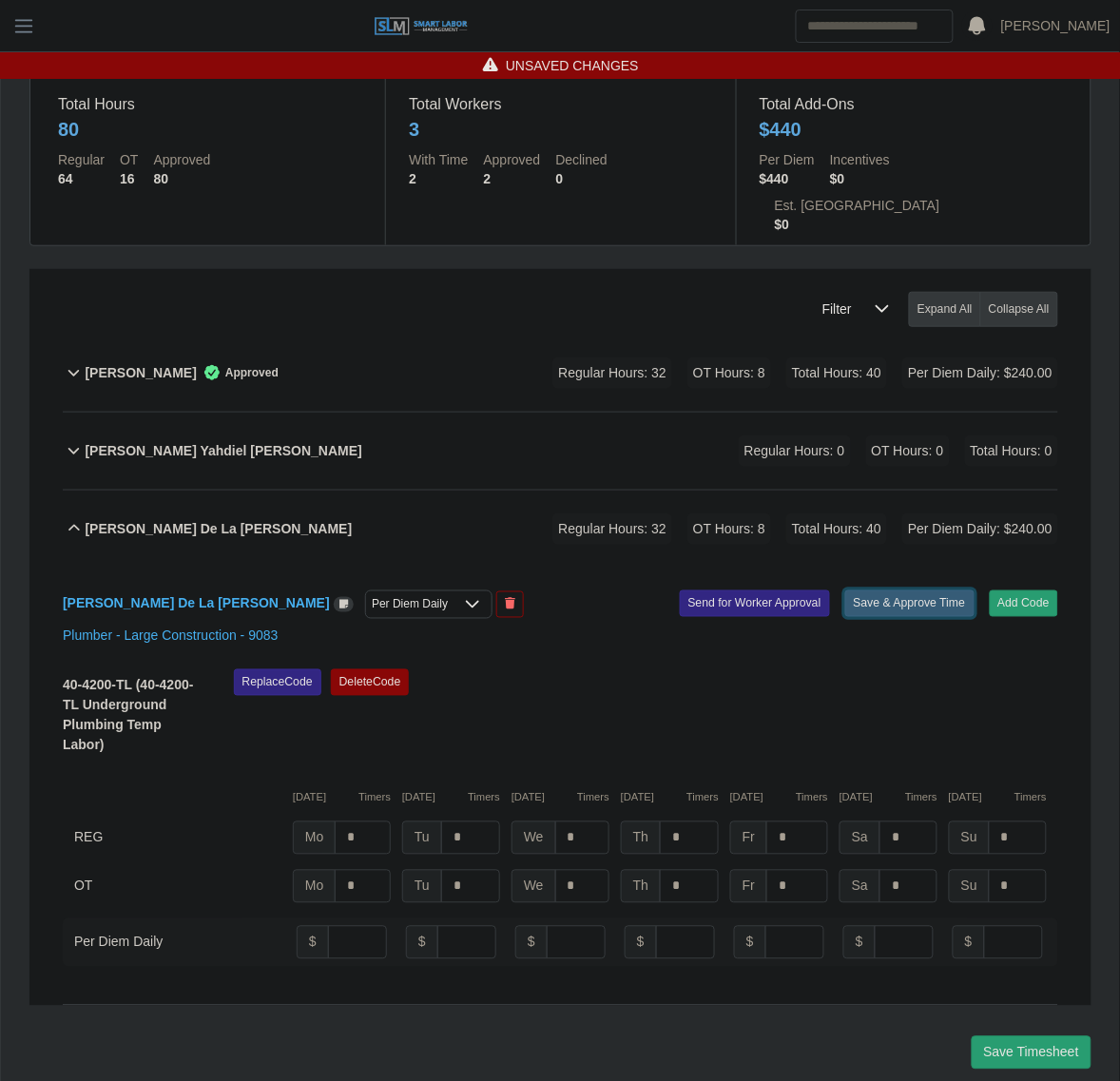
click at [947, 591] on button "Save & Approve Time" at bounding box center [910, 604] width 129 height 27
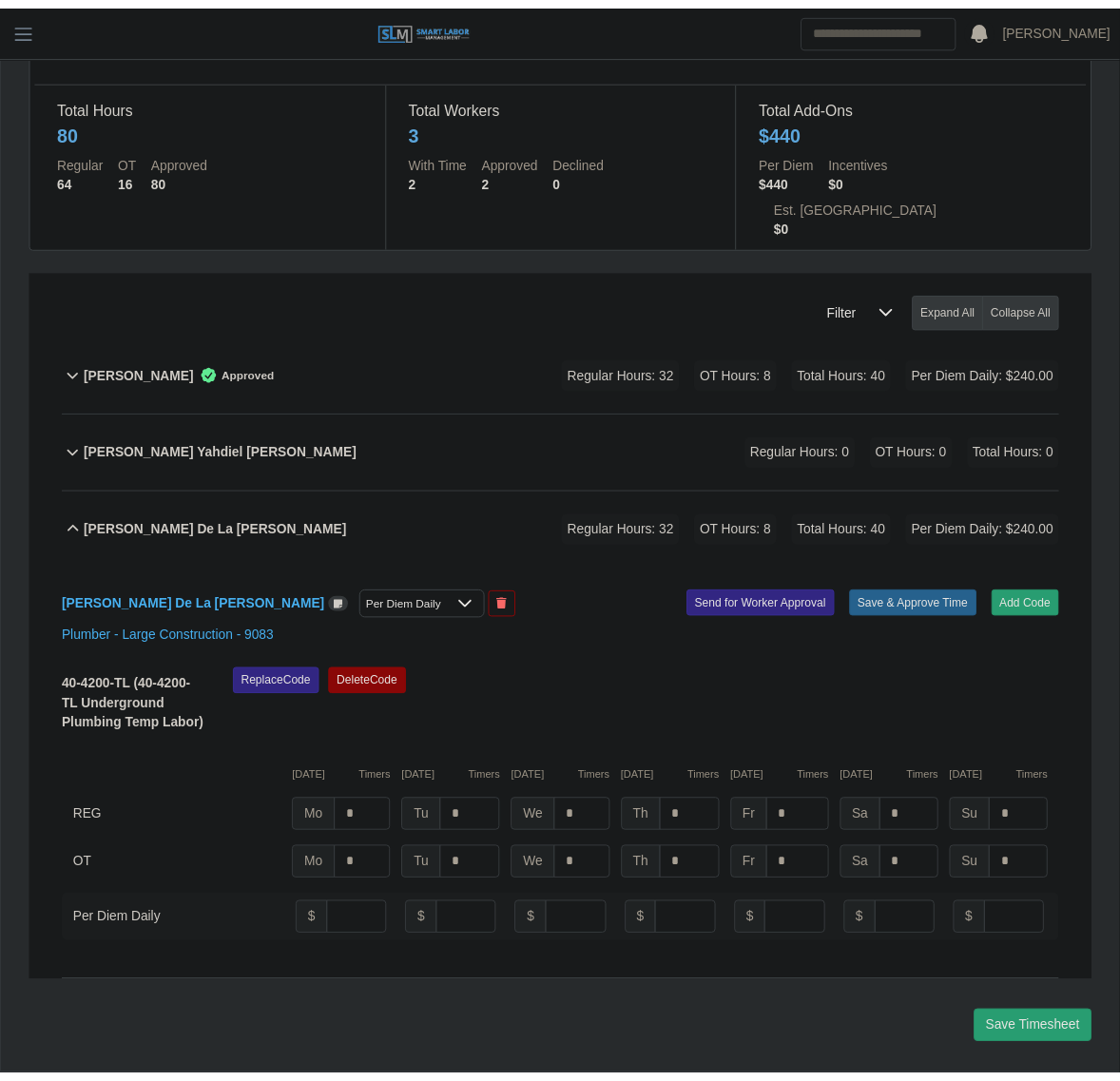
scroll to position [159, 0]
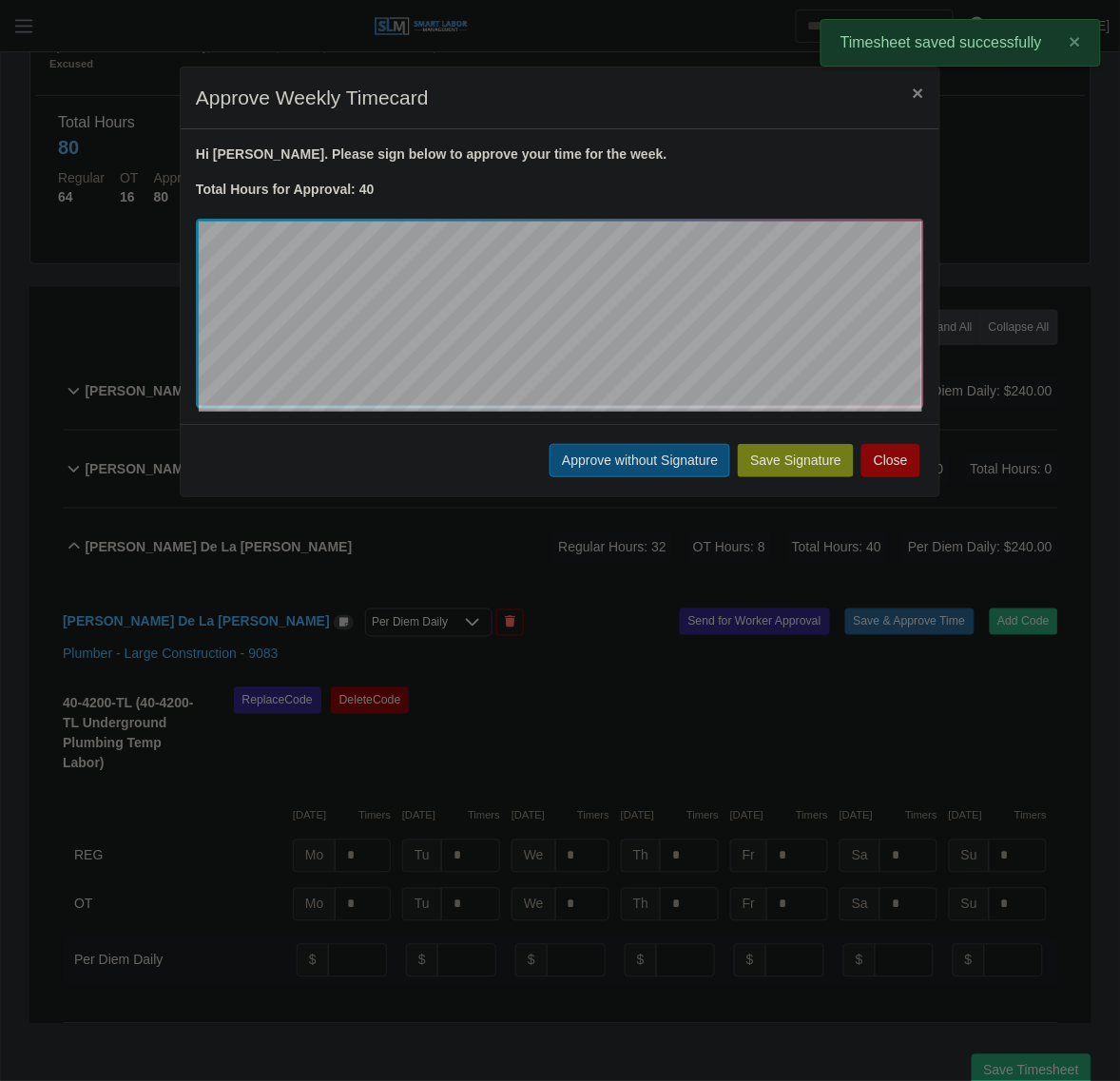
click at [610, 468] on button "Approve without Signature" at bounding box center [639, 461] width 180 height 34
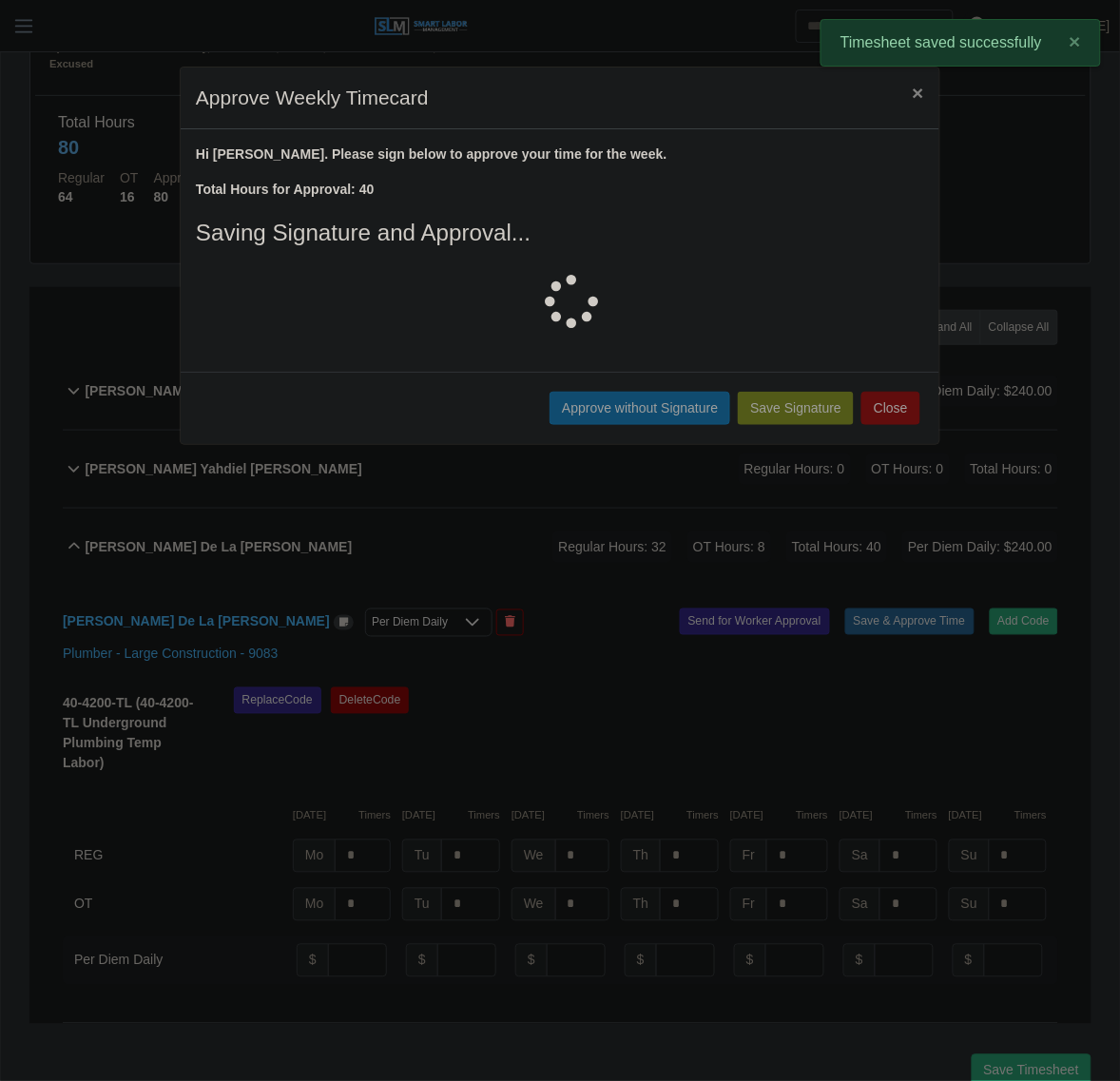
click at [507, 532] on div "Regular Hours: 32 OT Hours: 8 Total Hours: 40 Per Diem Daily: $240.00" at bounding box center [779, 547] width 559 height 32
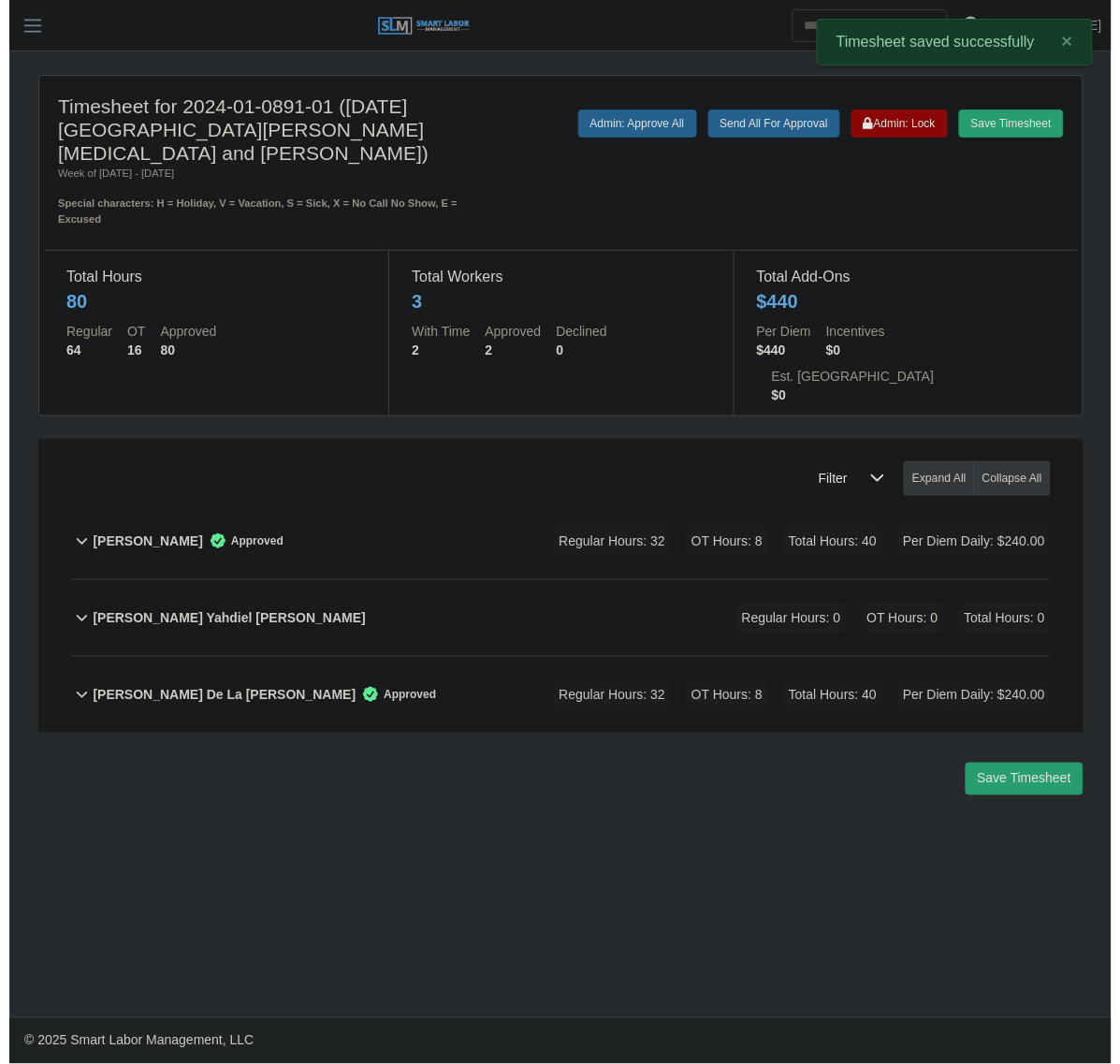
scroll to position [0, 0]
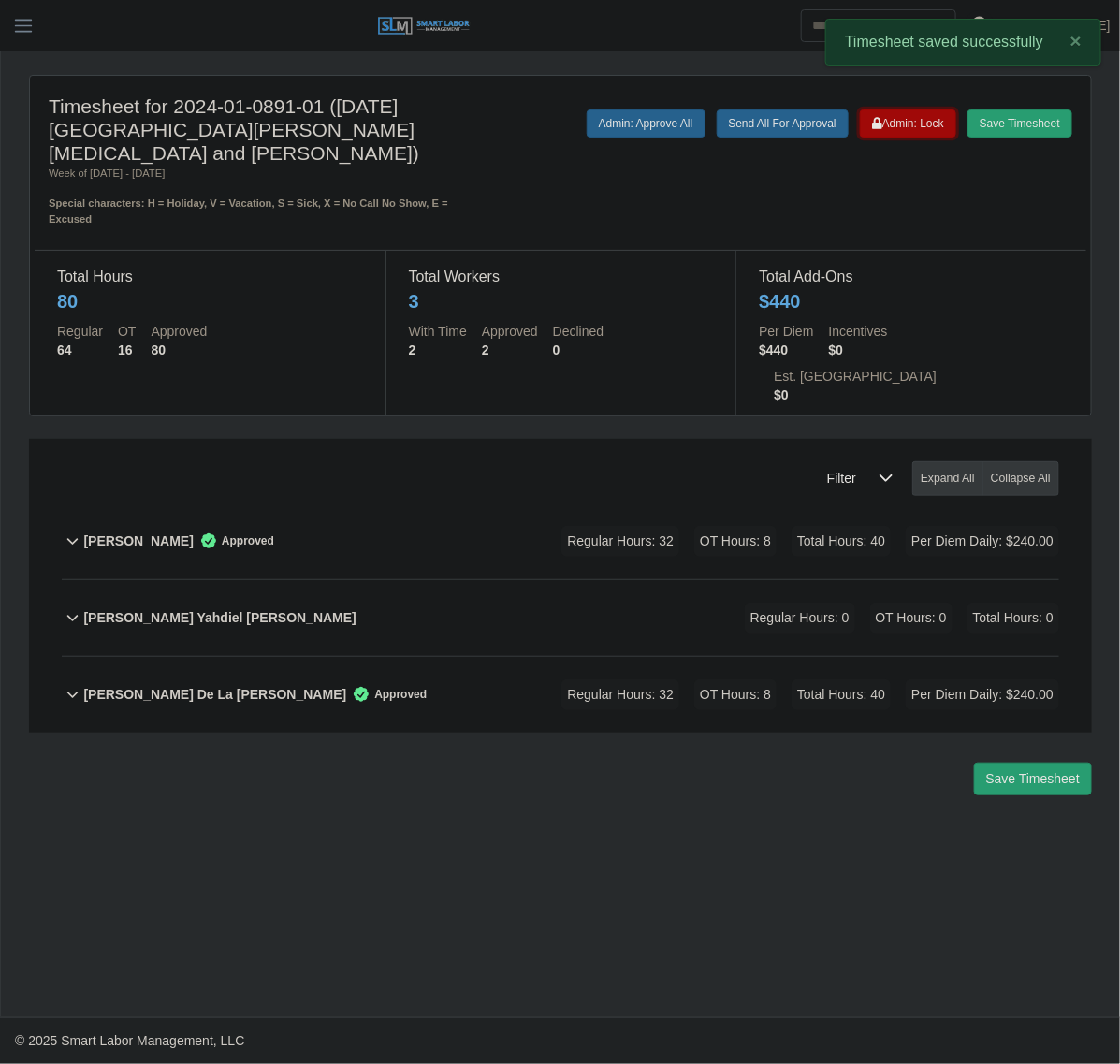
click at [899, 109] on button "Admin: Lock" at bounding box center [909, 123] width 97 height 28
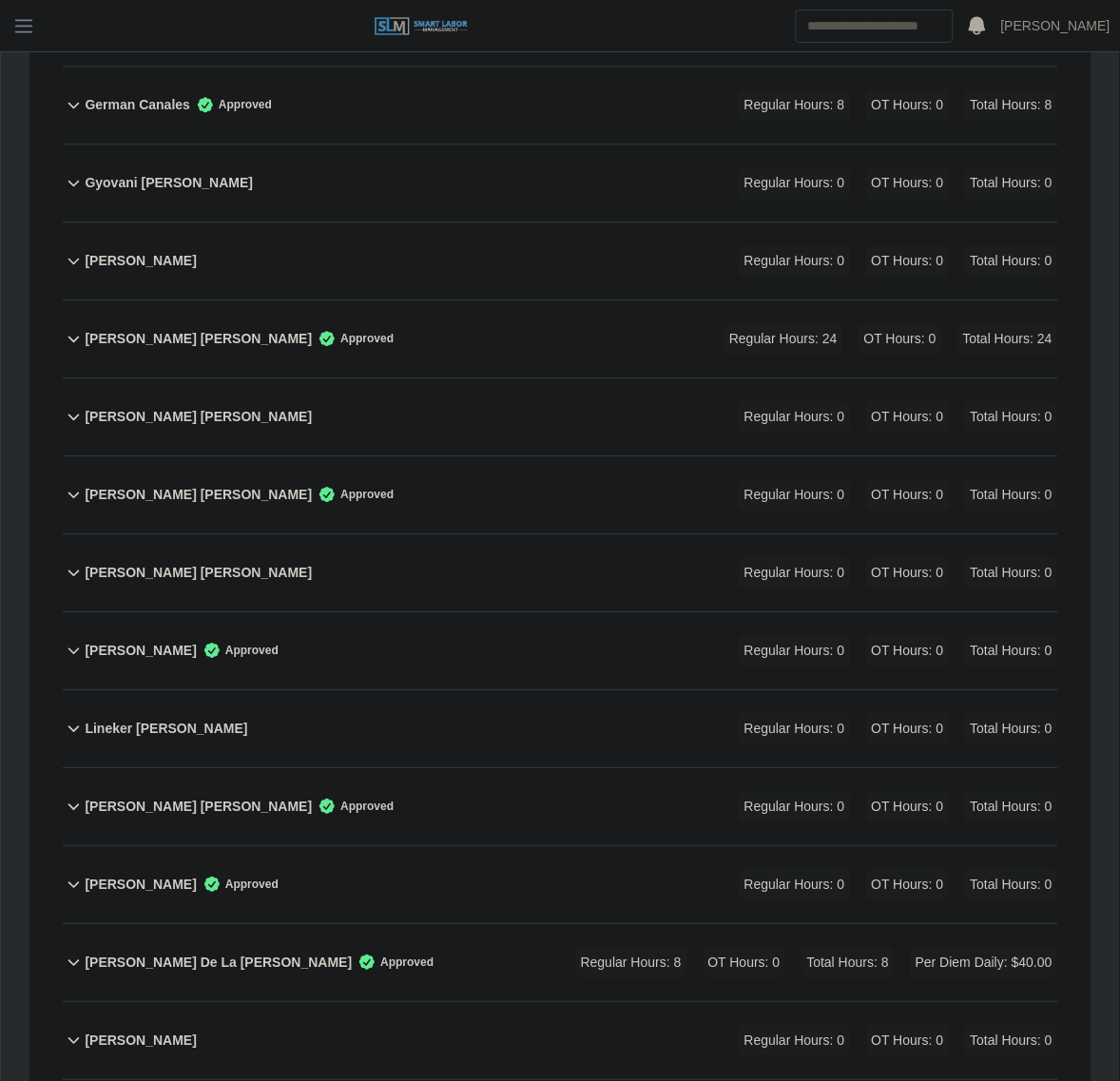
scroll to position [1614, 0]
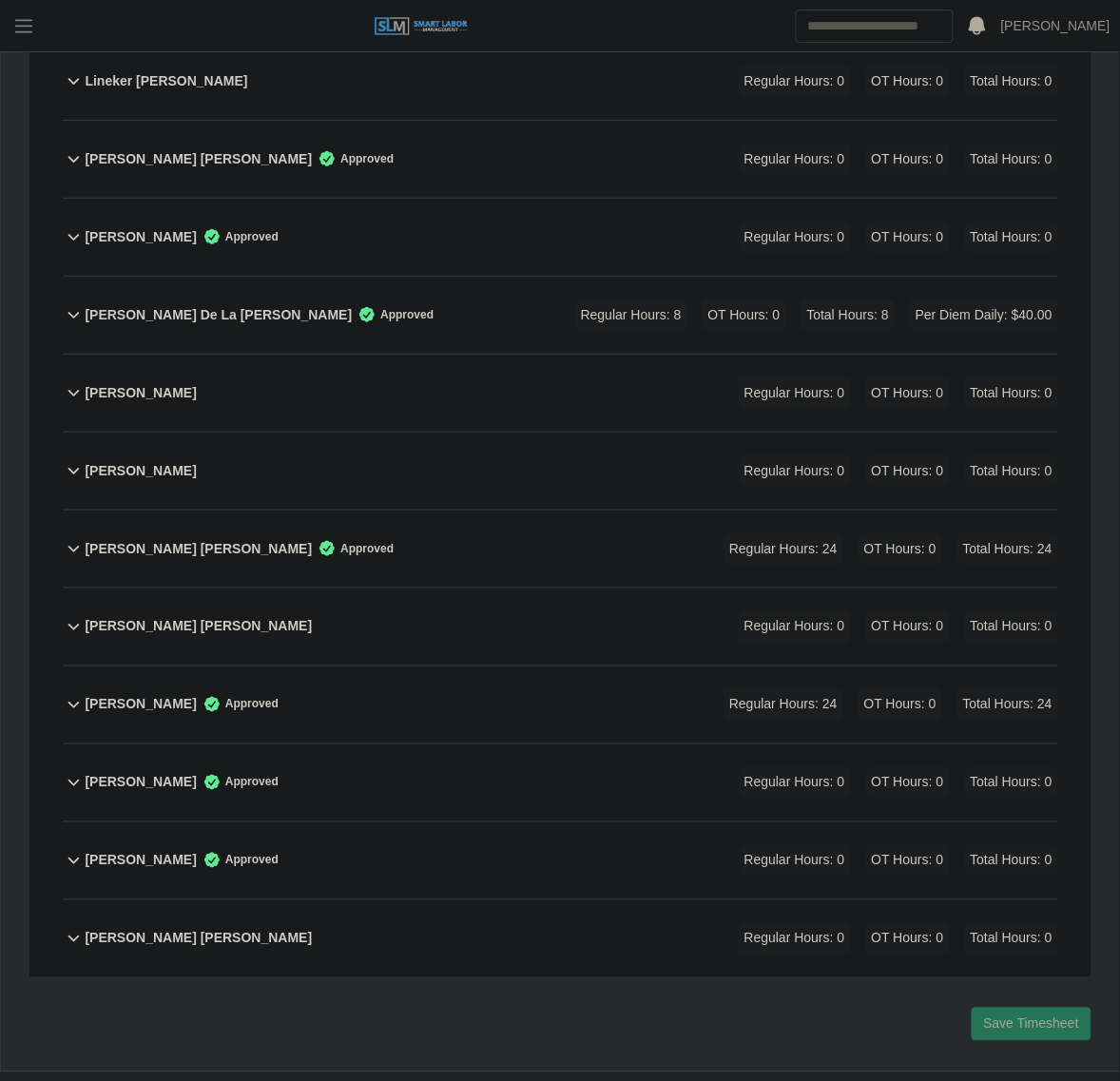
click at [420, 293] on div "Marcial De La Cruz Approved Regular Hours: 8 OT Hours: 0 Total Hours: 8 Per Die…" at bounding box center [572, 315] width 973 height 77
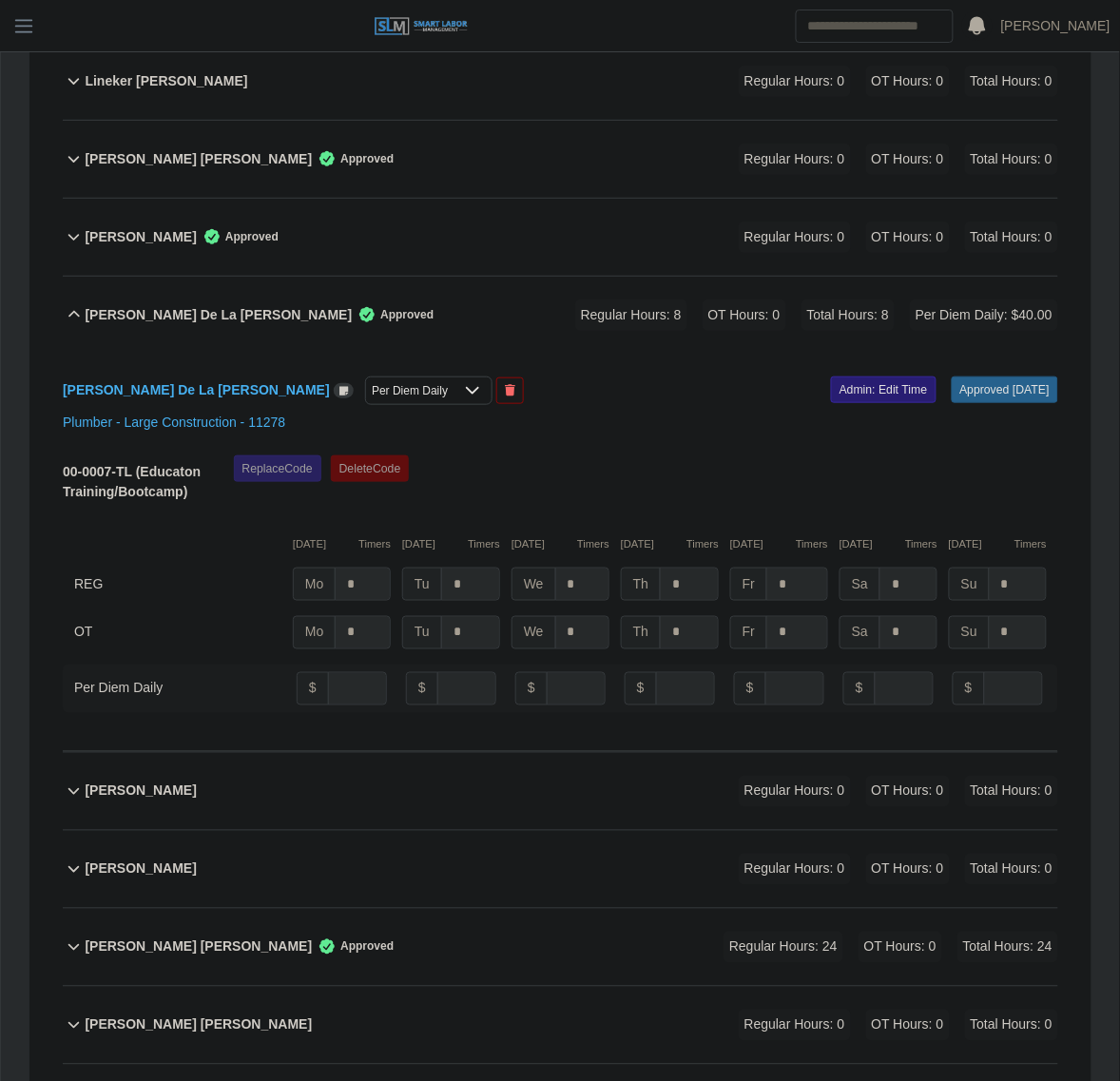
click at [831, 377] on link "Admin: Edit Time" at bounding box center [884, 390] width 106 height 27
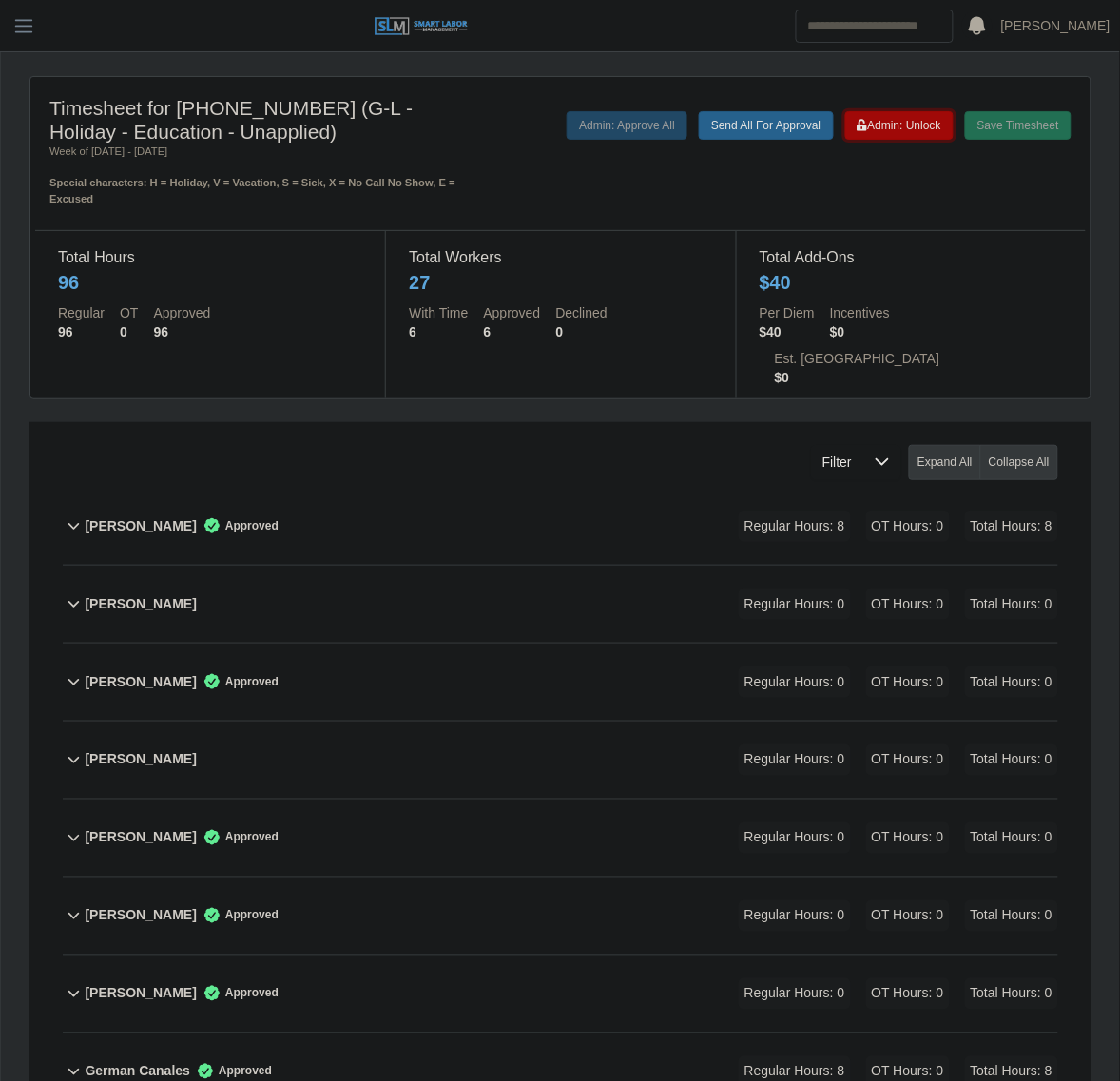
click at [920, 123] on span "Admin: Unlock" at bounding box center [899, 125] width 84 height 13
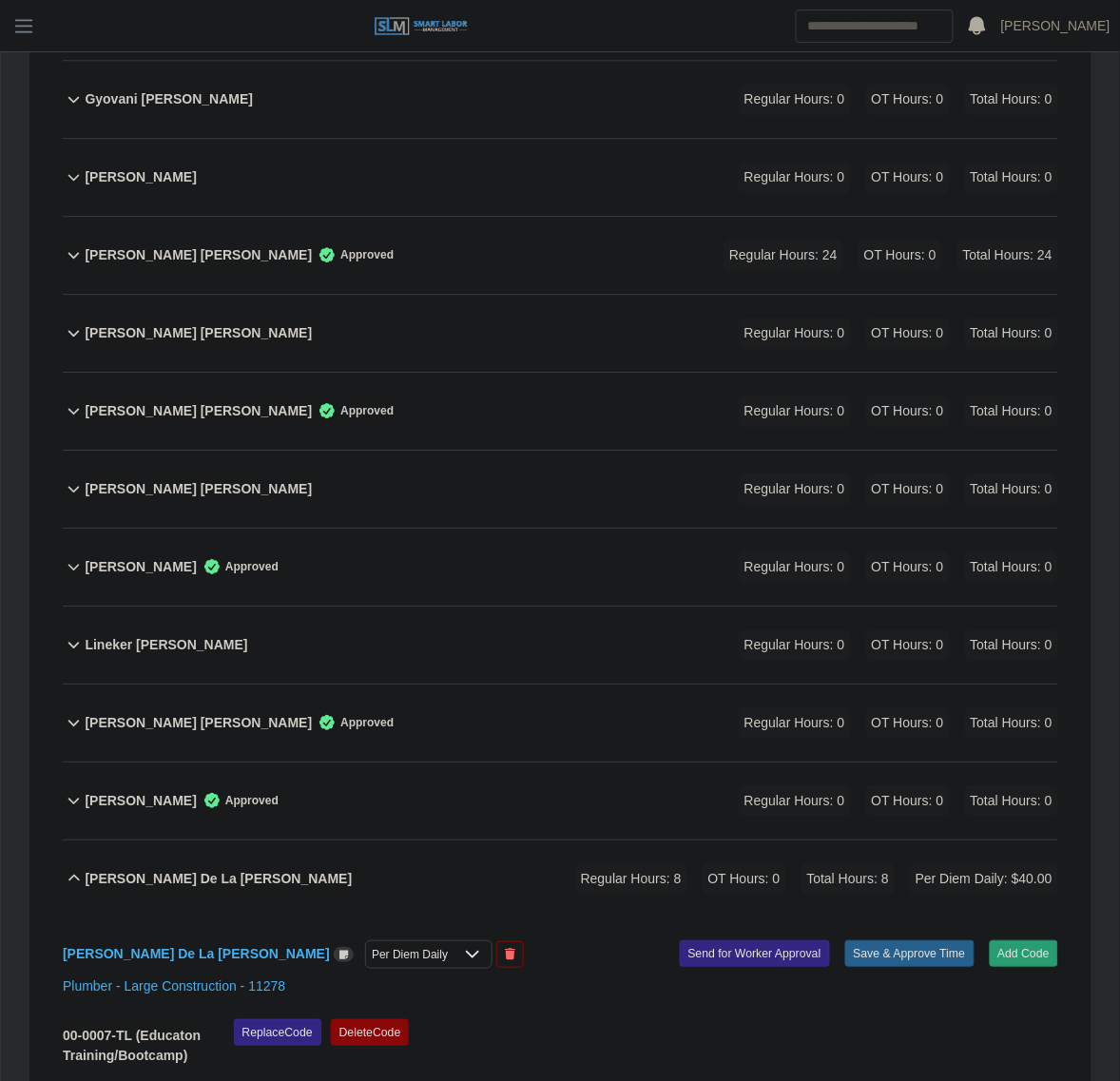
scroll to position [1426, 0]
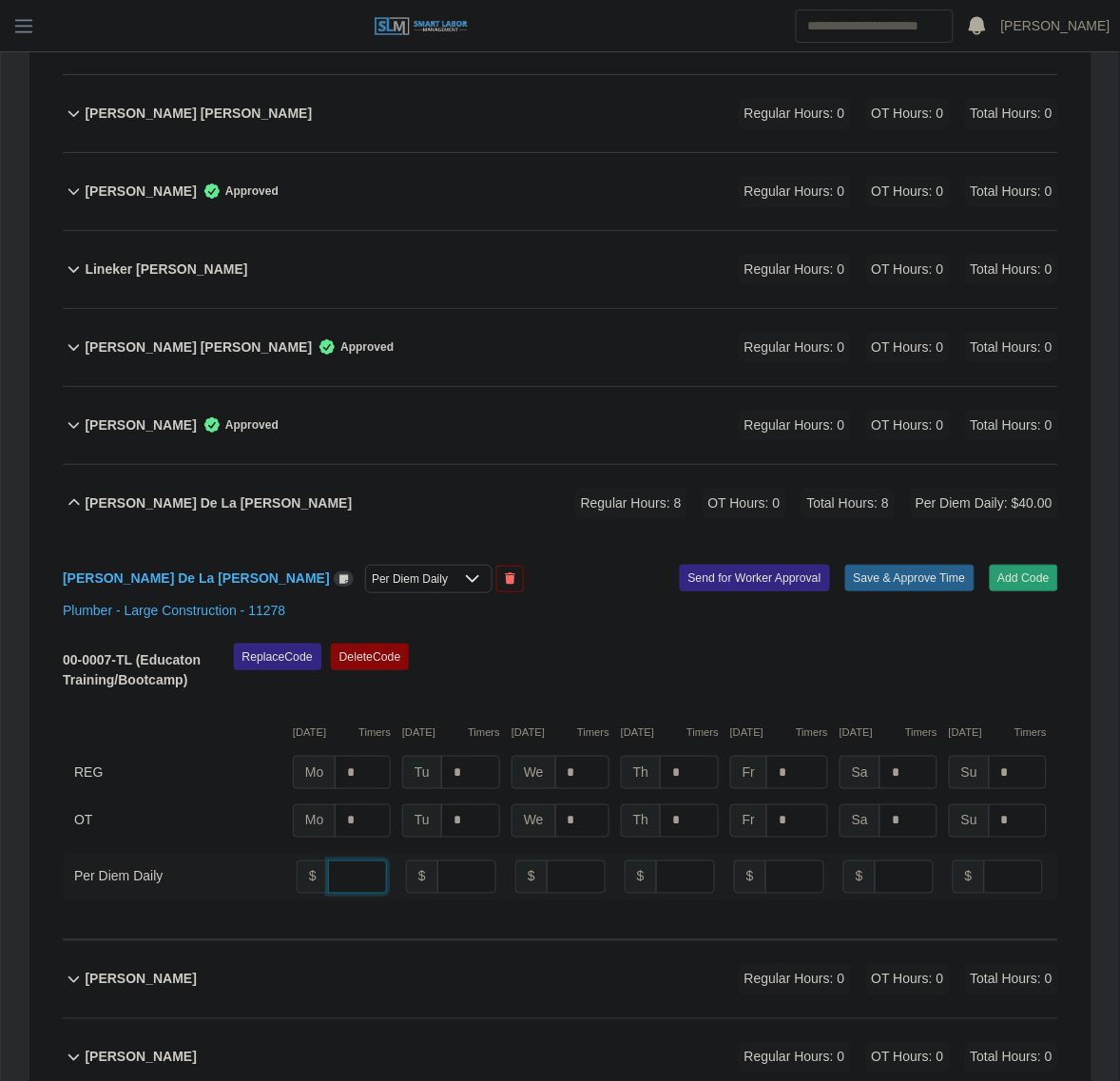
click at [361, 860] on input "**" at bounding box center [357, 877] width 59 height 34
type input "*"
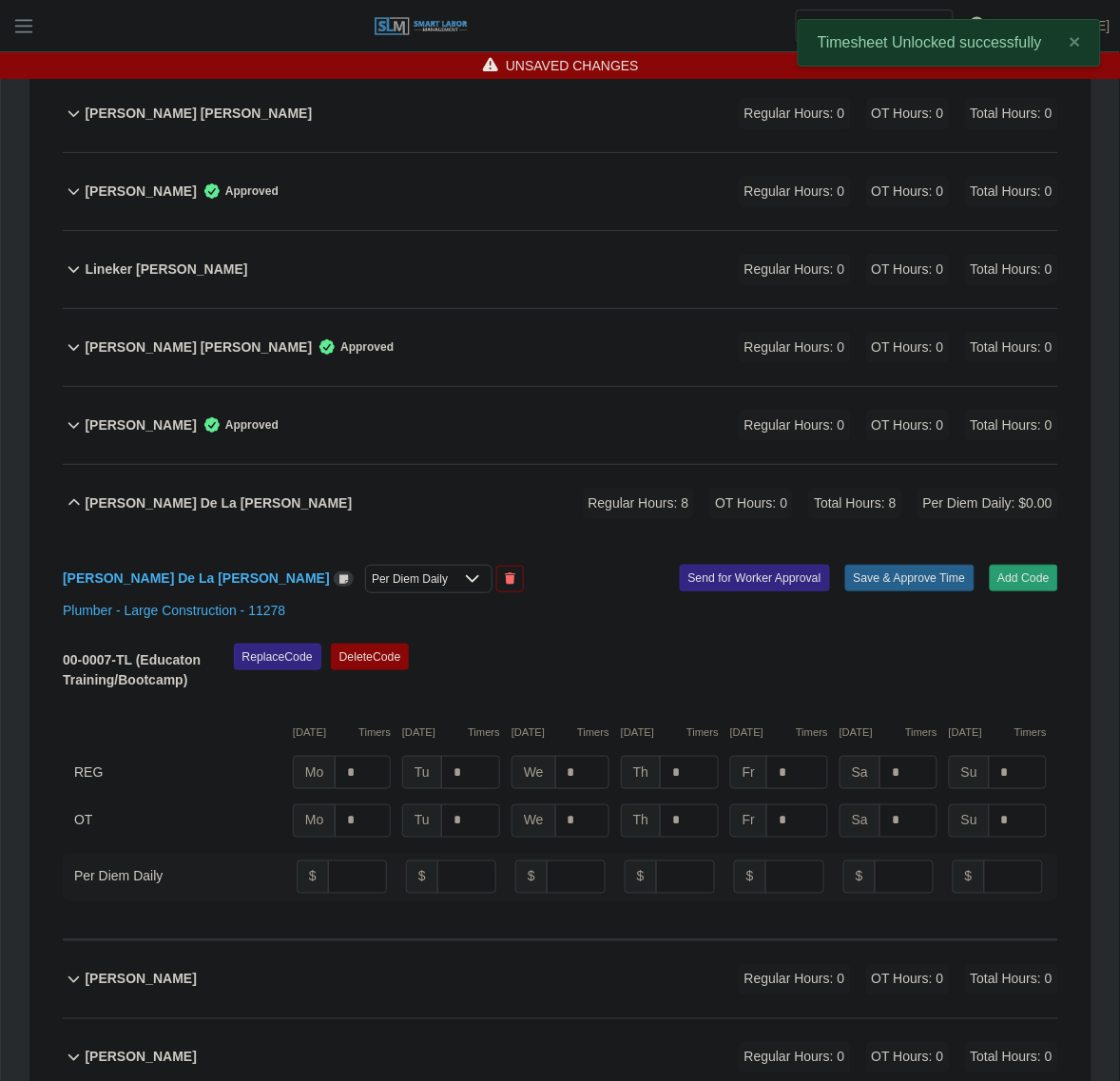
click at [725, 644] on div "Replace Code Delete Code" at bounding box center [646, 672] width 853 height 58
click at [366, 566] on div "Per Diem Daily" at bounding box center [410, 579] width 88 height 27
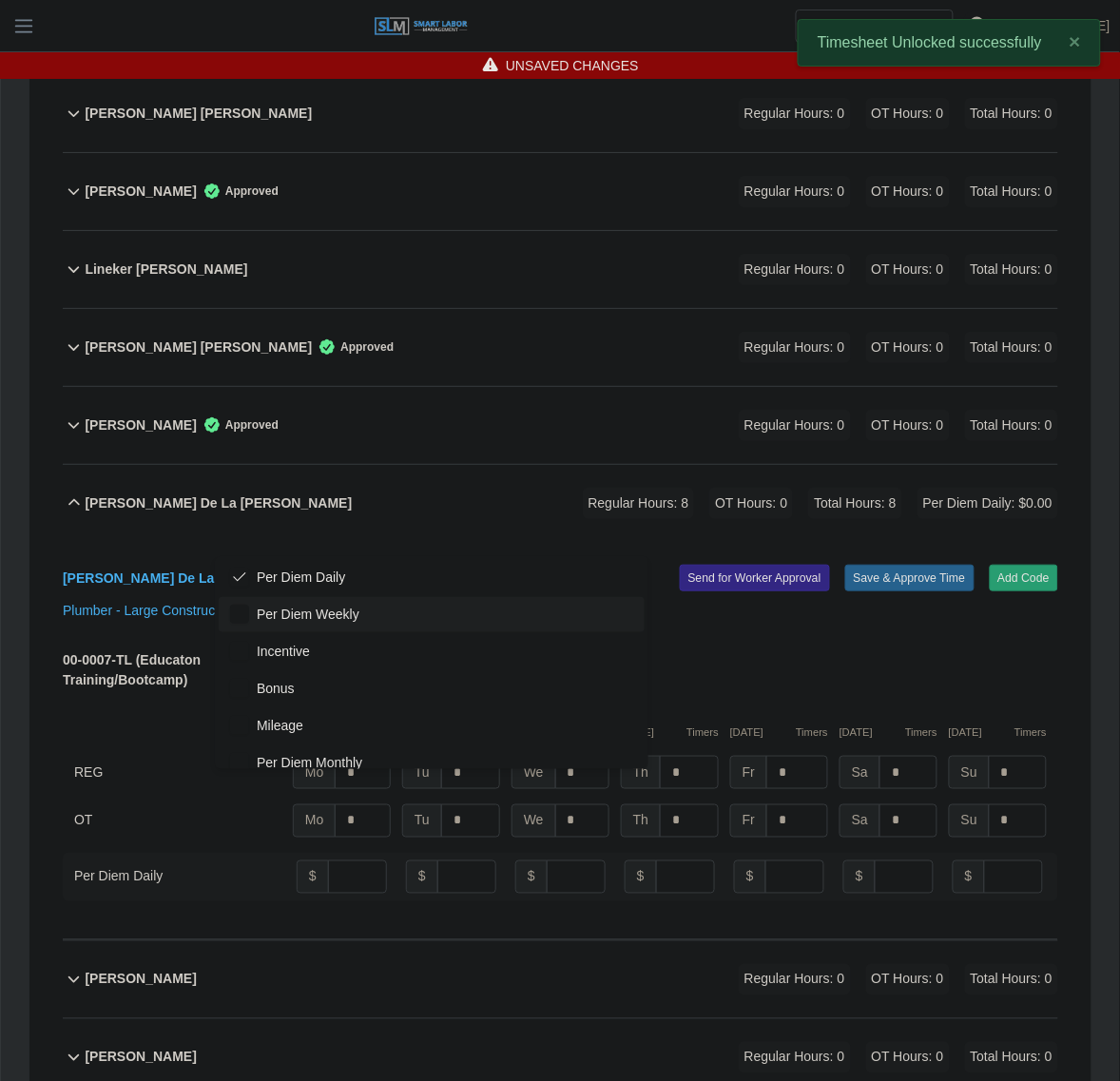
scroll to position [19, 13]
click at [298, 578] on span "Per Diem Daily" at bounding box center [301, 577] width 89 height 20
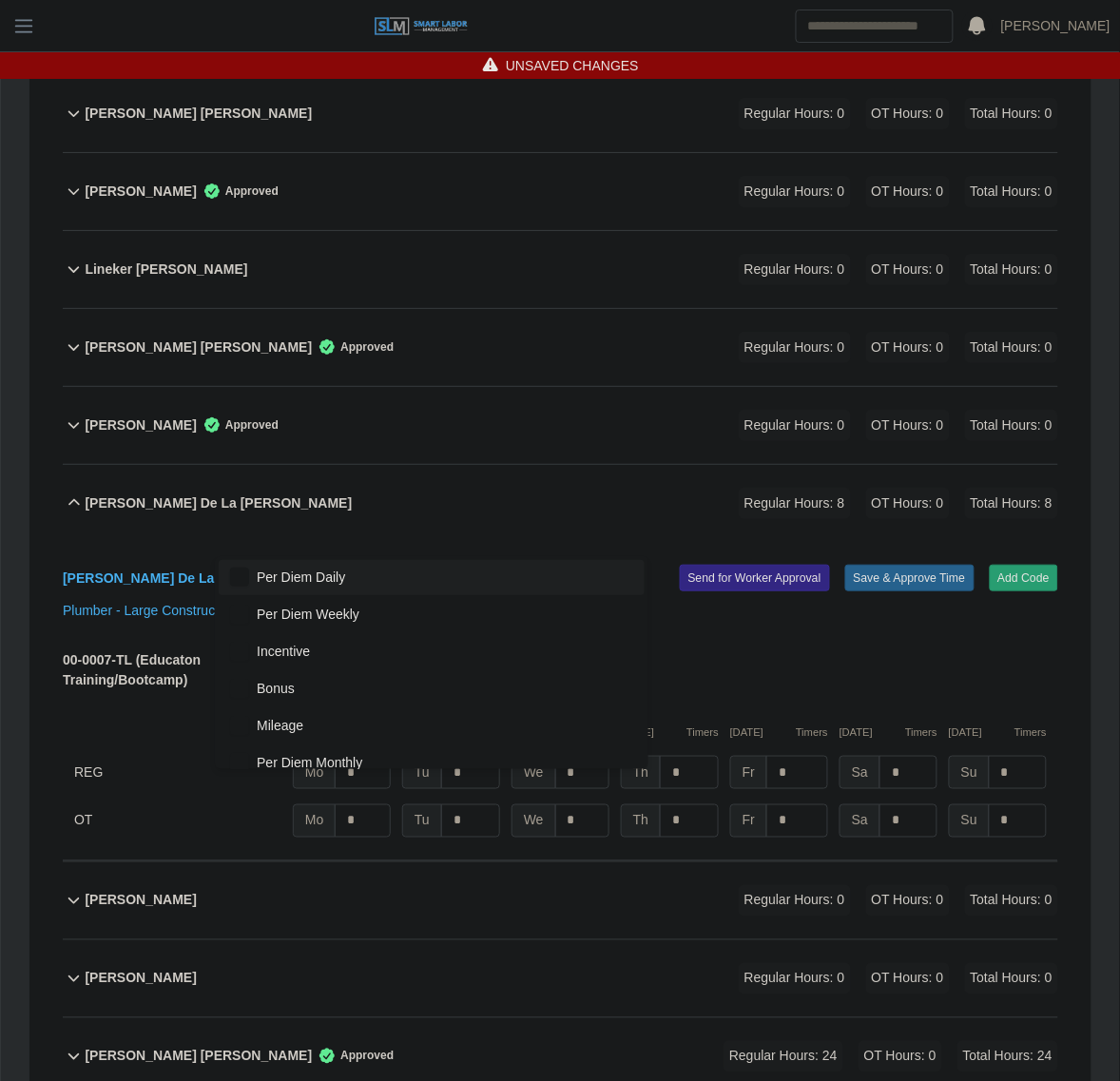
click at [502, 565] on div "Marcial De La Cruz Select Add Ons" at bounding box center [305, 579] width 513 height 29
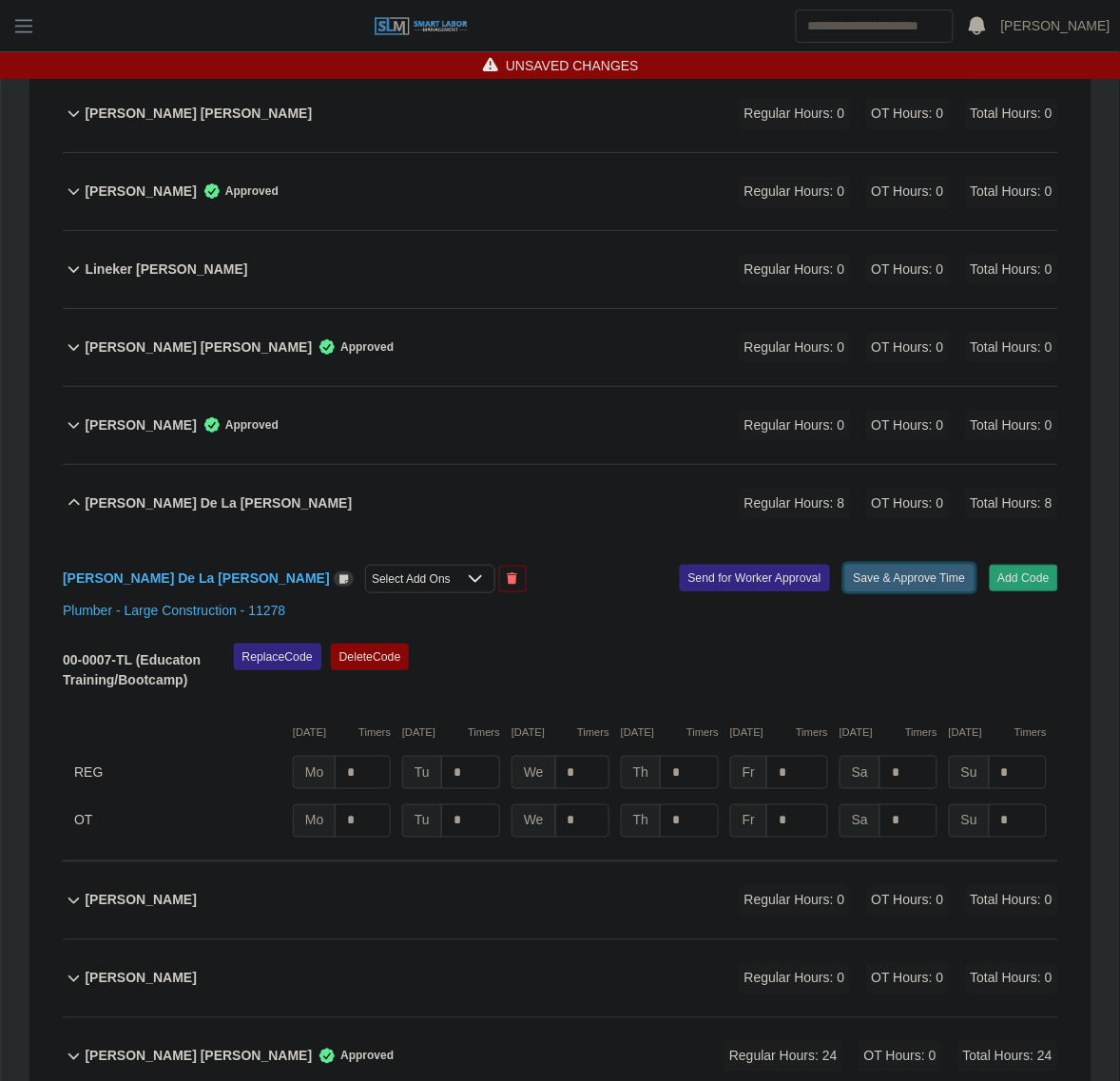
click at [927, 565] on button "Save & Approve Time" at bounding box center [910, 578] width 129 height 27
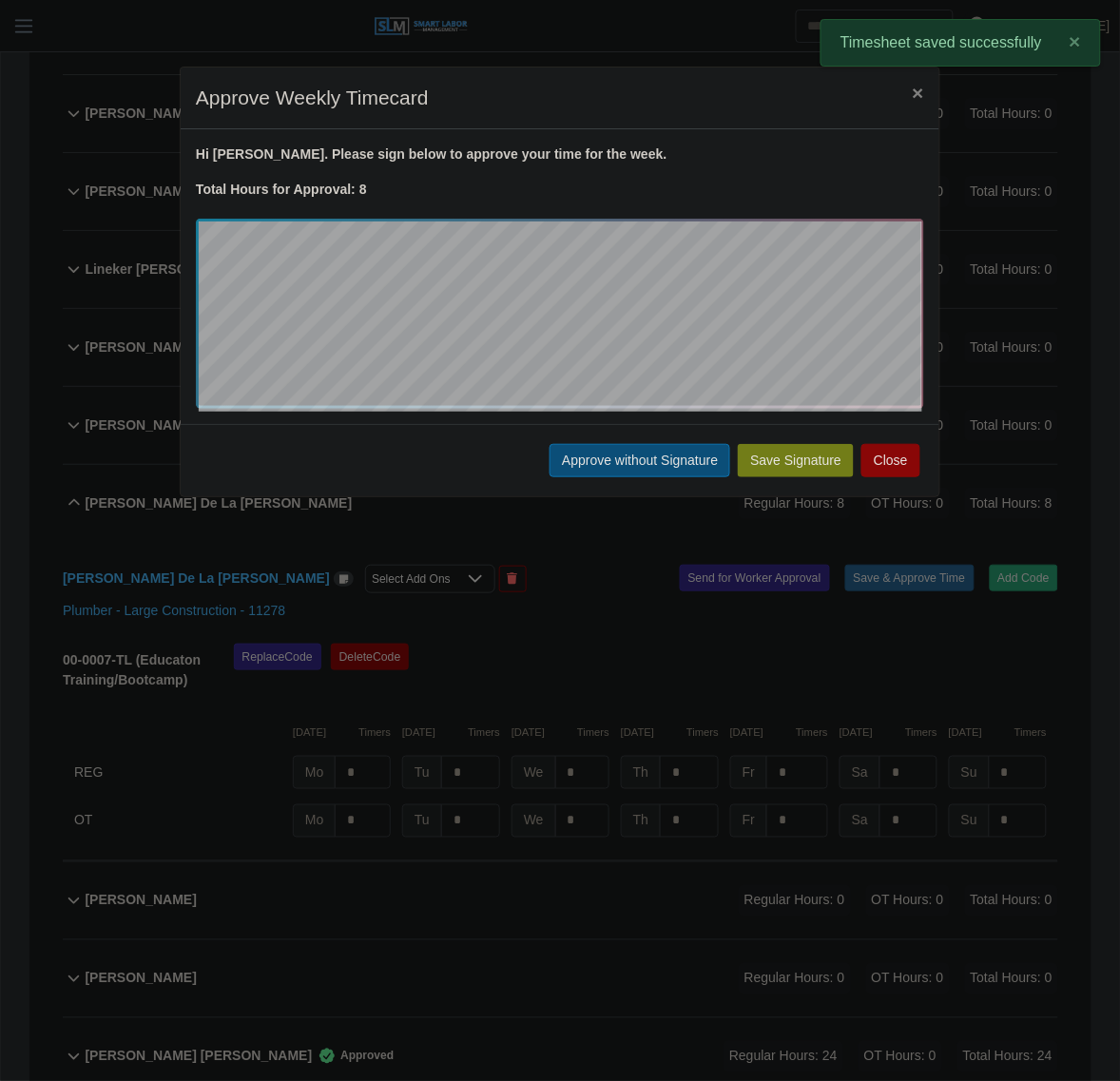
click at [598, 447] on button "Approve without Signature" at bounding box center [639, 461] width 180 height 34
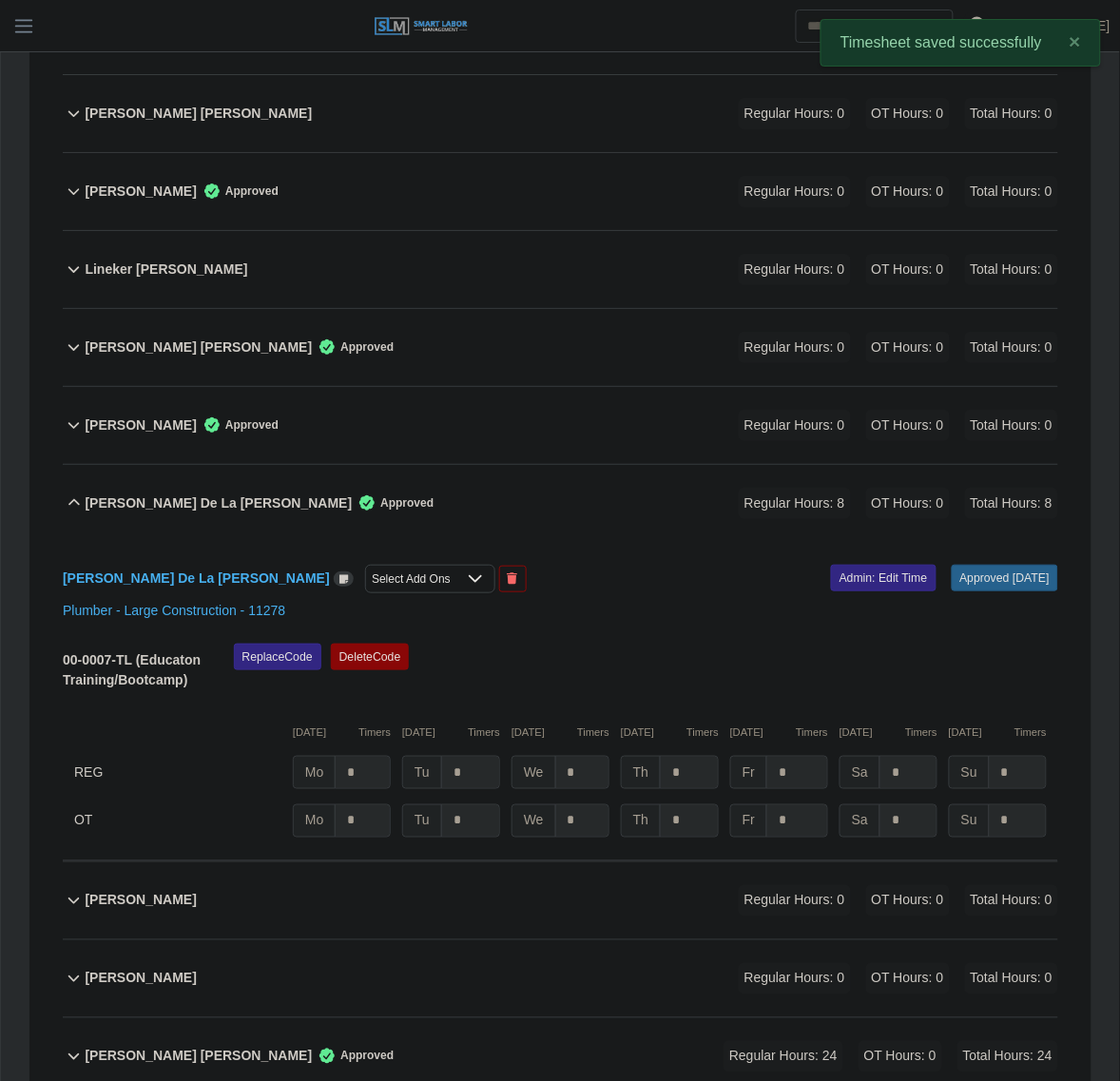
click at [411, 486] on div "Marcial De La Cruz Approved Regular Hours: 8 OT Hours: 0 Total Hours: 8" at bounding box center [572, 503] width 973 height 77
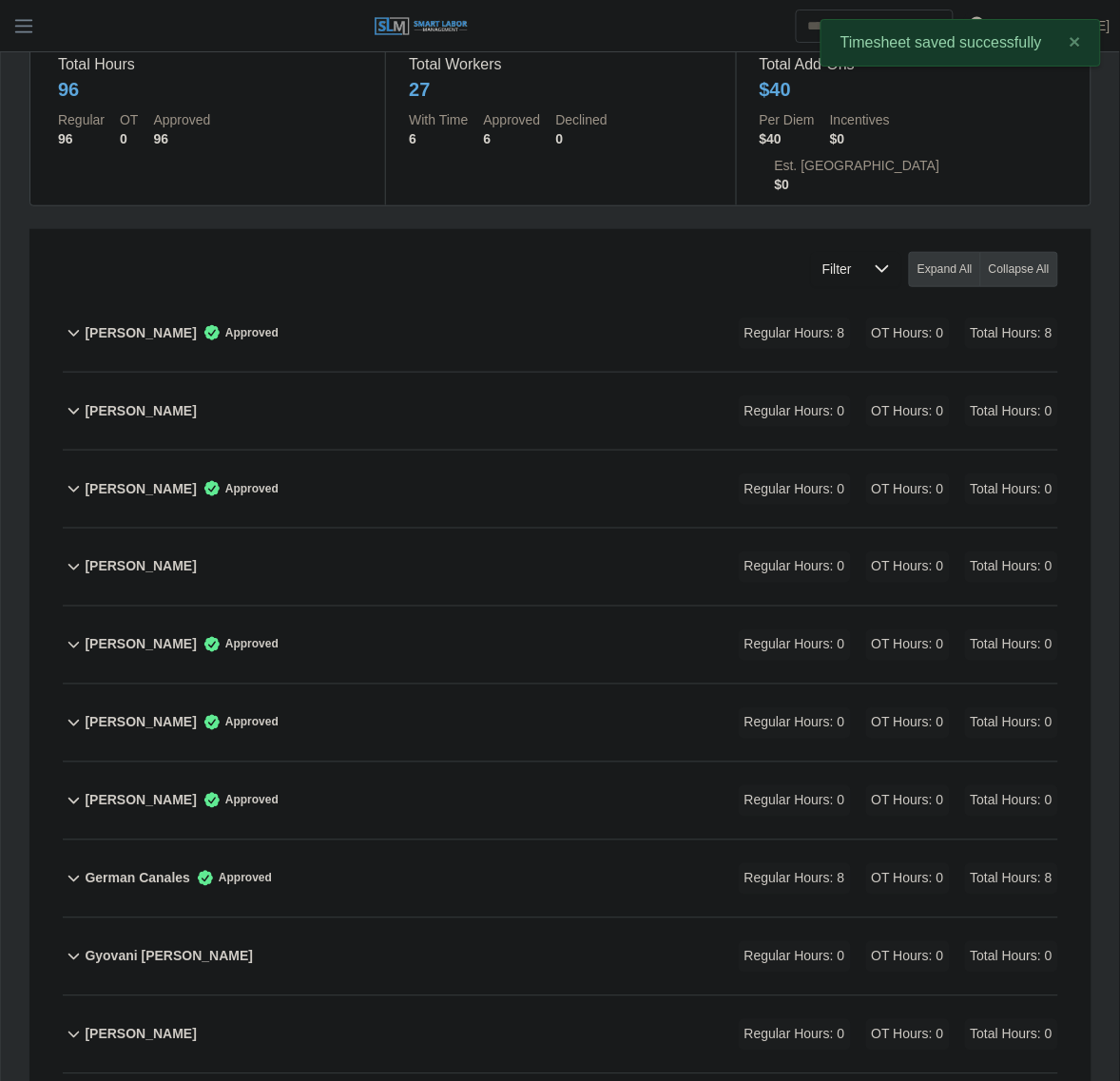
scroll to position [0, 0]
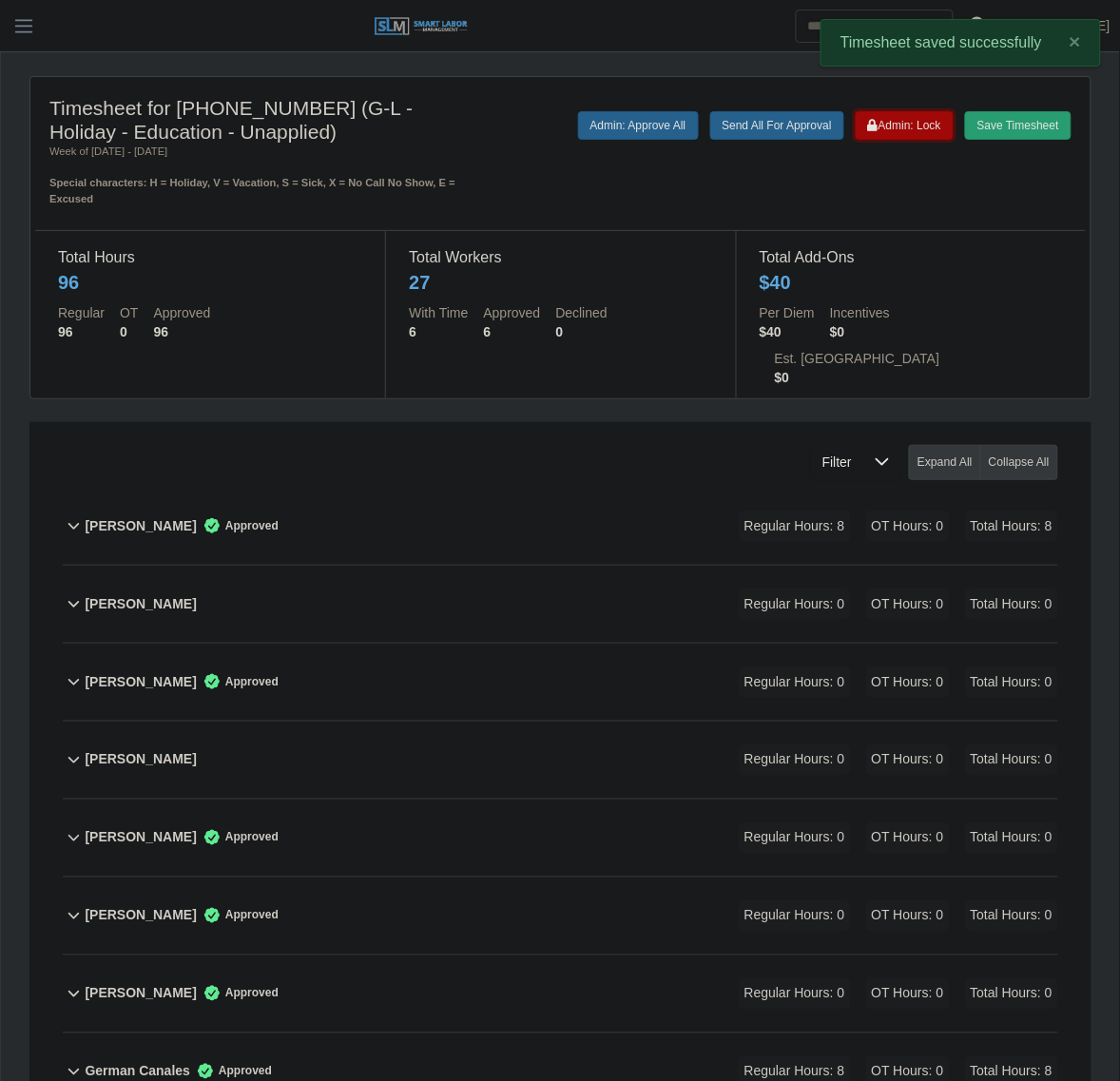
click at [947, 128] on button "Admin: Lock" at bounding box center [905, 125] width 98 height 29
